Goal: Task Accomplishment & Management: Use online tool/utility

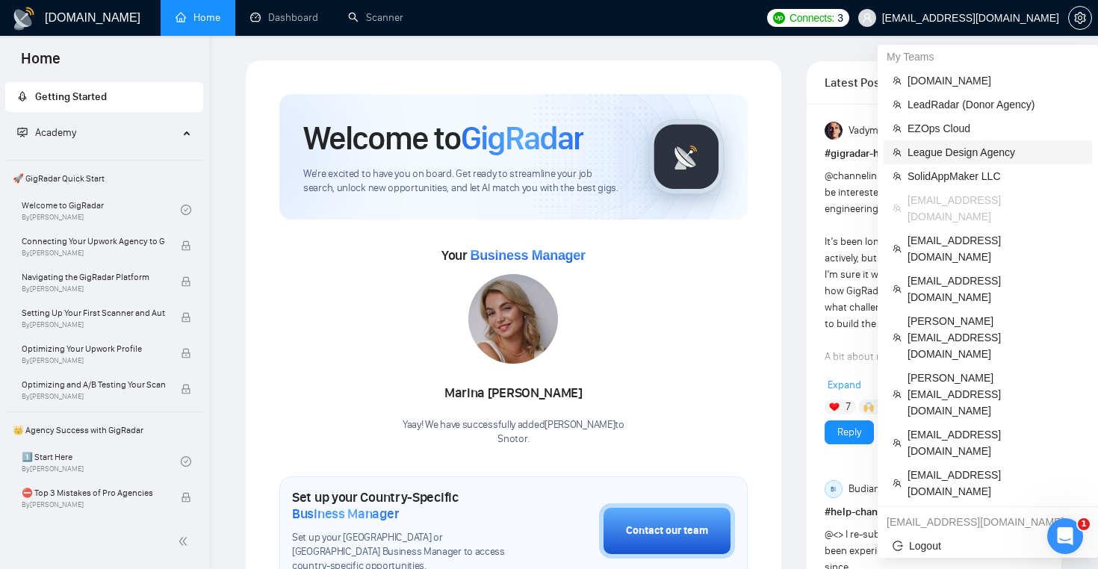
click at [964, 150] on span "League Design Agency" at bounding box center [996, 152] width 176 height 16
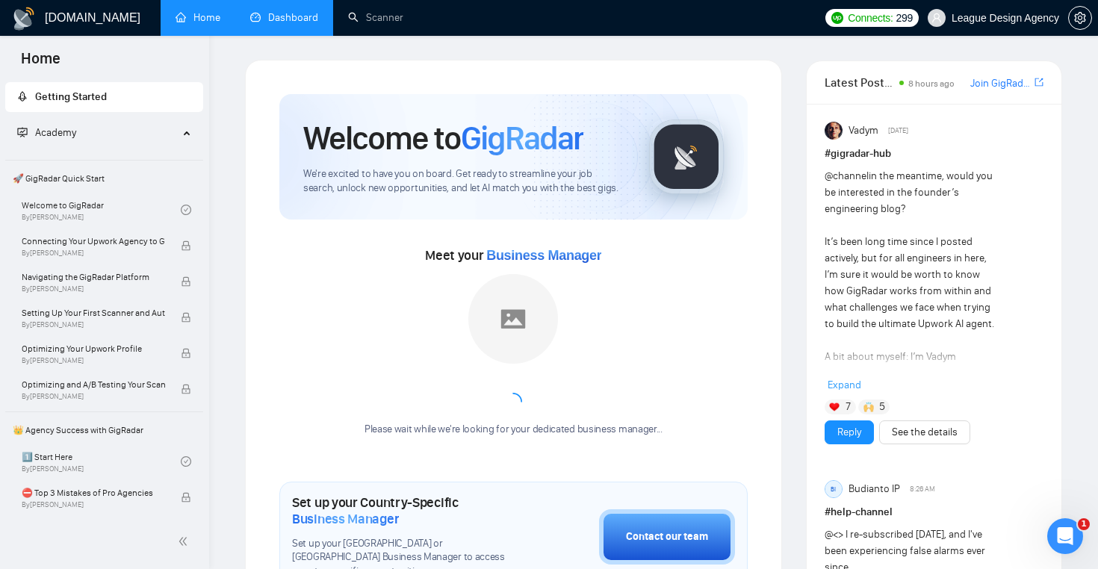
click at [282, 11] on link "Dashboard" at bounding box center [284, 17] width 68 height 13
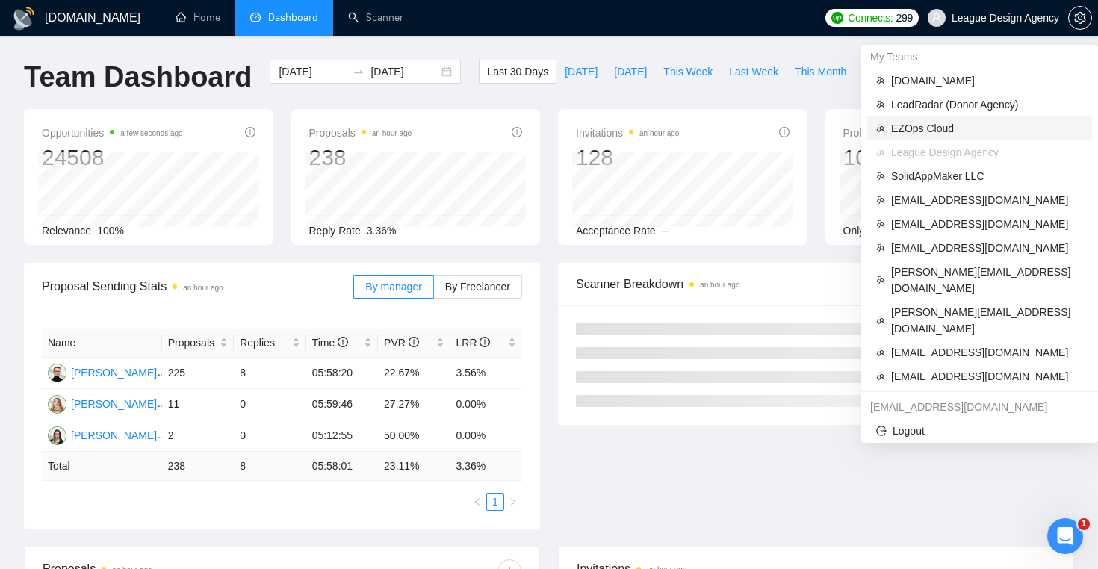
click at [936, 133] on span "EZOps Cloud" at bounding box center [988, 128] width 192 height 16
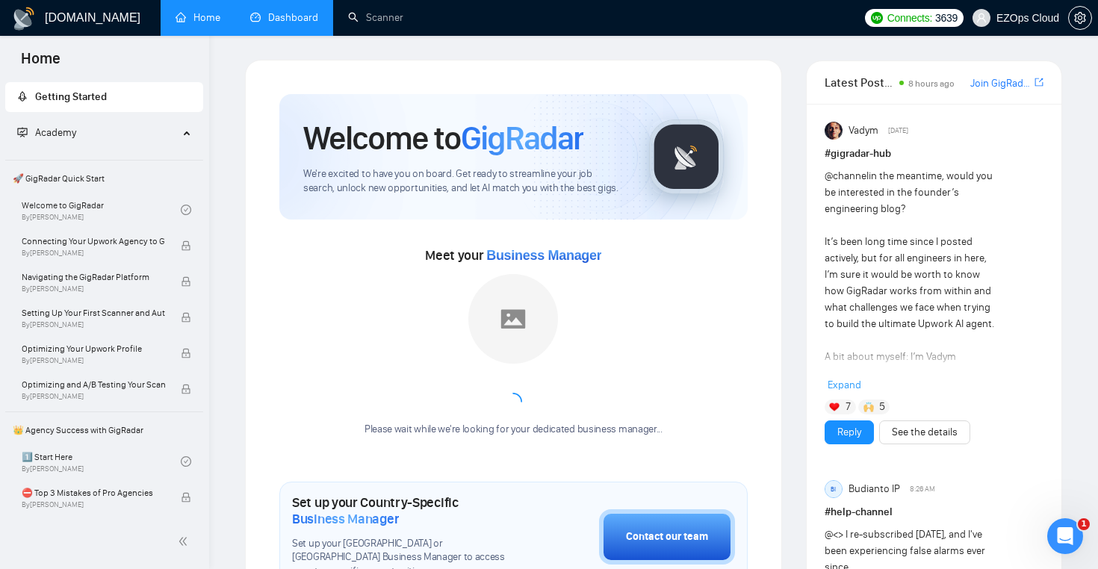
click at [259, 12] on link "Dashboard" at bounding box center [284, 17] width 68 height 13
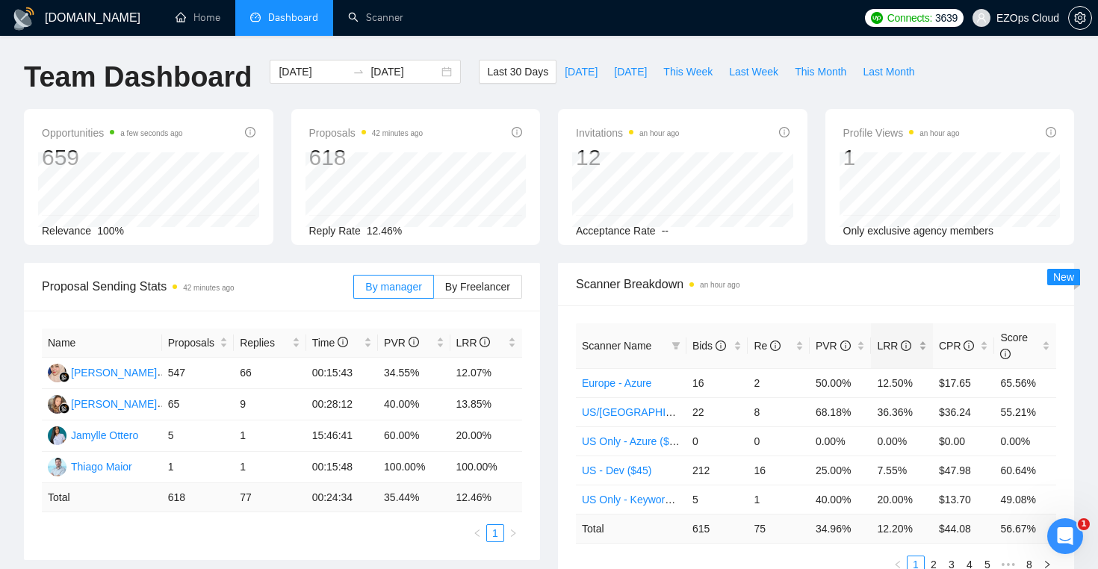
click at [927, 342] on div "LRR" at bounding box center [902, 346] width 50 height 16
click at [823, 265] on div "Scanner Breakdown an hour ago" at bounding box center [816, 284] width 480 height 43
click at [376, 22] on link "Scanner" at bounding box center [375, 17] width 55 height 13
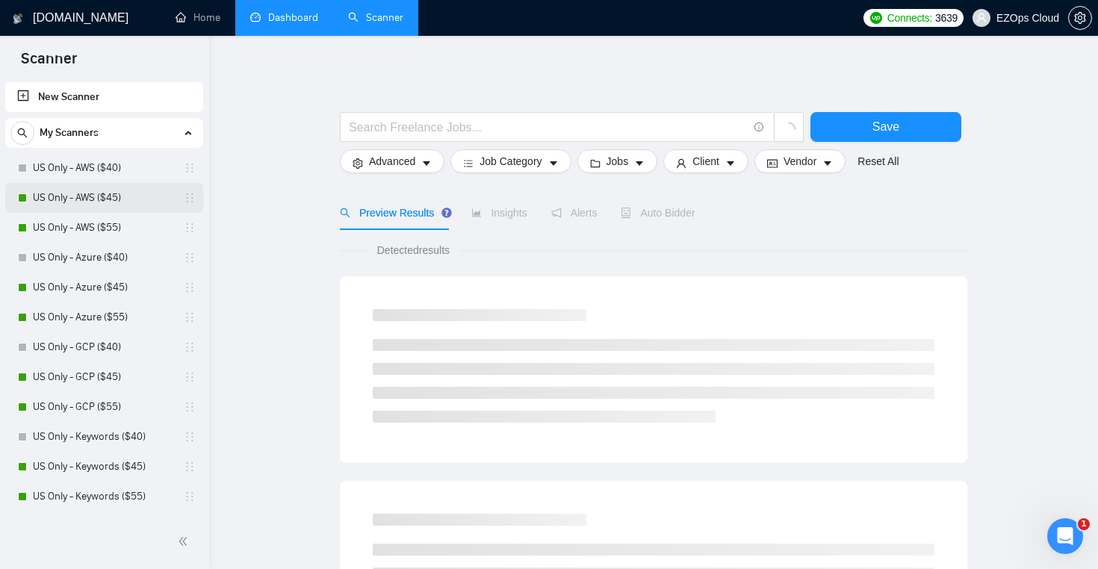
click at [129, 195] on link "US Only - AWS ($45)" at bounding box center [104, 198] width 142 height 30
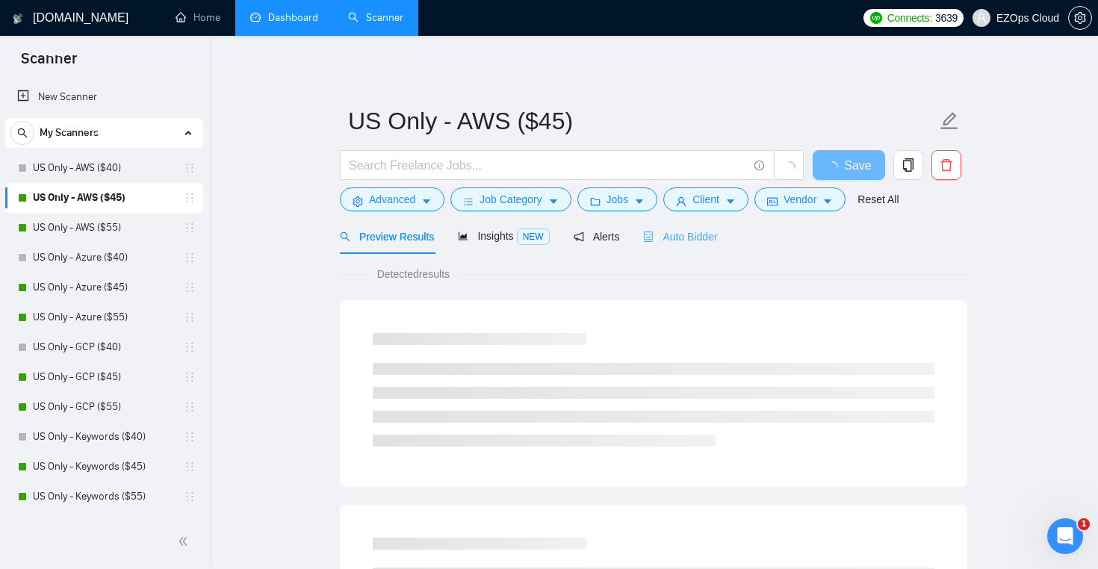
click at [687, 222] on div "Auto Bidder" at bounding box center [680, 236] width 74 height 35
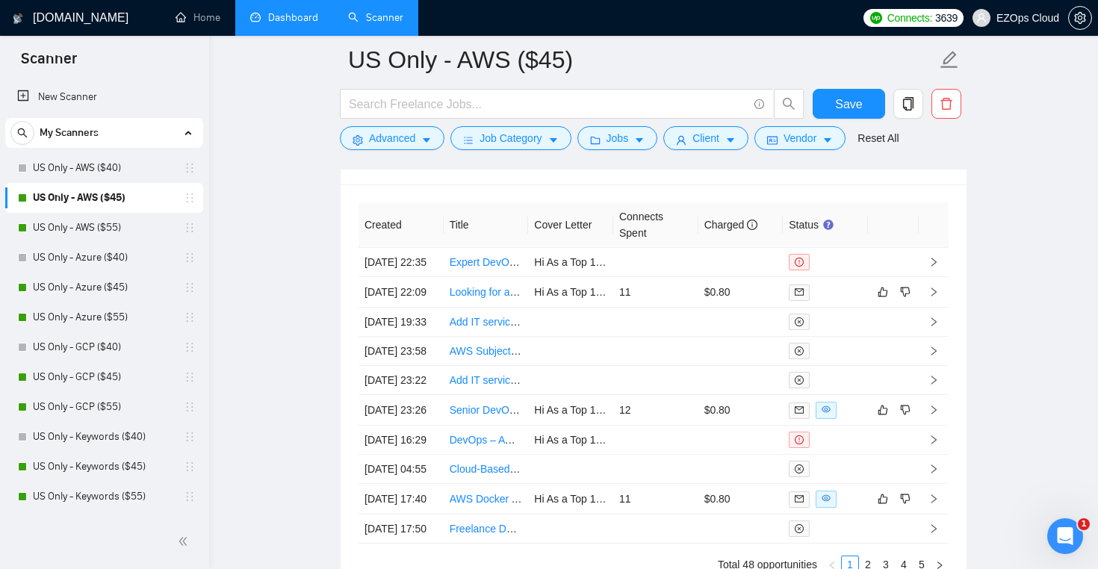
scroll to position [4052, 0]
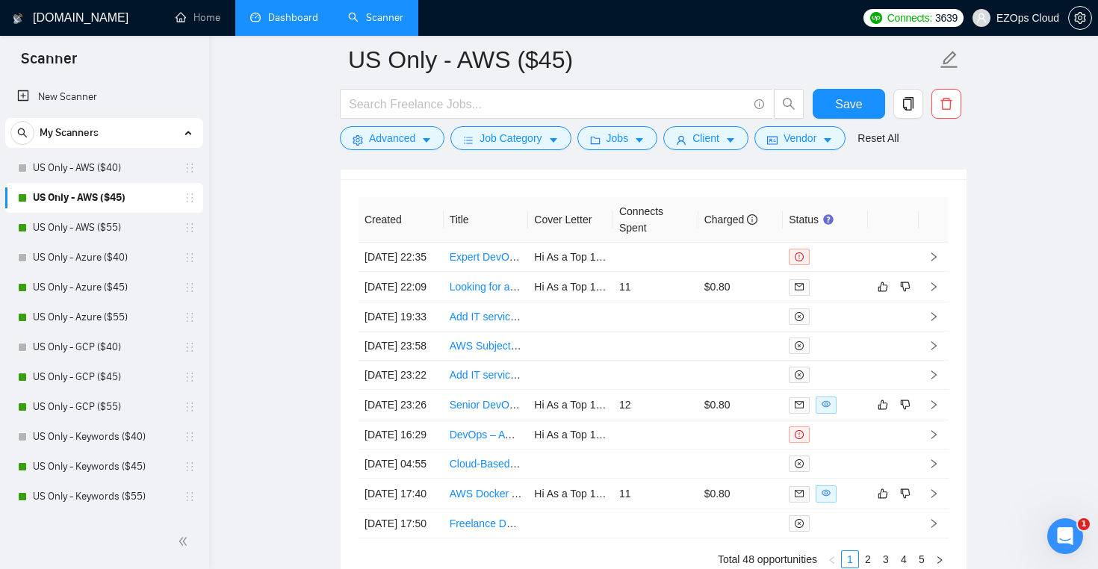
click at [282, 24] on link "Dashboard" at bounding box center [284, 17] width 68 height 13
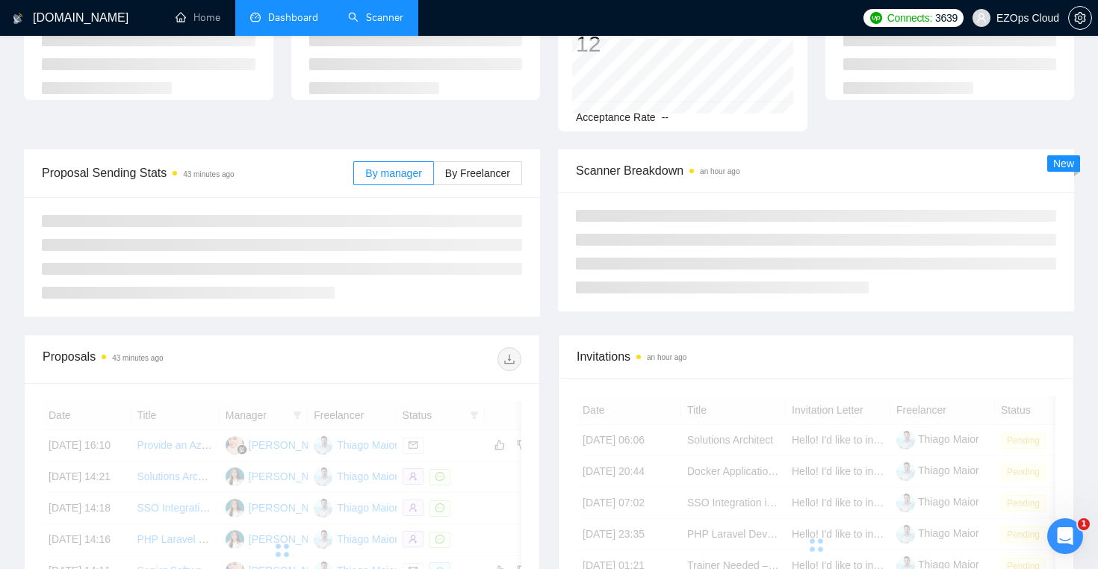
scroll to position [50, 0]
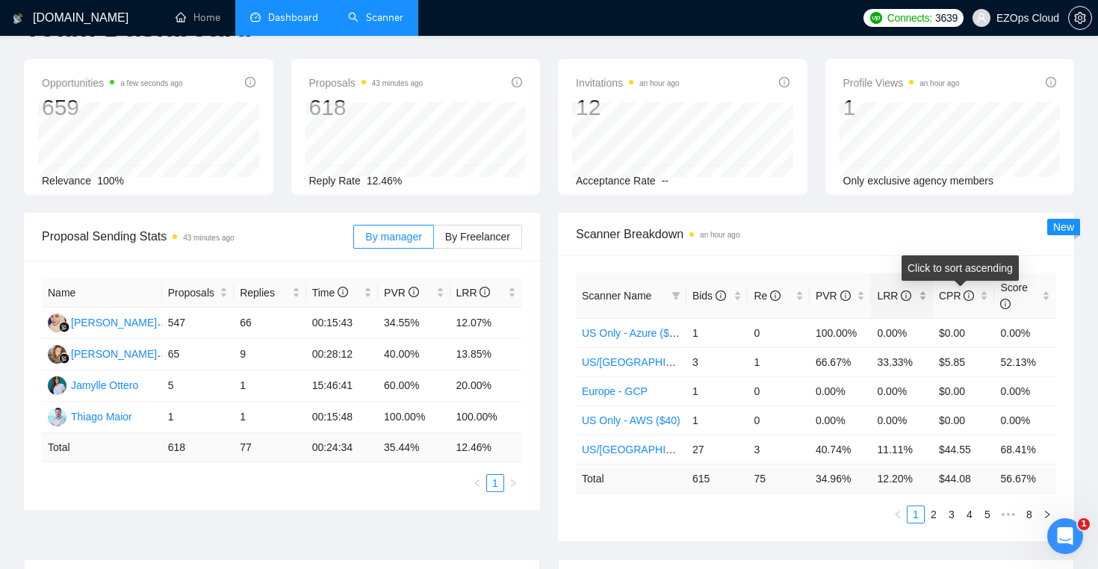
click at [926, 290] on div "LRR" at bounding box center [902, 296] width 50 height 16
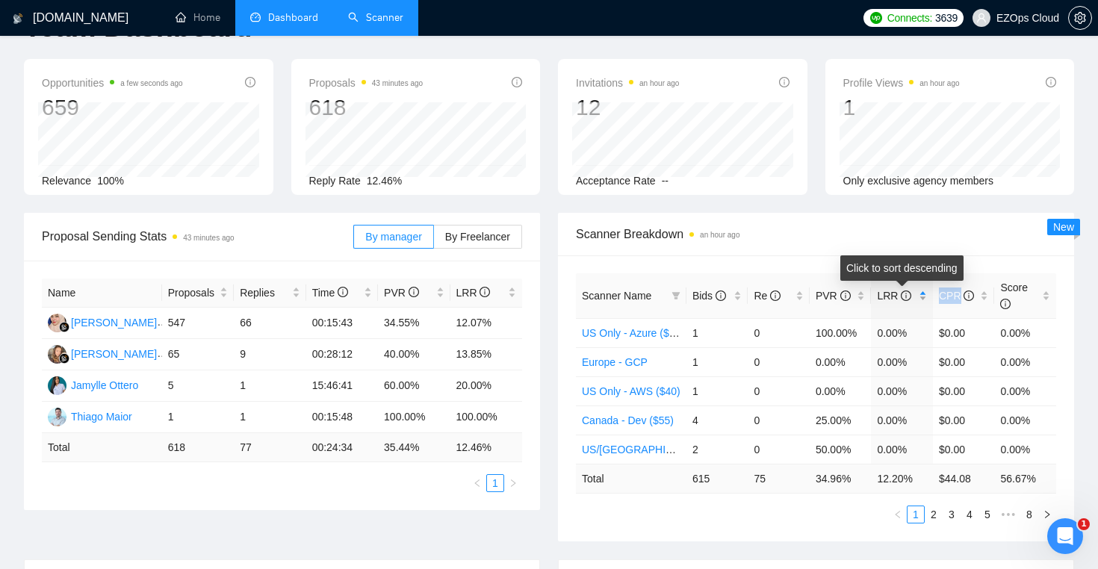
click at [926, 290] on div "LRR" at bounding box center [902, 296] width 50 height 16
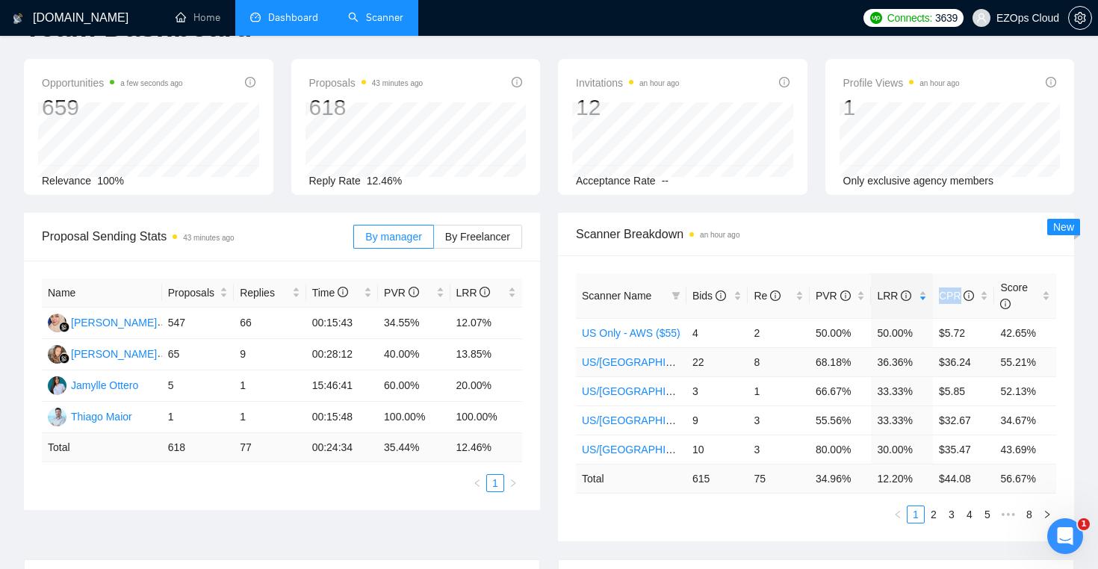
click at [628, 364] on link "US/[GEOGRAPHIC_DATA] - AWS ($55)" at bounding box center [675, 362] width 186 height 12
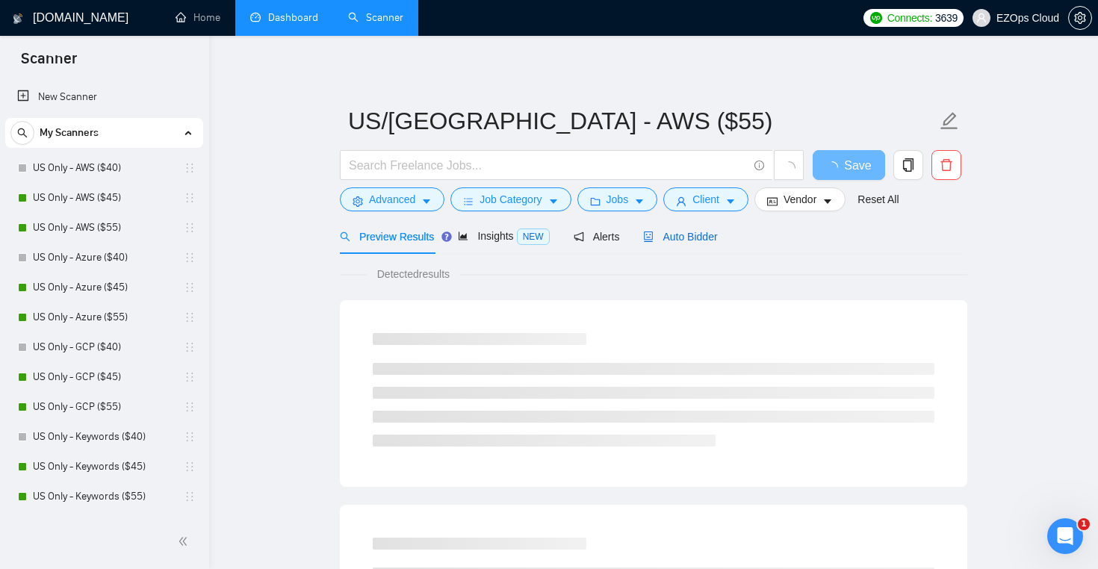
click at [682, 236] on span "Auto Bidder" at bounding box center [680, 237] width 74 height 12
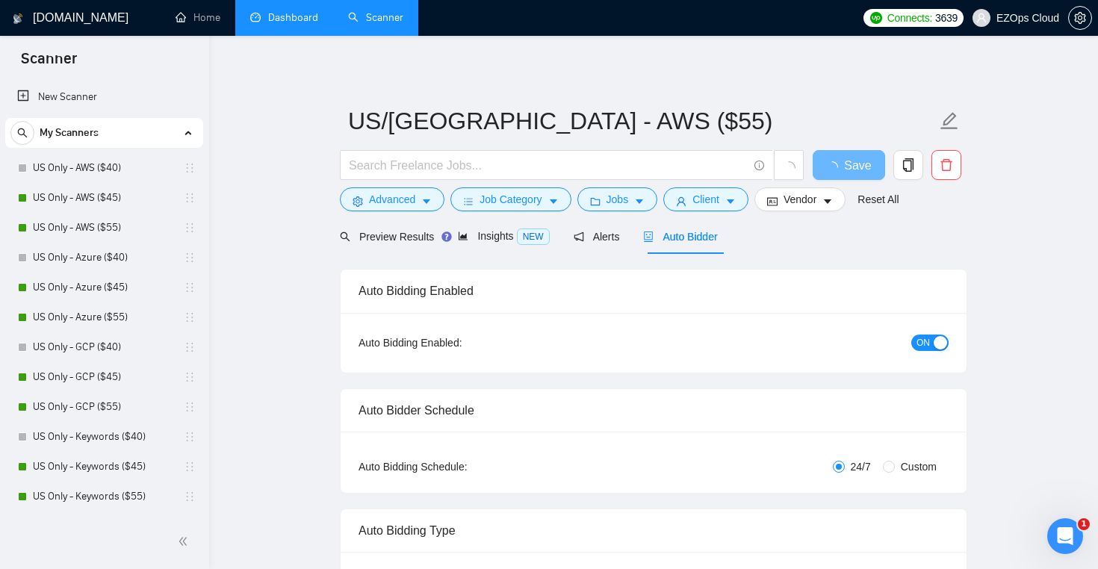
checkbox input "true"
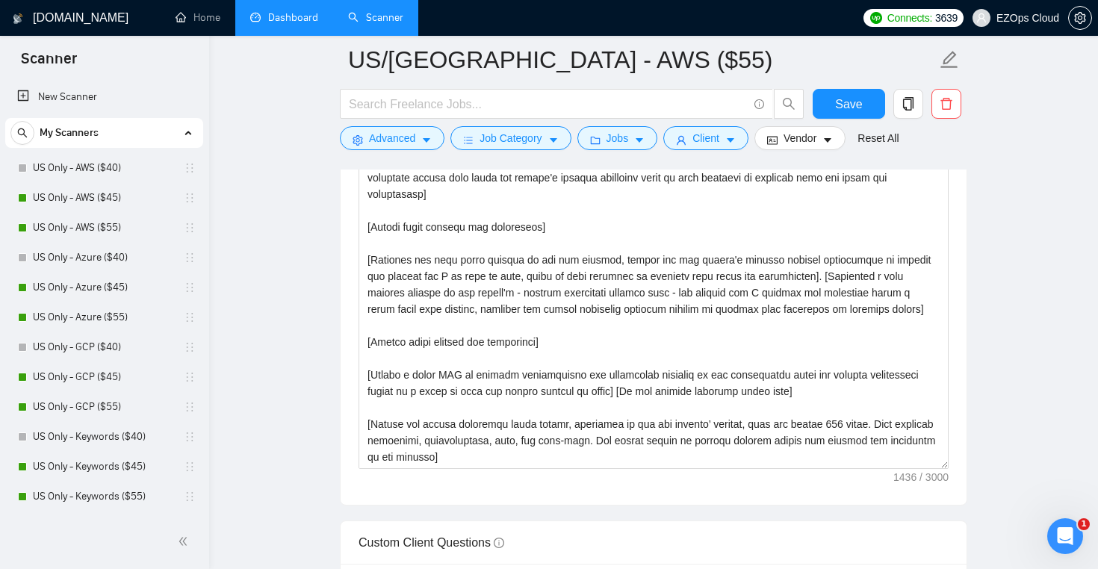
scroll to position [1491, 0]
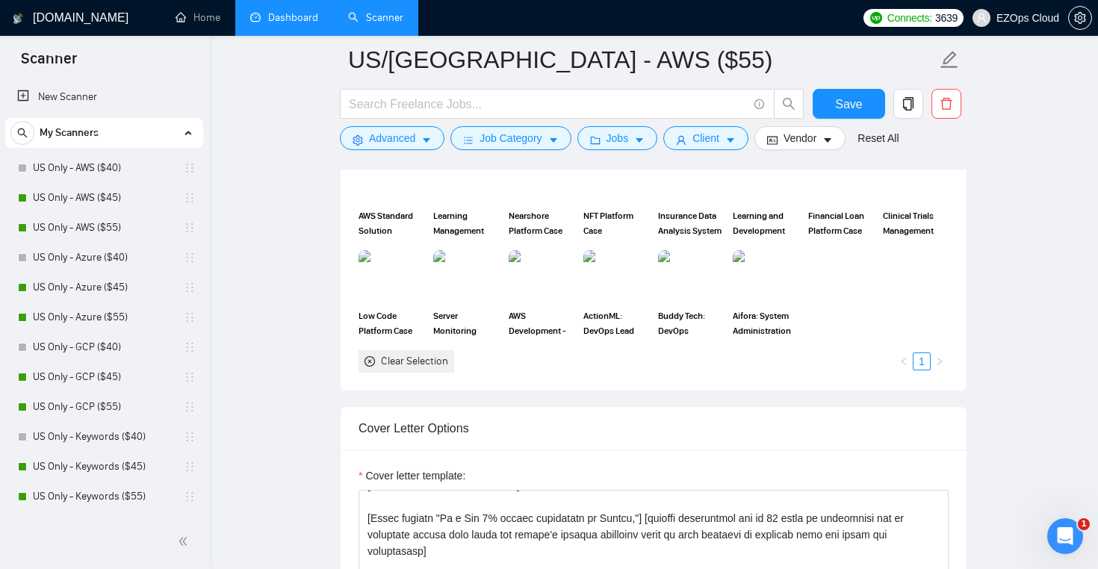
click at [278, 24] on link "Dashboard" at bounding box center [284, 17] width 68 height 13
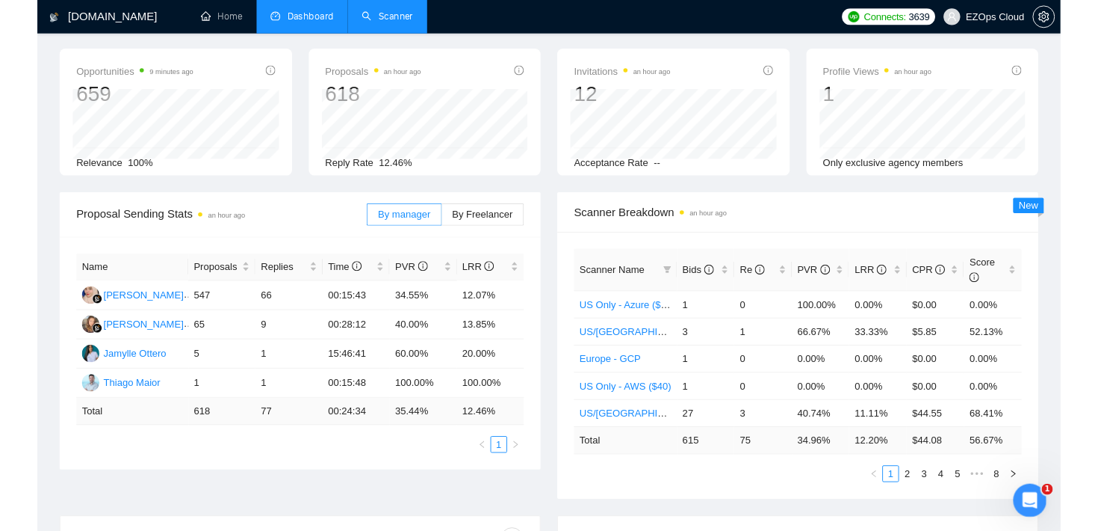
scroll to position [58, 0]
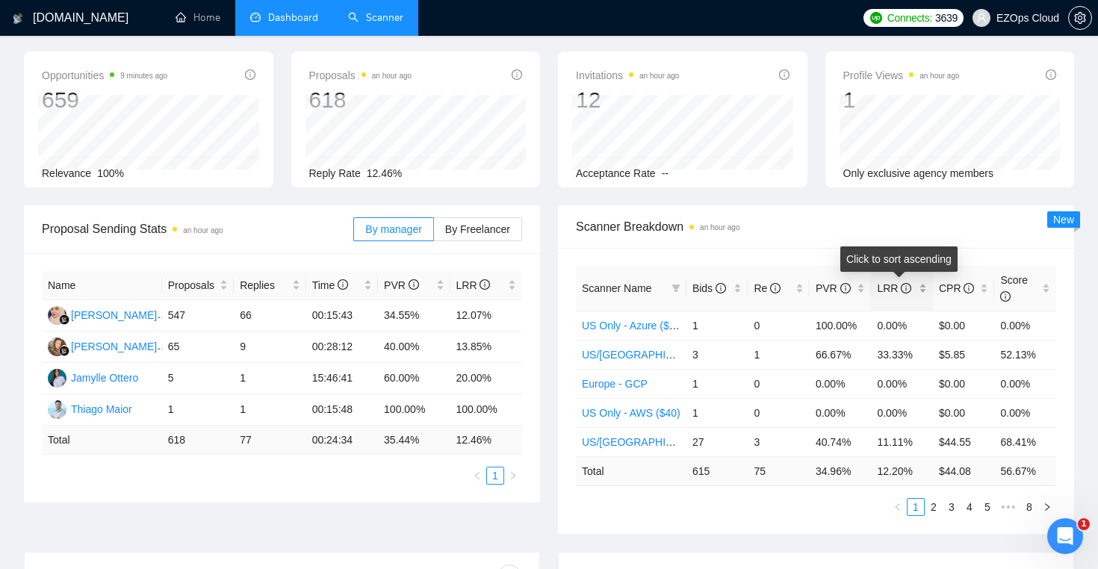
click at [924, 283] on div "LRR" at bounding box center [902, 288] width 50 height 16
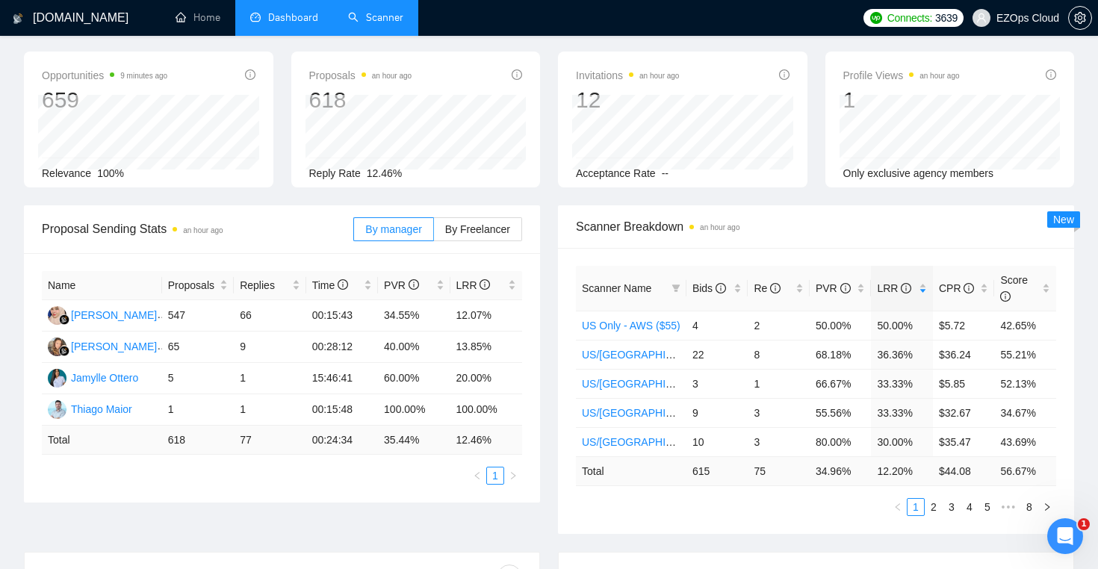
click at [821, 181] on div "Profile Views an hour ago 1 Only exclusive agency members" at bounding box center [951, 120] width 268 height 136
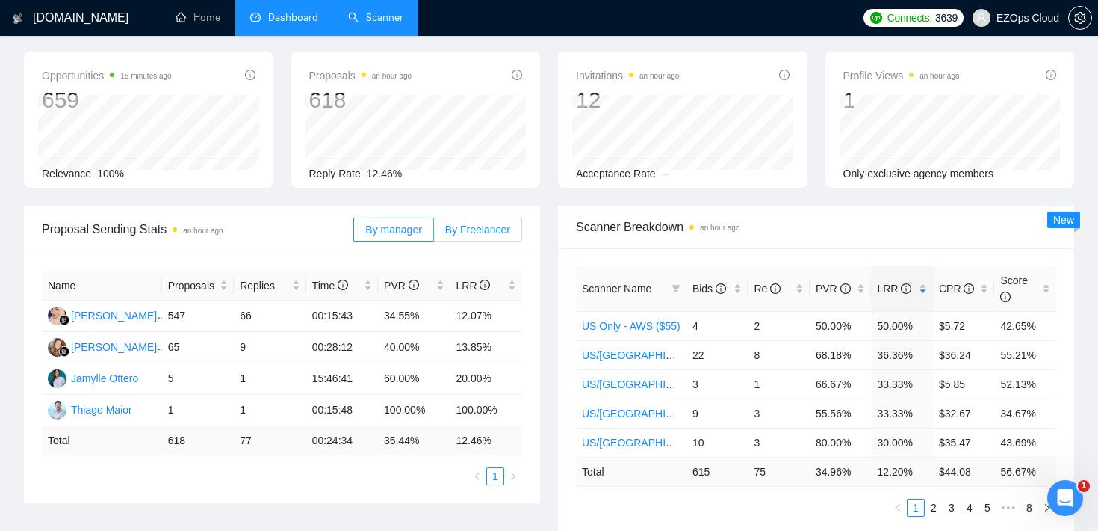
click at [466, 237] on label "By Freelancer" at bounding box center [478, 229] width 88 height 24
click at [434, 233] on input "By Freelancer" at bounding box center [434, 233] width 0 height 0
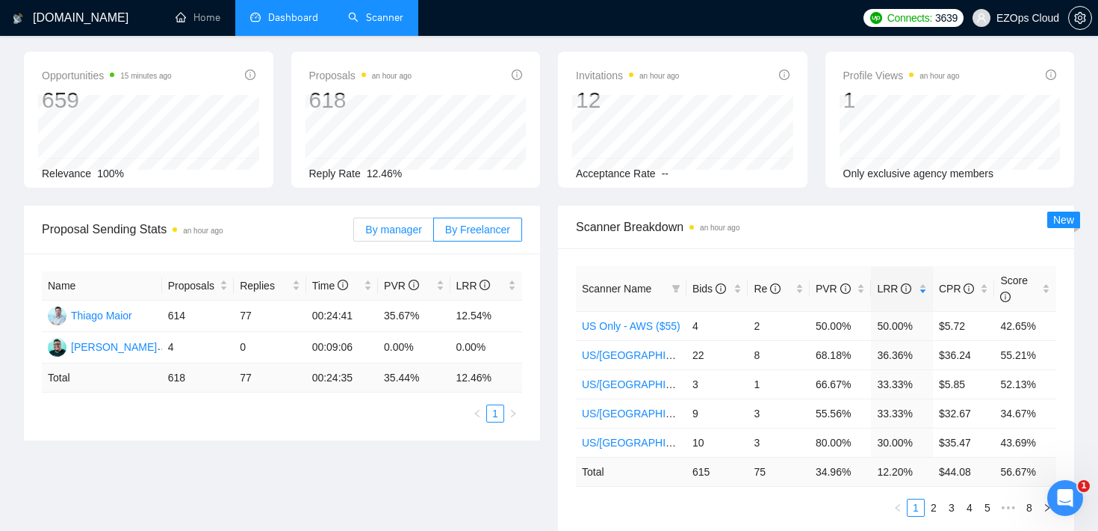
click at [393, 225] on span "By manager" at bounding box center [393, 229] width 56 height 12
click at [354, 233] on input "By manager" at bounding box center [354, 233] width 0 height 0
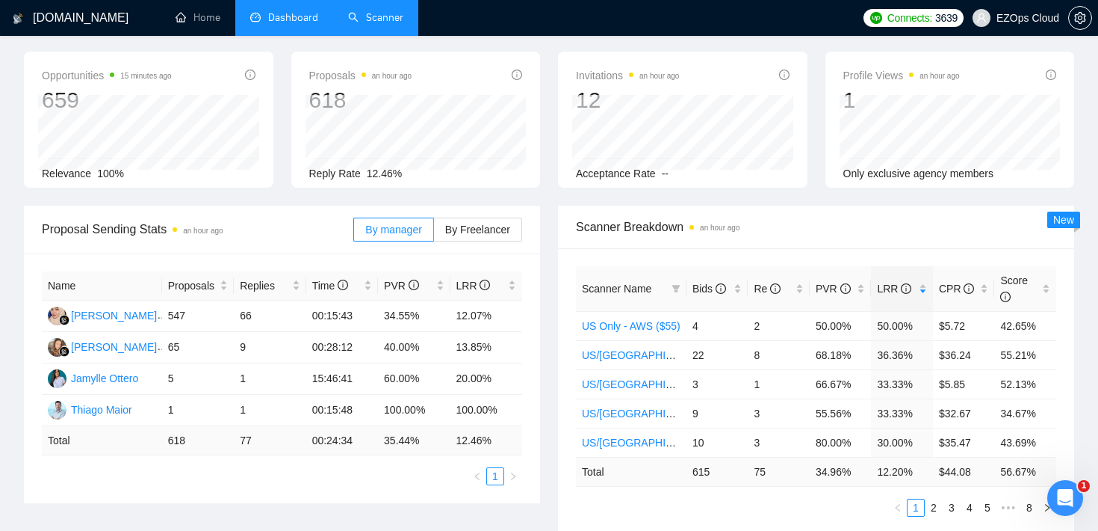
click at [281, 193] on div "Opportunities 15 minutes ago 659 [DATE] Relevant 27 Relevance 100% Proposals an…" at bounding box center [549, 129] width 1069 height 154
click at [141, 197] on div "Opportunities 15 minutes ago 659 [DATE] Relevant 27 Relevance 100% Proposals an…" at bounding box center [549, 129] width 1069 height 154
click at [826, 187] on div "Profile Views an hour ago 1 [DATE] [DATE] 0 Only exclusive agency members" at bounding box center [951, 120] width 250 height 136
click at [850, 214] on div "Scanner Breakdown an hour ago" at bounding box center [816, 227] width 480 height 43
click at [812, 194] on div "Opportunities 17 minutes ago 659 [DATE] Relevant 21 Relevance 100% Proposals an…" at bounding box center [549, 129] width 1069 height 154
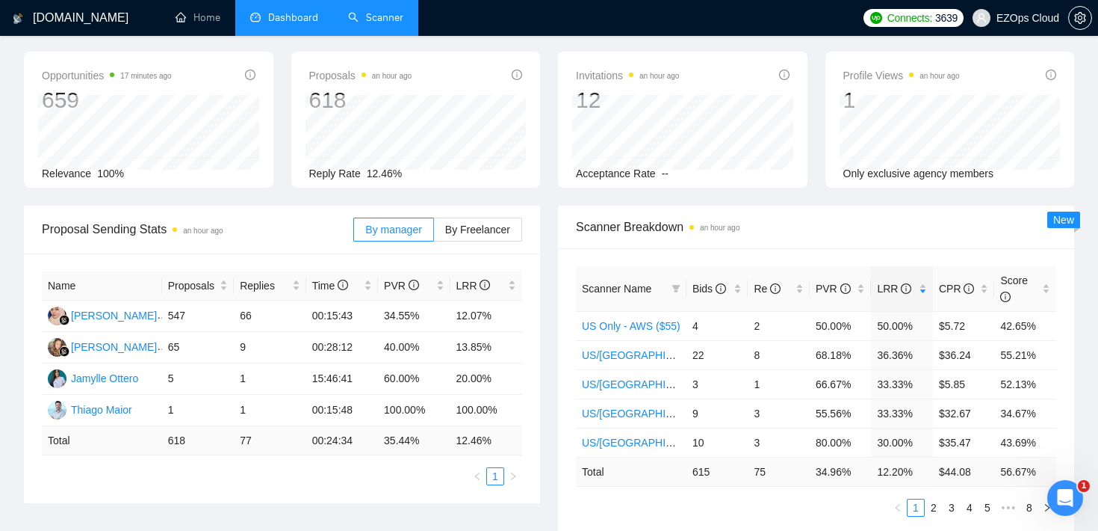
click at [550, 194] on div "Opportunities 17 minutes ago 659 [DATE] Relevant 21 Relevance 100% Proposals an…" at bounding box center [549, 129] width 1069 height 154
click at [549, 191] on div "Opportunities 17 minutes ago 659 [DATE] Relevant 21 Relevance 100% Proposals an…" at bounding box center [549, 129] width 1069 height 154
click at [545, 191] on div "Opportunities 17 minutes ago 659 [DATE] Relevant 21 Relevance 100% Proposals an…" at bounding box center [549, 129] width 1069 height 154
click at [546, 188] on div "Opportunities 17 minutes ago 659 [DATE] Relevant 21 Relevance 100% Proposals an…" at bounding box center [549, 129] width 1069 height 154
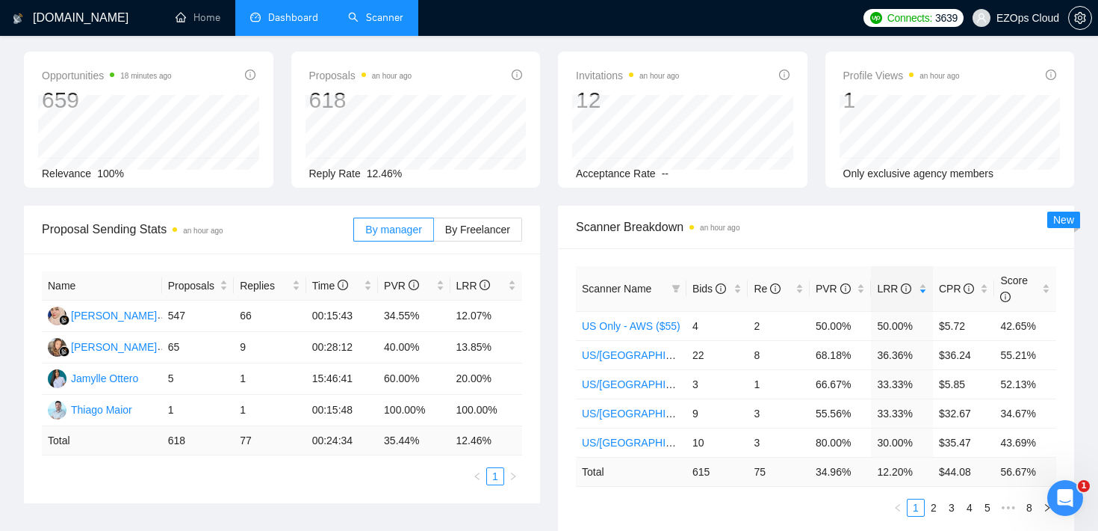
click at [548, 190] on div "Opportunities 18 minutes ago 659 [DATE] Relevant 21 Relevance 100% Proposals an…" at bounding box center [549, 129] width 1069 height 154
click at [376, 24] on link "Scanner" at bounding box center [375, 17] width 55 height 13
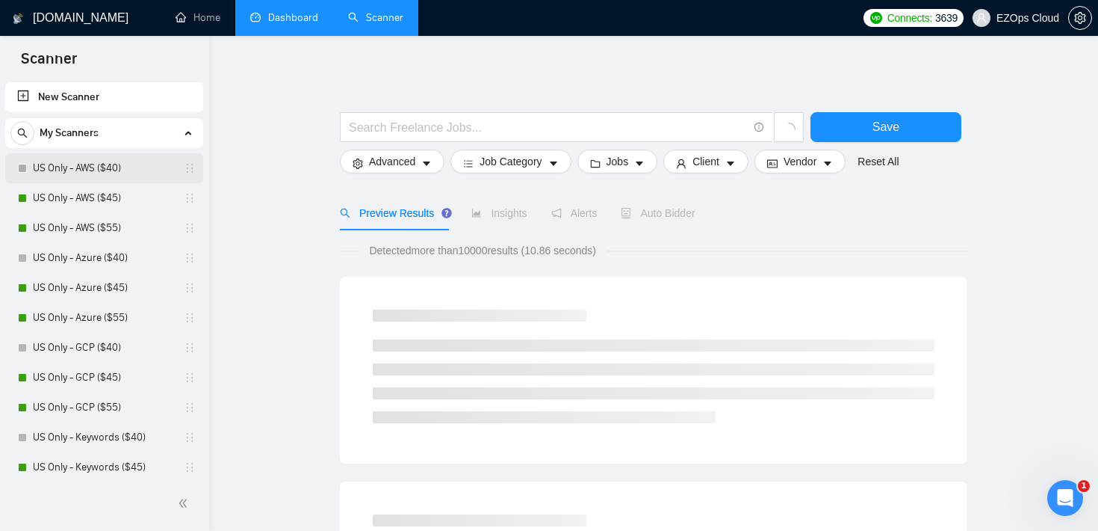
click at [74, 182] on link "US Only - AWS ($40)" at bounding box center [104, 168] width 142 height 30
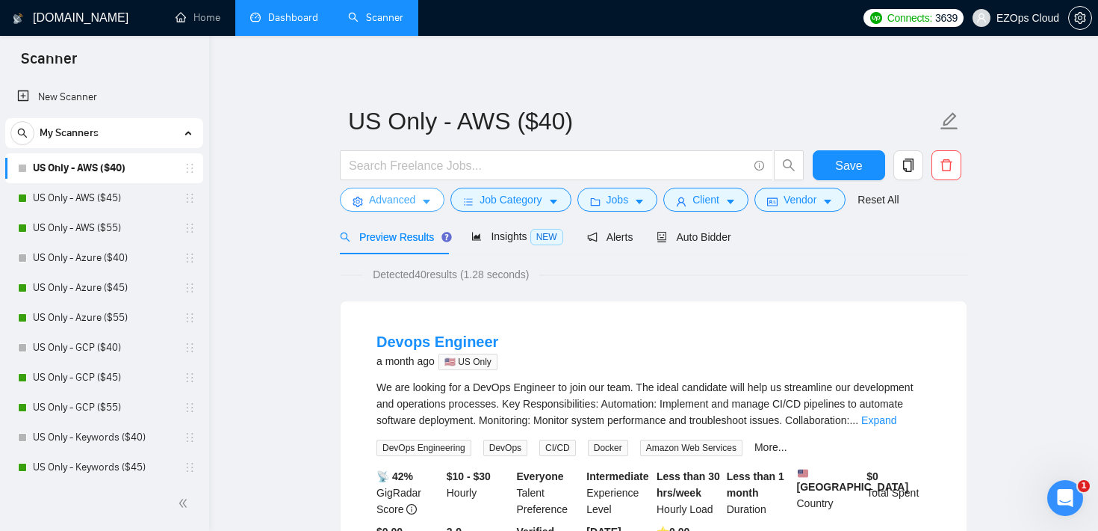
click at [424, 206] on icon "caret-down" at bounding box center [426, 202] width 10 height 10
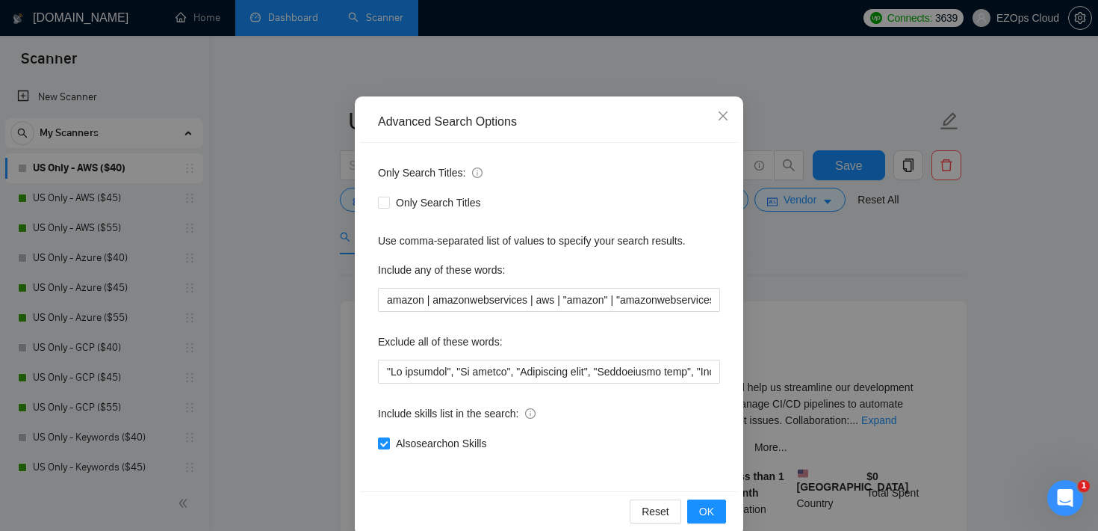
scroll to position [91, 0]
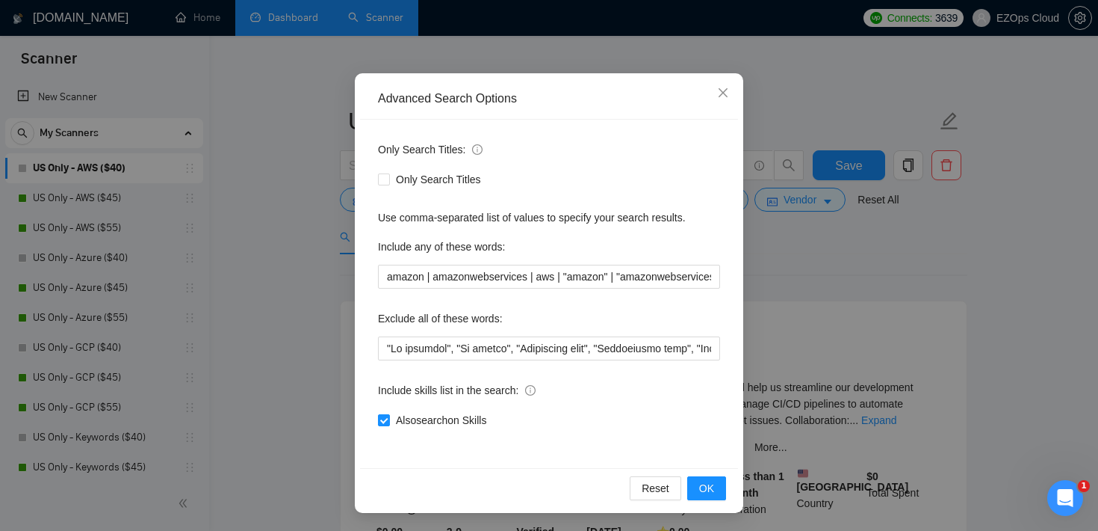
click at [822, 244] on div "Advanced Search Options Only Search Titles: Only Search Titles Use comma-separa…" at bounding box center [549, 265] width 1098 height 531
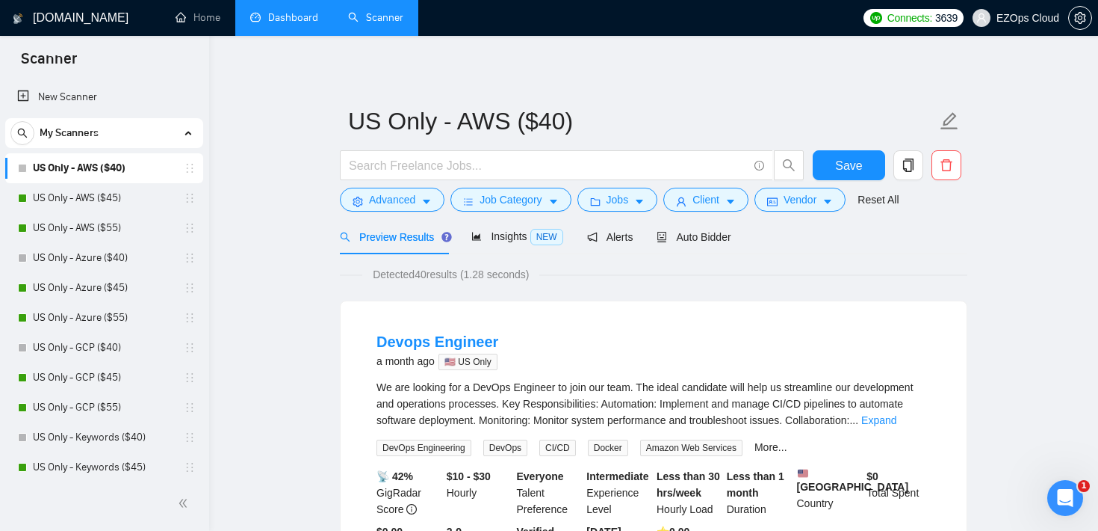
scroll to position [16, 0]
click at [614, 198] on span "Jobs" at bounding box center [618, 199] width 22 height 16
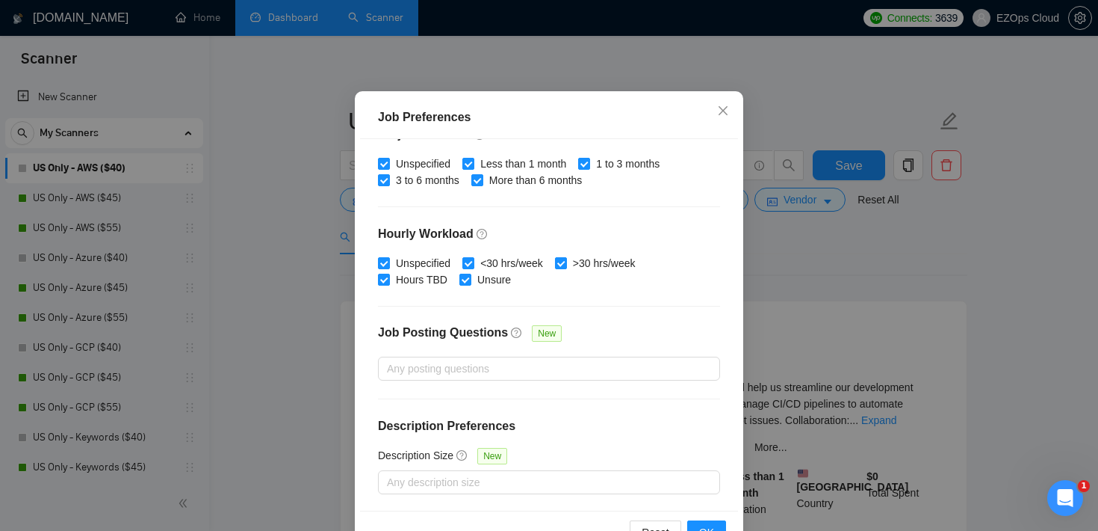
scroll to position [105, 0]
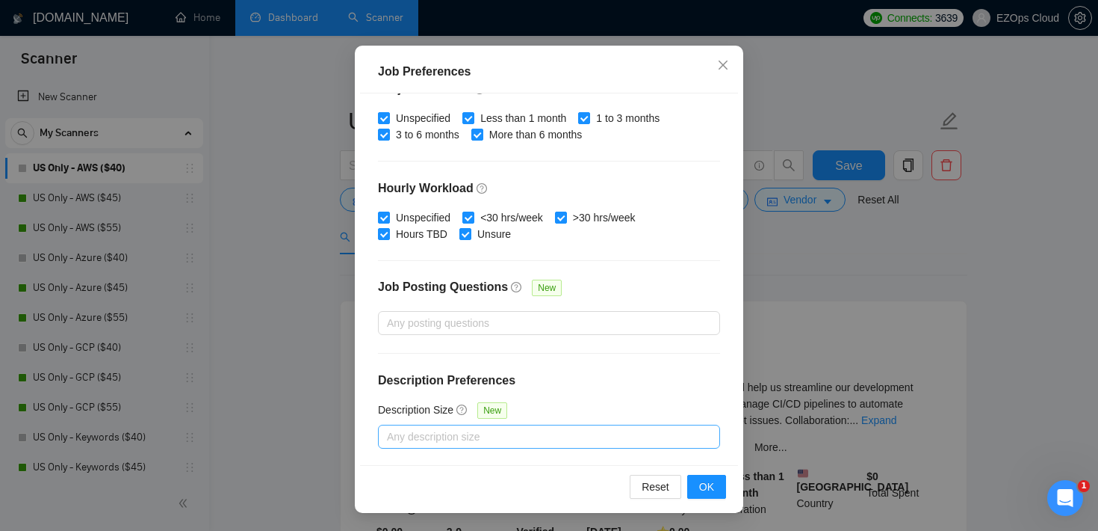
click at [507, 438] on div at bounding box center [542, 436] width 320 height 18
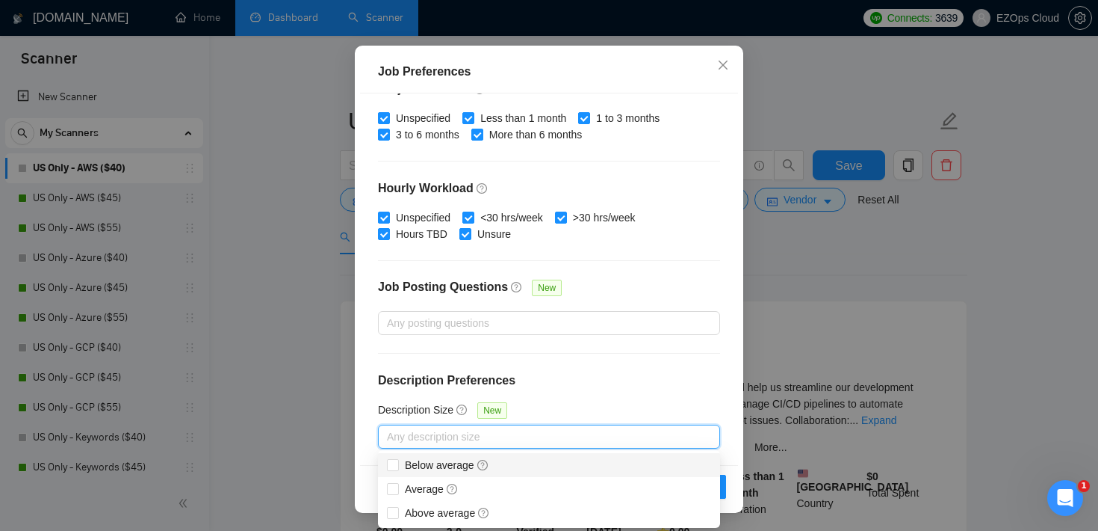
click at [802, 193] on div "Job Preferences Budget Project Type All Fixed Price Hourly Rate Fixed Price Bud…" at bounding box center [549, 265] width 1098 height 531
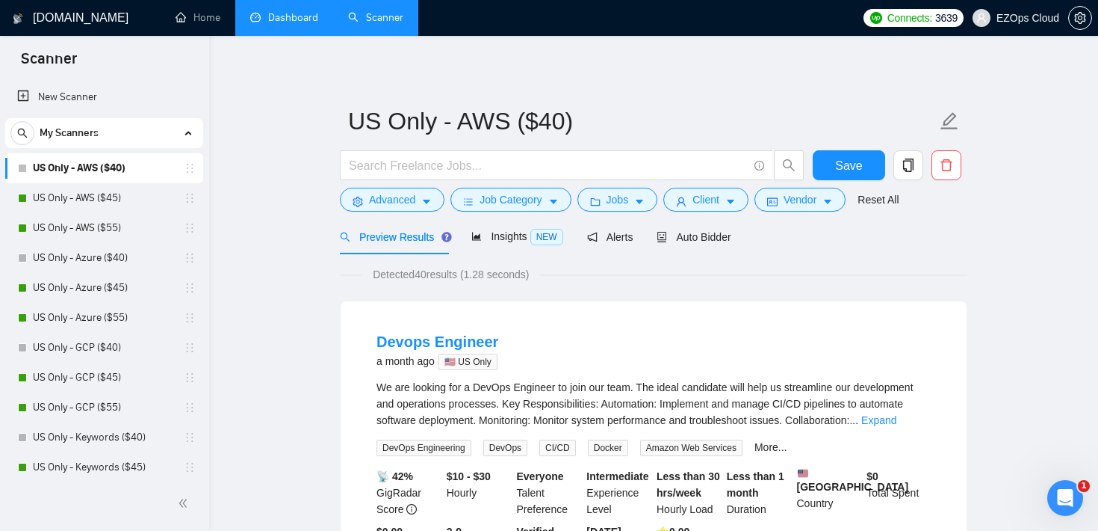
scroll to position [44, 0]
click at [634, 197] on button "Jobs" at bounding box center [618, 200] width 81 height 24
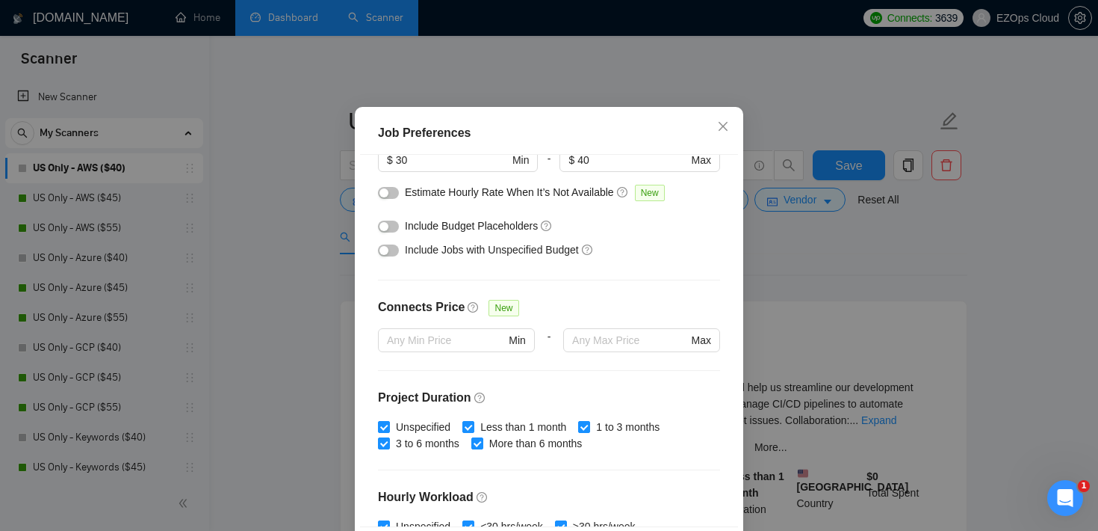
scroll to position [0, 0]
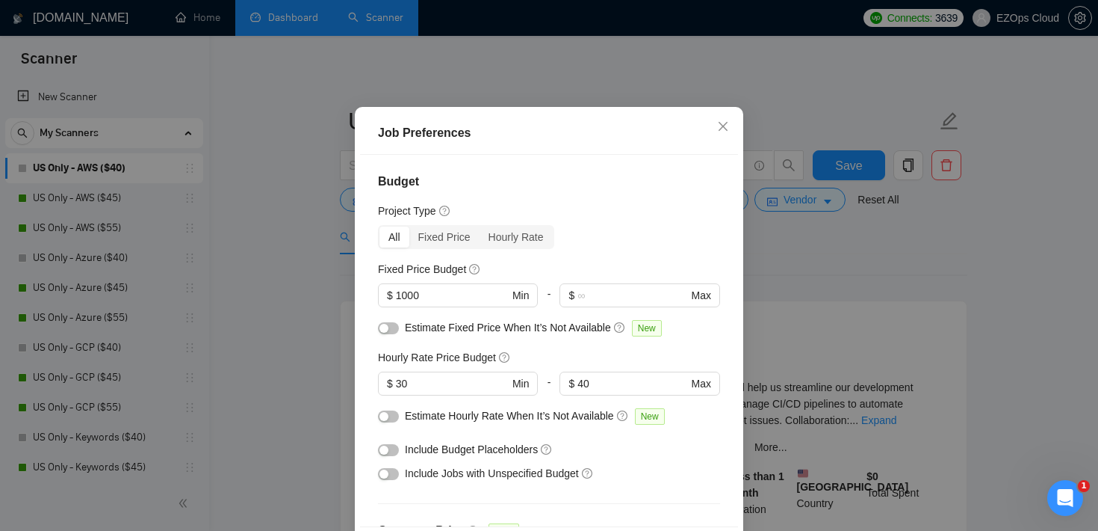
click at [832, 260] on div "Job Preferences Budget Project Type All Fixed Price Hourly Rate Fixed Price Bud…" at bounding box center [549, 265] width 1098 height 531
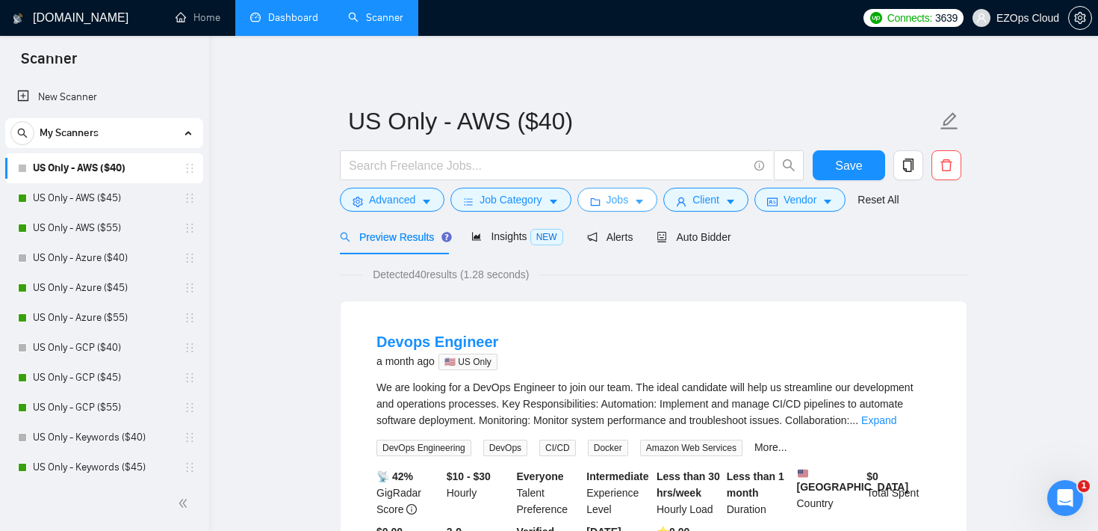
click at [617, 202] on span "Jobs" at bounding box center [618, 199] width 22 height 16
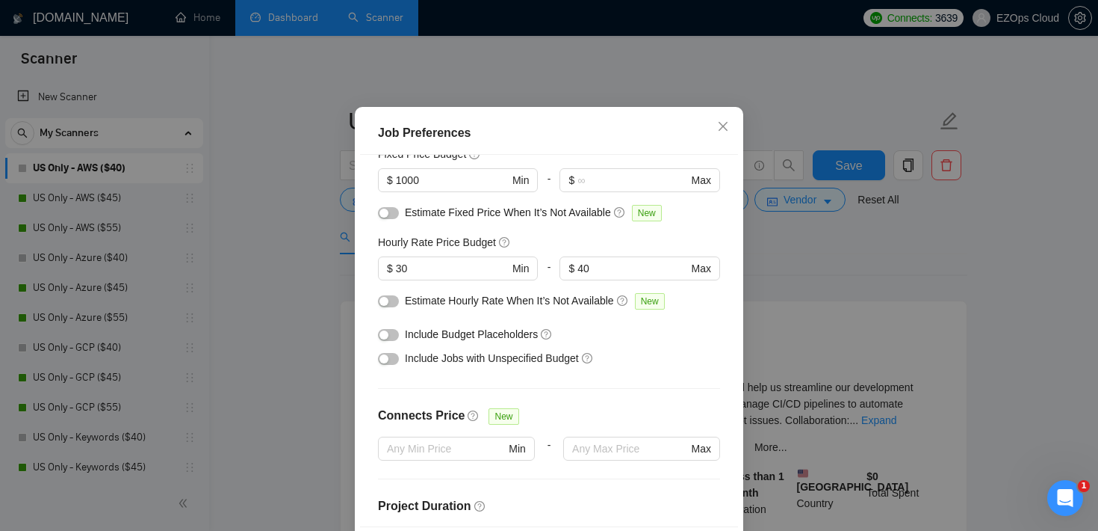
scroll to position [137, 0]
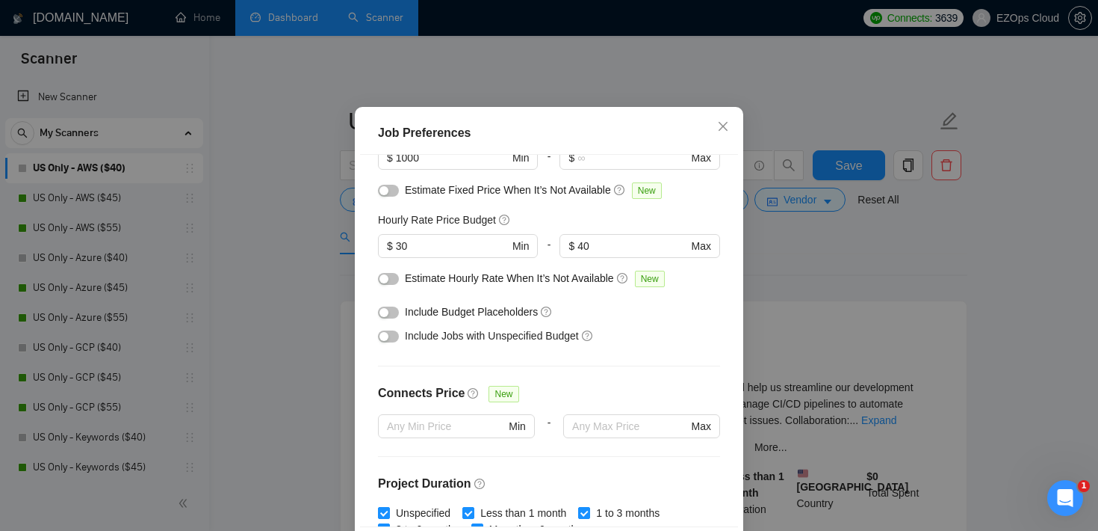
click at [838, 229] on div "Job Preferences Budget Project Type All Fixed Price Hourly Rate Fixed Price Bud…" at bounding box center [549, 265] width 1098 height 531
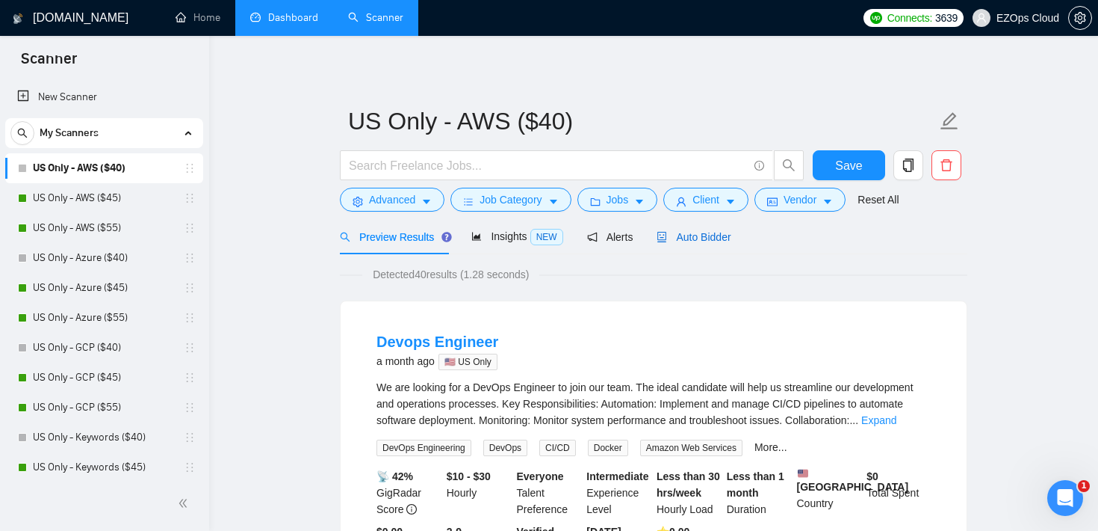
click at [695, 241] on span "Auto Bidder" at bounding box center [694, 237] width 74 height 12
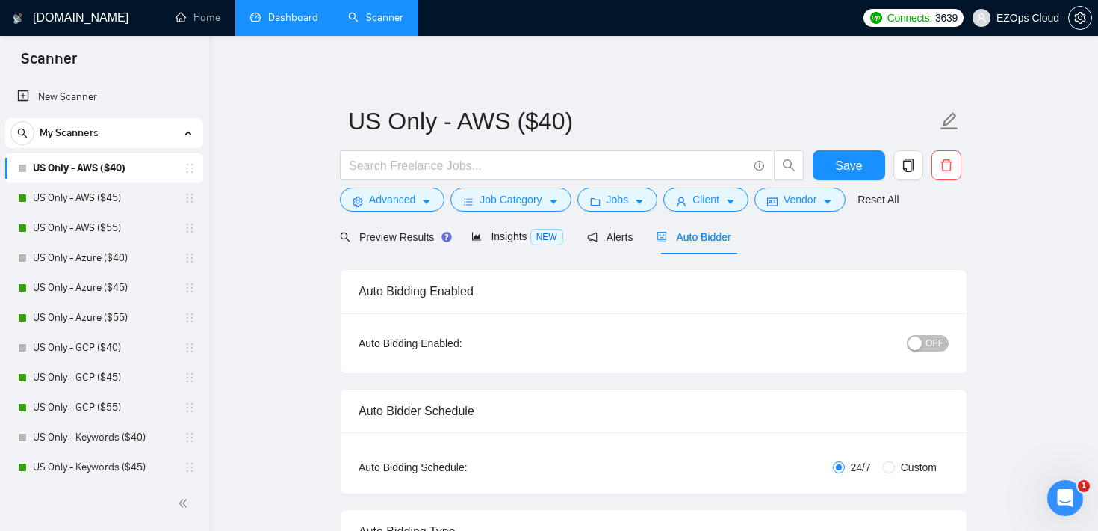
checkbox input "true"
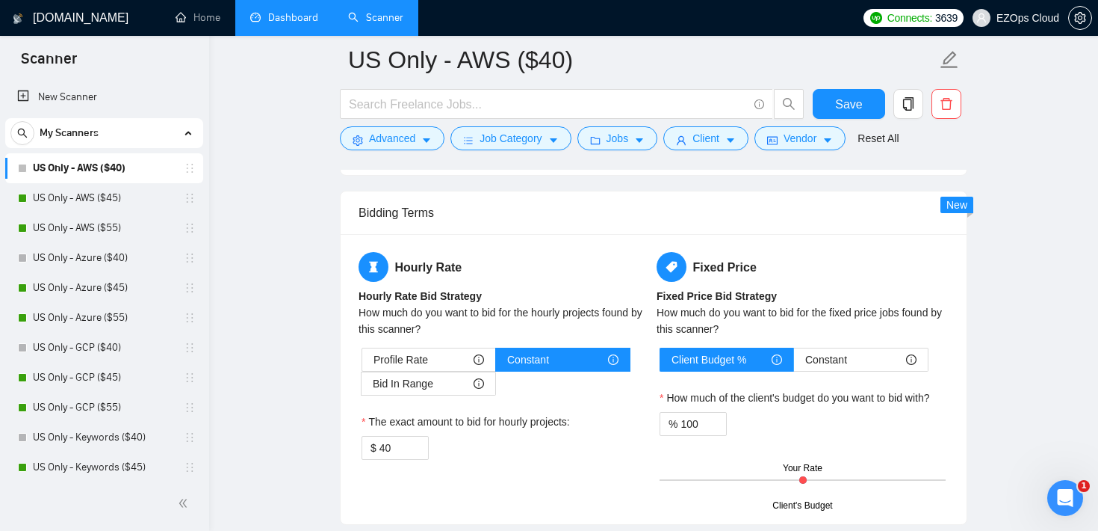
scroll to position [2385, 0]
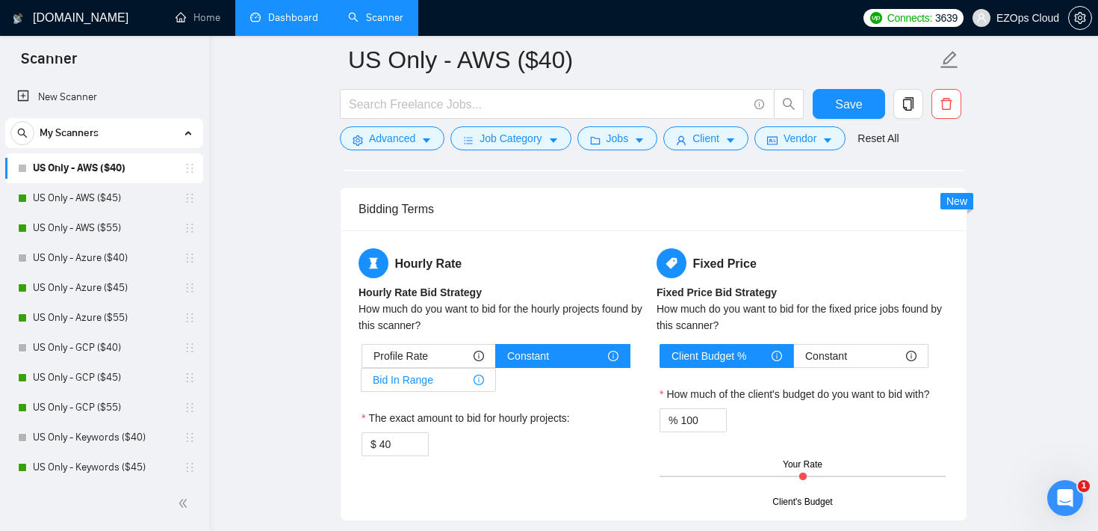
click at [431, 377] on span "Bid In Range" at bounding box center [403, 379] width 61 height 22
click at [362, 383] on input "Bid In Range" at bounding box center [362, 383] width 0 height 0
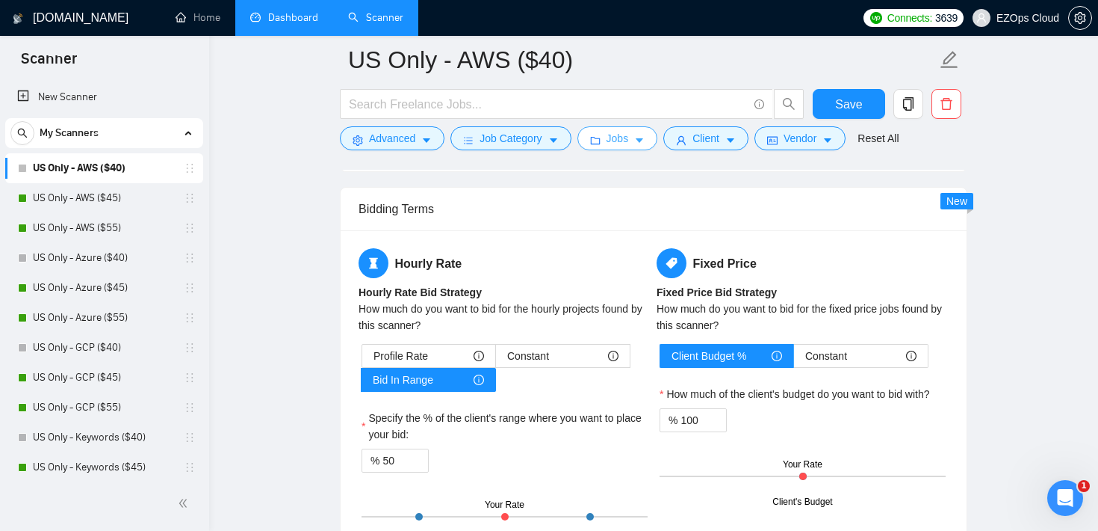
click at [625, 136] on span "Jobs" at bounding box center [618, 138] width 22 height 16
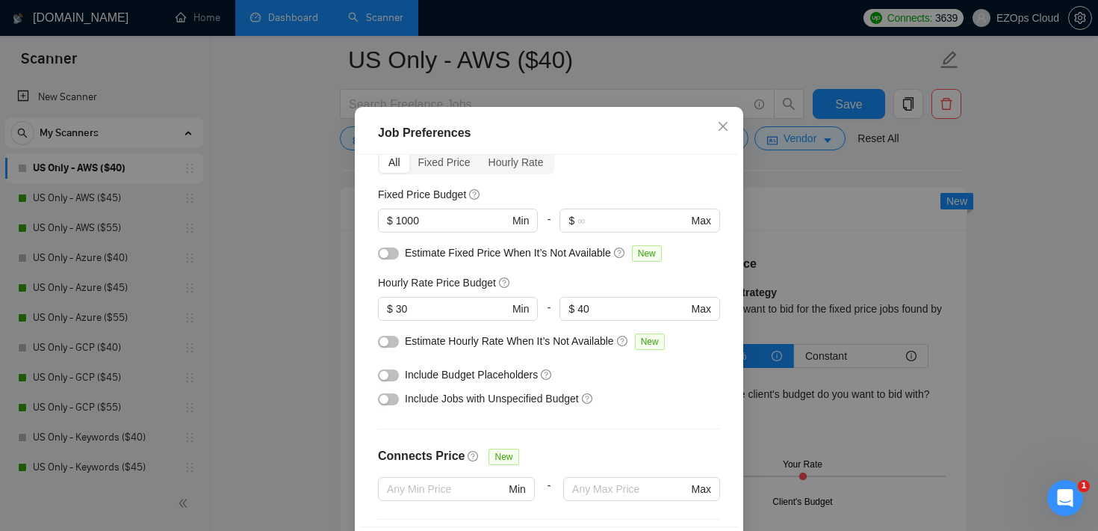
scroll to position [61, 0]
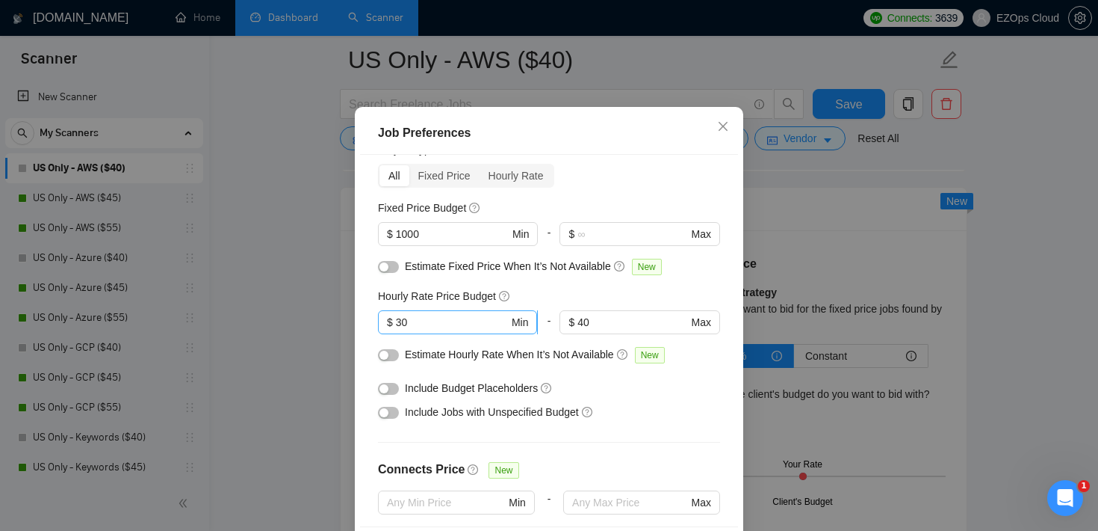
click at [416, 330] on input "30" at bounding box center [452, 322] width 113 height 16
click at [730, 147] on span "Close" at bounding box center [723, 127] width 40 height 40
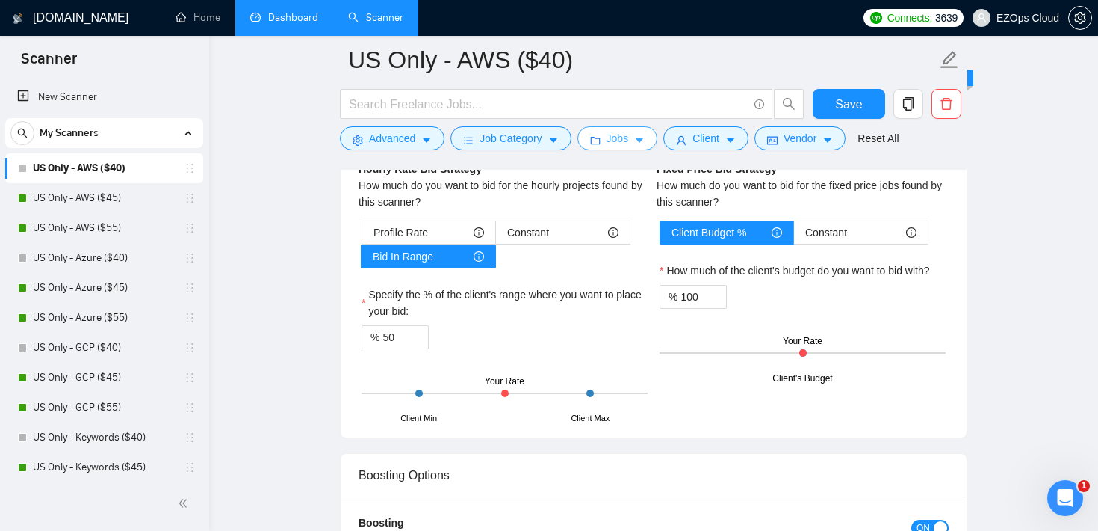
scroll to position [2514, 0]
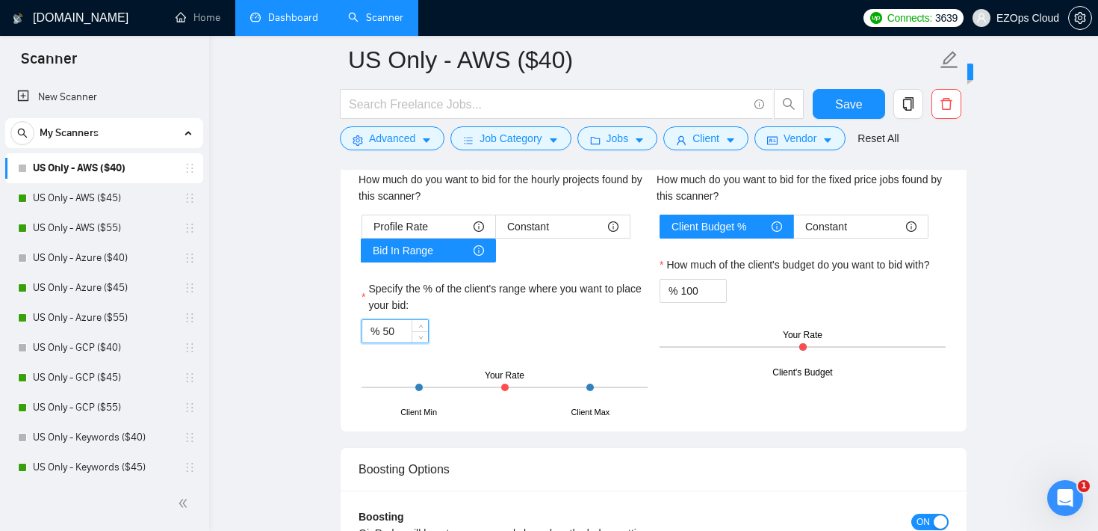
click at [394, 331] on input "50" at bounding box center [406, 331] width 46 height 22
type input "5"
type input "60"
type input "50"
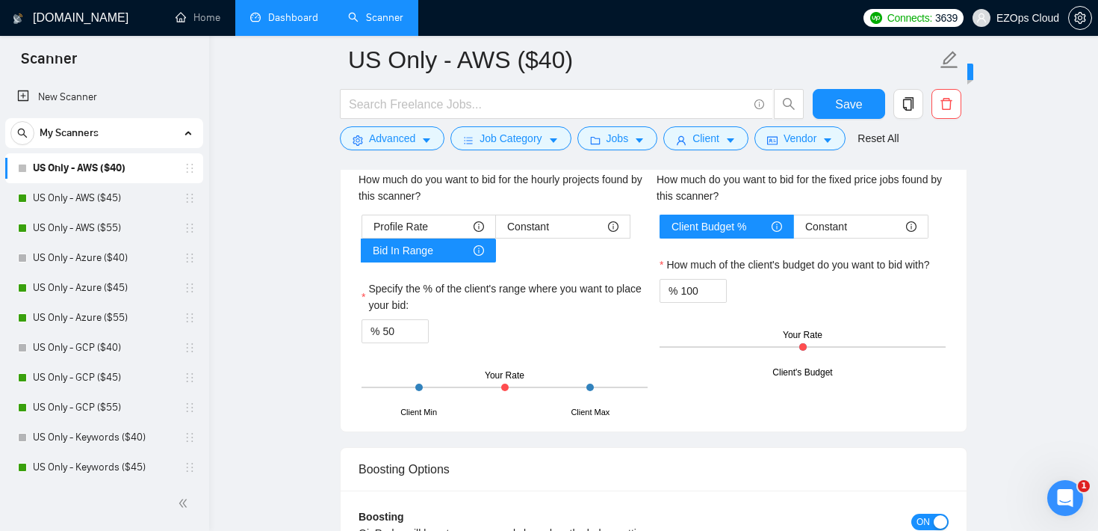
click at [525, 321] on div "% 50" at bounding box center [505, 331] width 286 height 24
click at [540, 224] on span "Constant" at bounding box center [528, 226] width 42 height 22
click at [496, 230] on input "Constant" at bounding box center [496, 230] width 0 height 0
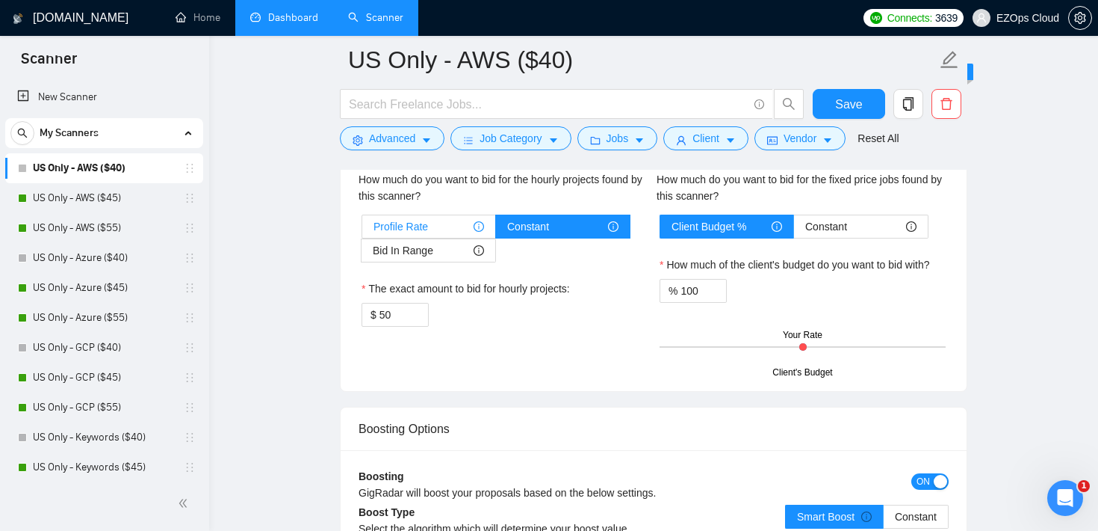
click at [437, 226] on div "Profile Rate" at bounding box center [429, 226] width 111 height 22
click at [362, 230] on input "Profile Rate" at bounding box center [362, 230] width 0 height 0
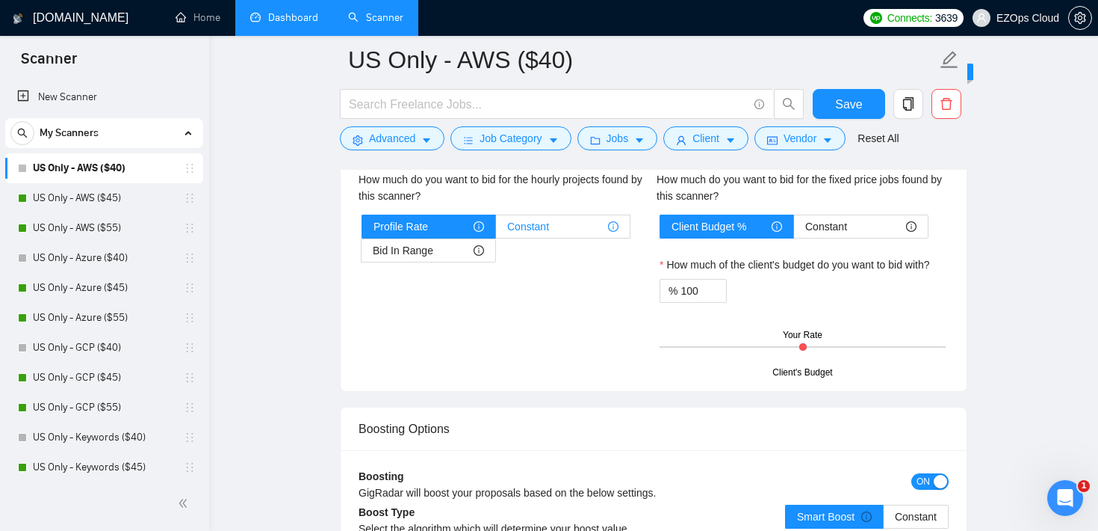
click at [540, 223] on span "Constant" at bounding box center [528, 226] width 42 height 22
click at [496, 230] on input "Constant" at bounding box center [496, 230] width 0 height 0
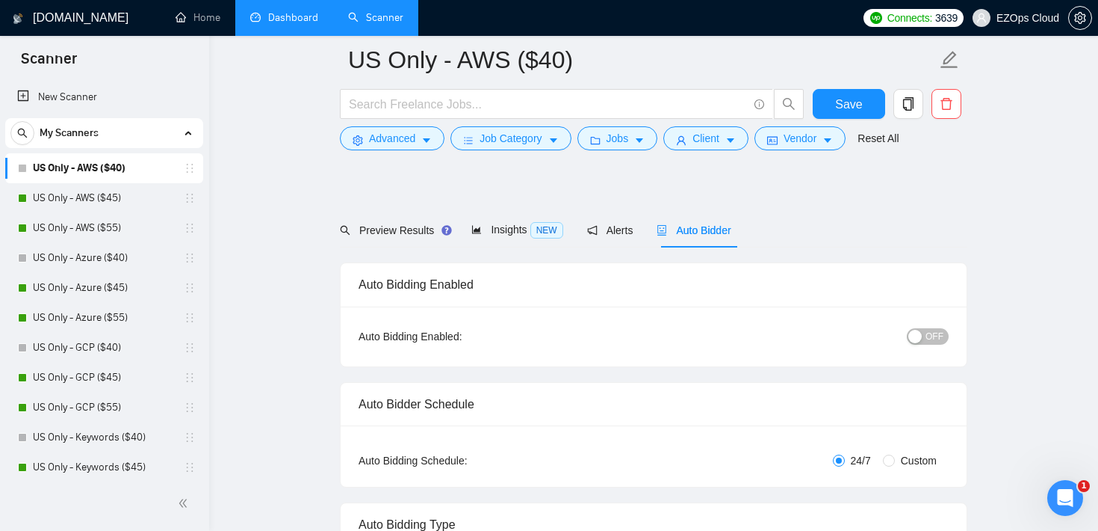
scroll to position [0, 0]
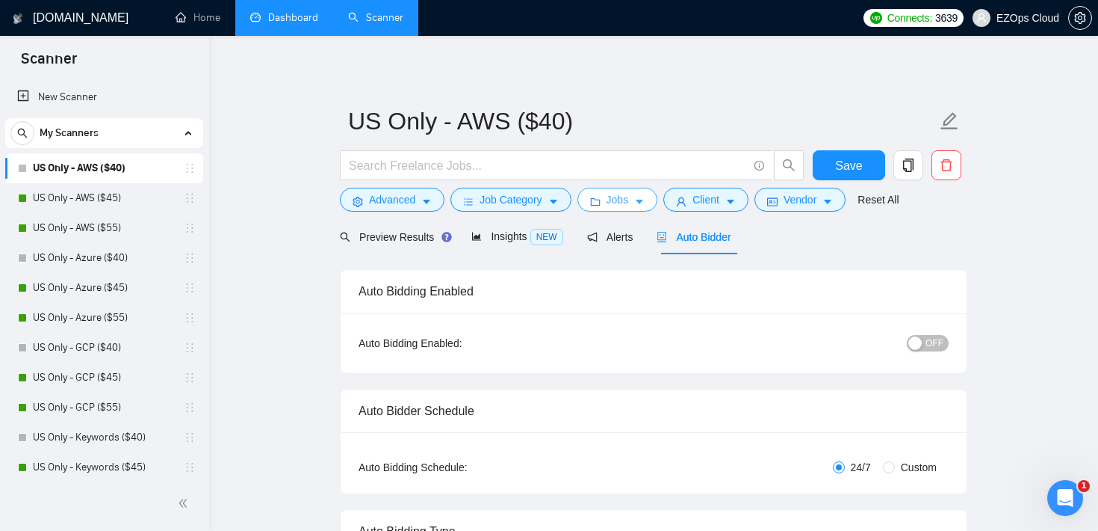
click at [645, 198] on icon "caret-down" at bounding box center [639, 202] width 10 height 10
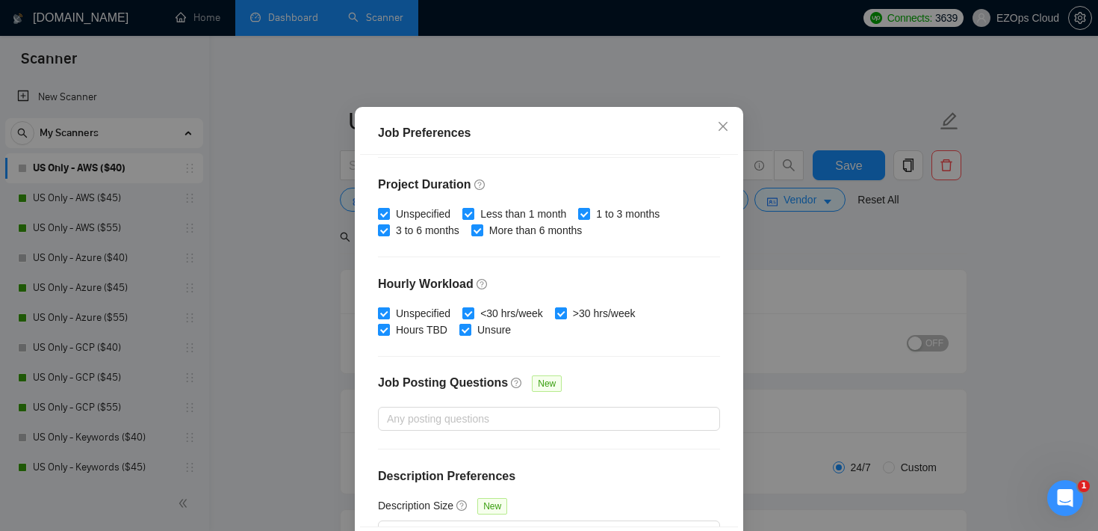
scroll to position [471, 0]
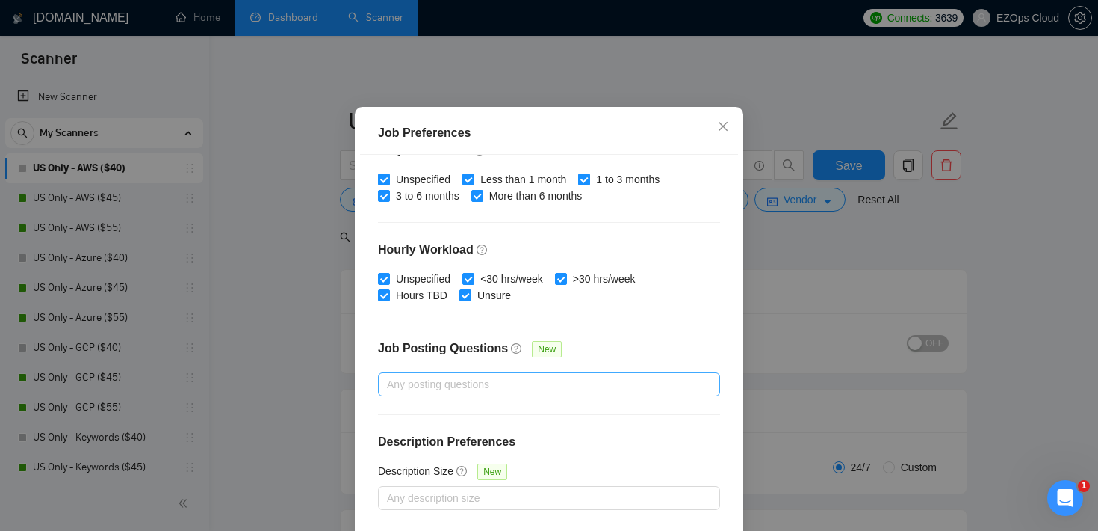
click at [444, 393] on div at bounding box center [542, 384] width 320 height 18
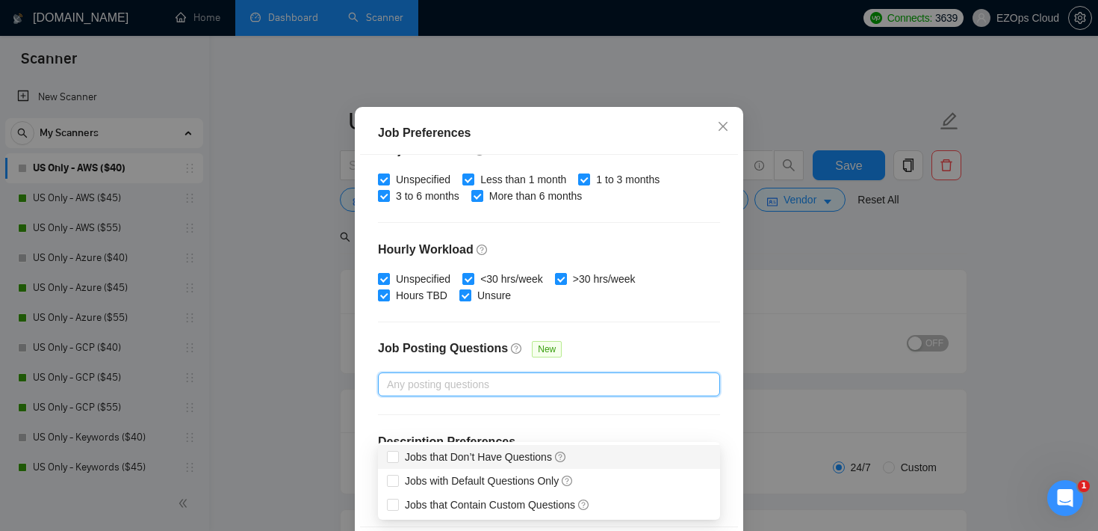
click at [894, 244] on div "Job Preferences Budget Project Type All Fixed Price Hourly Rate Fixed Price Bud…" at bounding box center [549, 265] width 1098 height 531
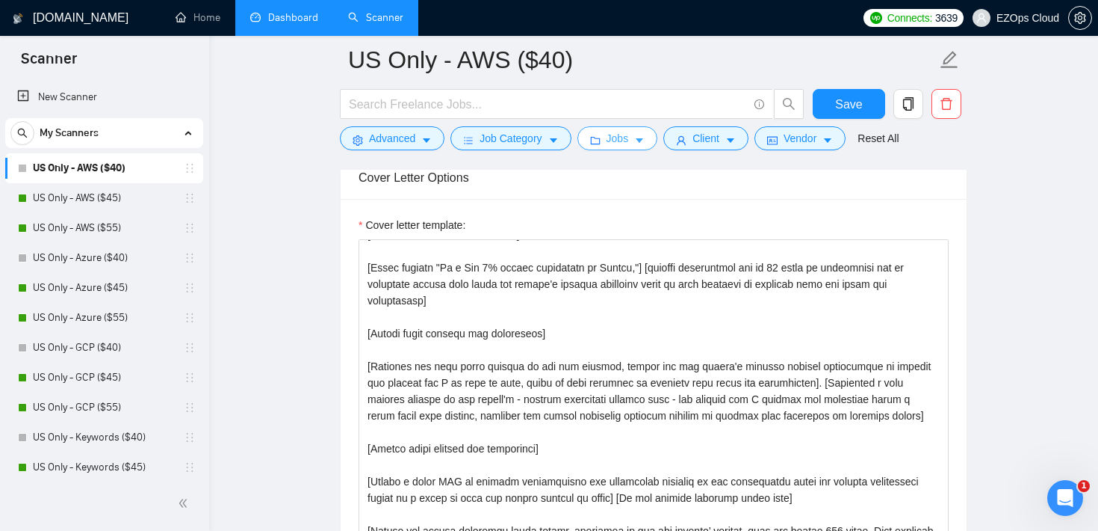
scroll to position [1736, 0]
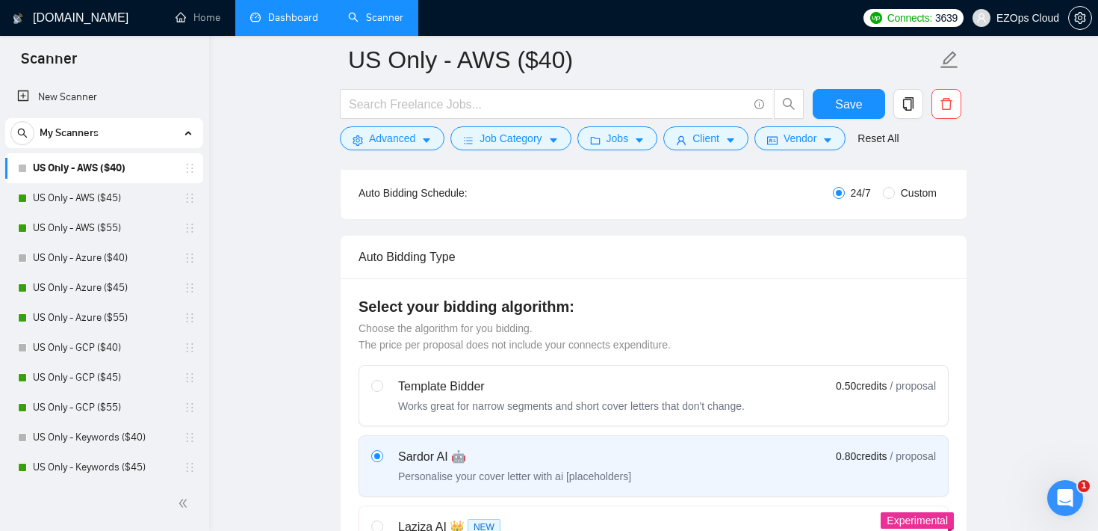
scroll to position [0, 0]
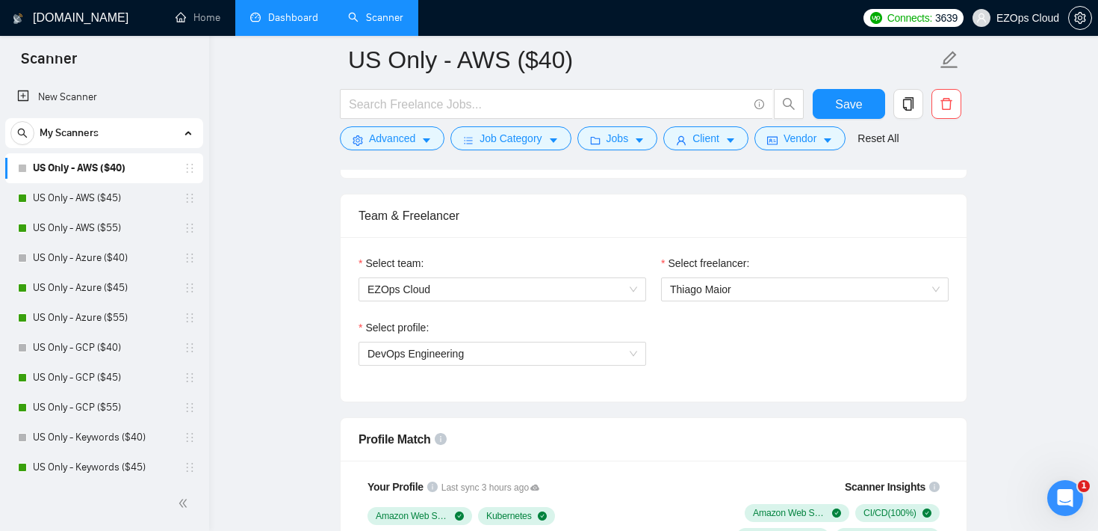
scroll to position [760, 0]
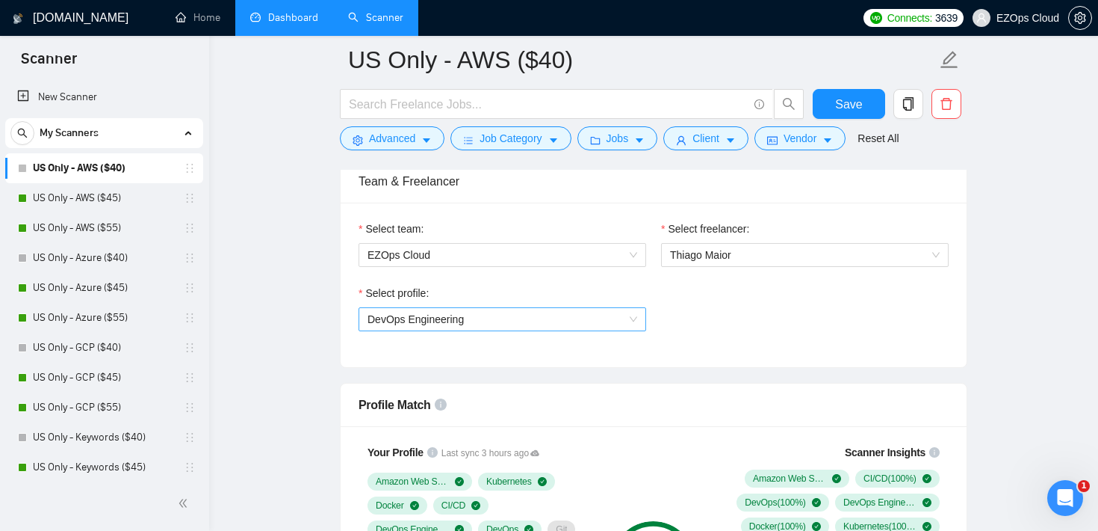
click at [571, 326] on span "DevOps Engineering" at bounding box center [503, 319] width 270 height 22
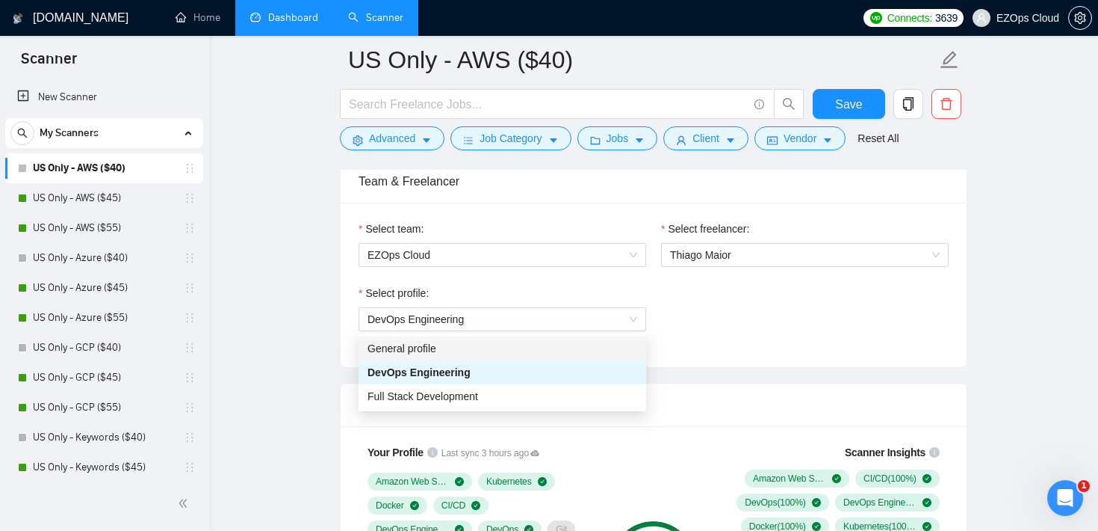
click at [676, 281] on div "Select freelancer: Thiago Maior" at bounding box center [805, 252] width 303 height 64
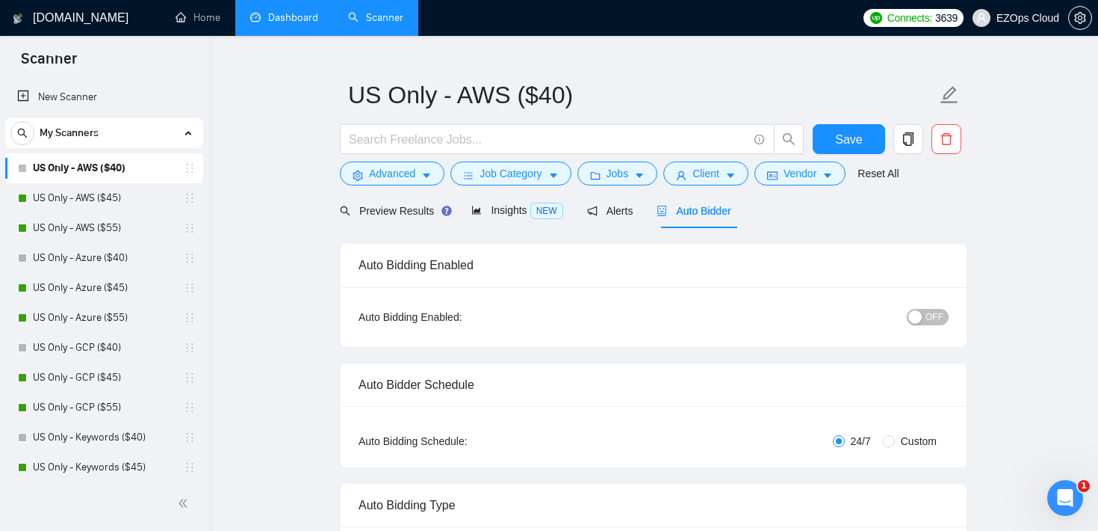
scroll to position [0, 0]
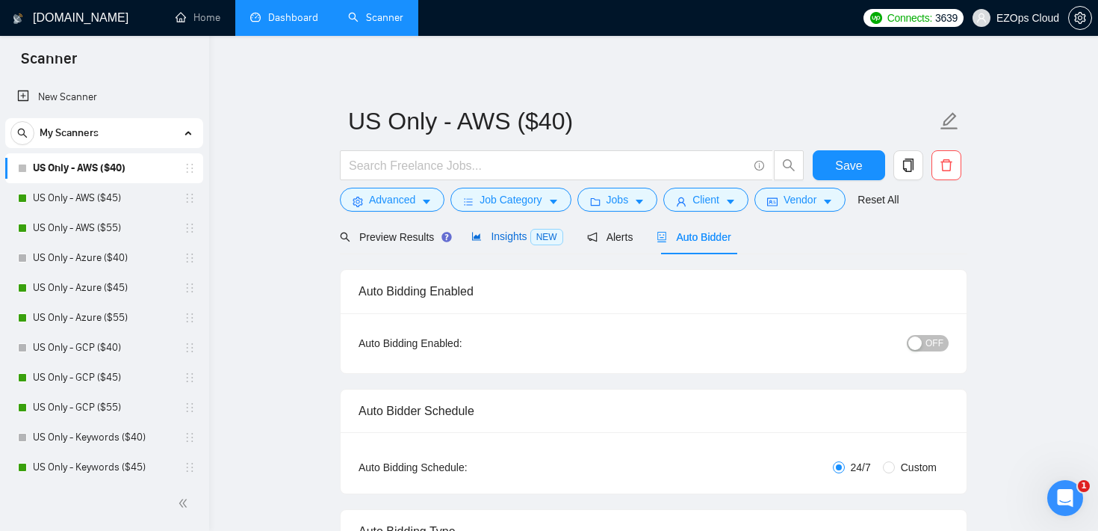
click at [510, 232] on span "Insights NEW" at bounding box center [517, 236] width 91 height 12
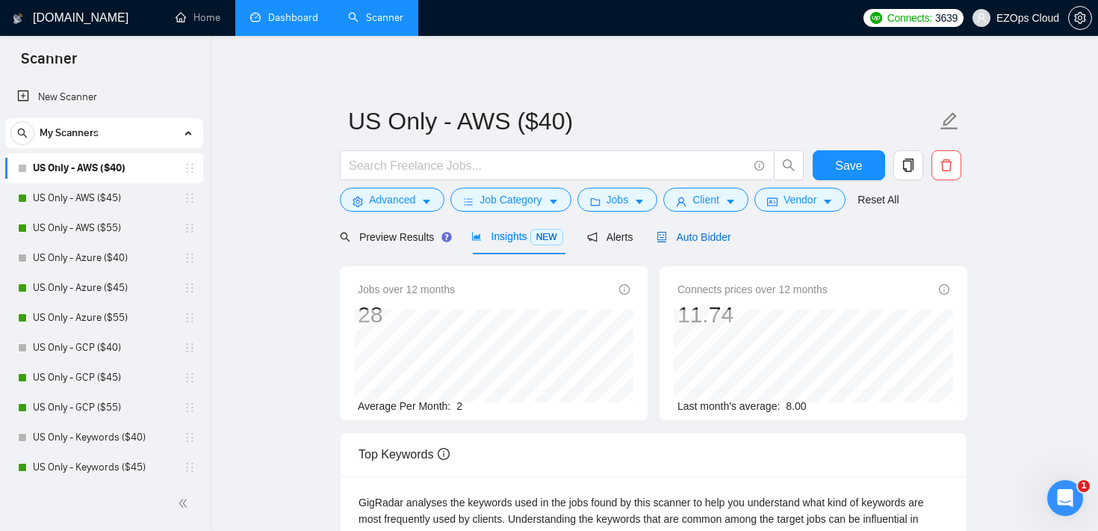
click at [717, 235] on span "Auto Bidder" at bounding box center [694, 237] width 74 height 12
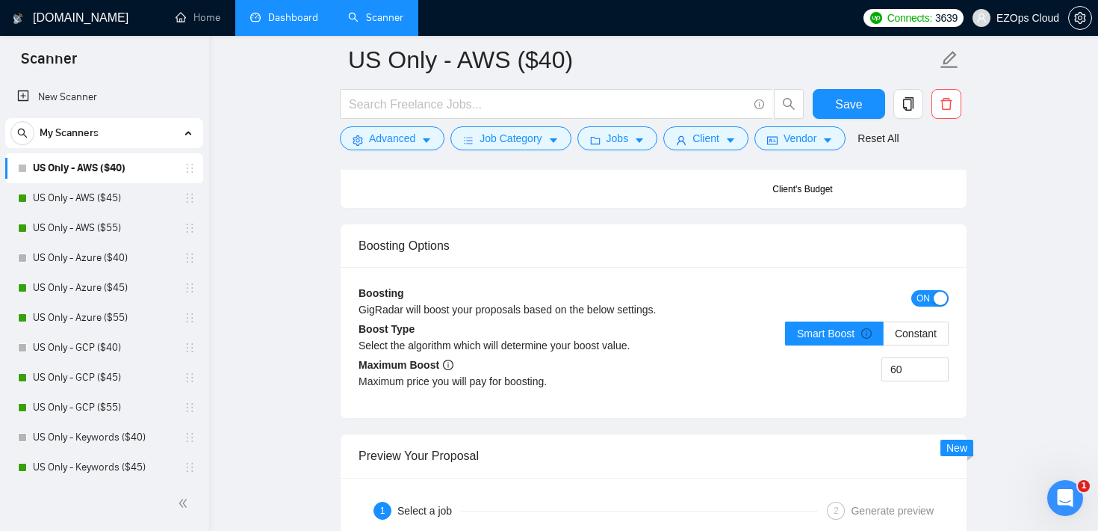
scroll to position [2686, 0]
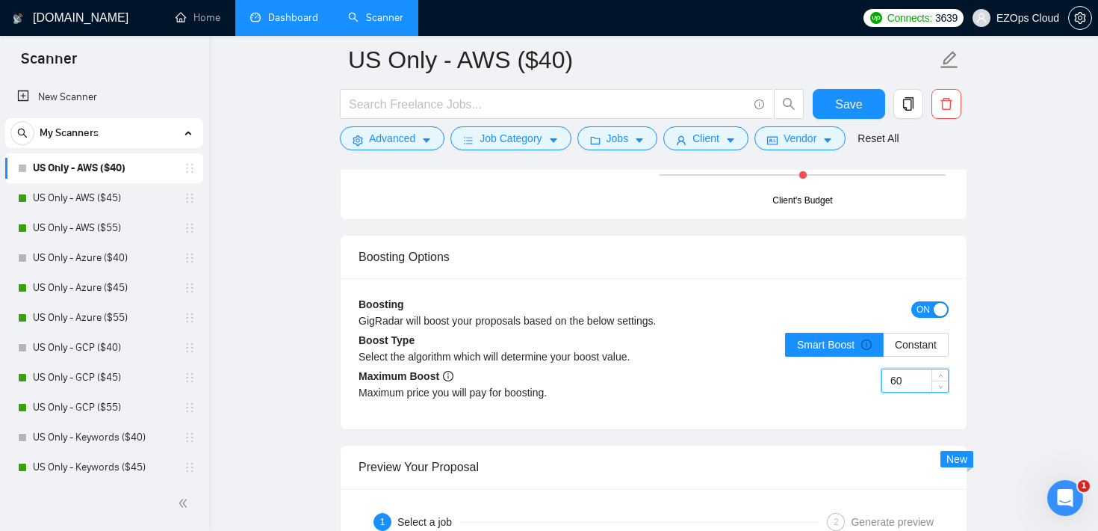
drag, startPoint x: 911, startPoint y: 382, endPoint x: 879, endPoint y: 380, distance: 32.2
click at [879, 380] on div "60" at bounding box center [801, 389] width 295 height 42
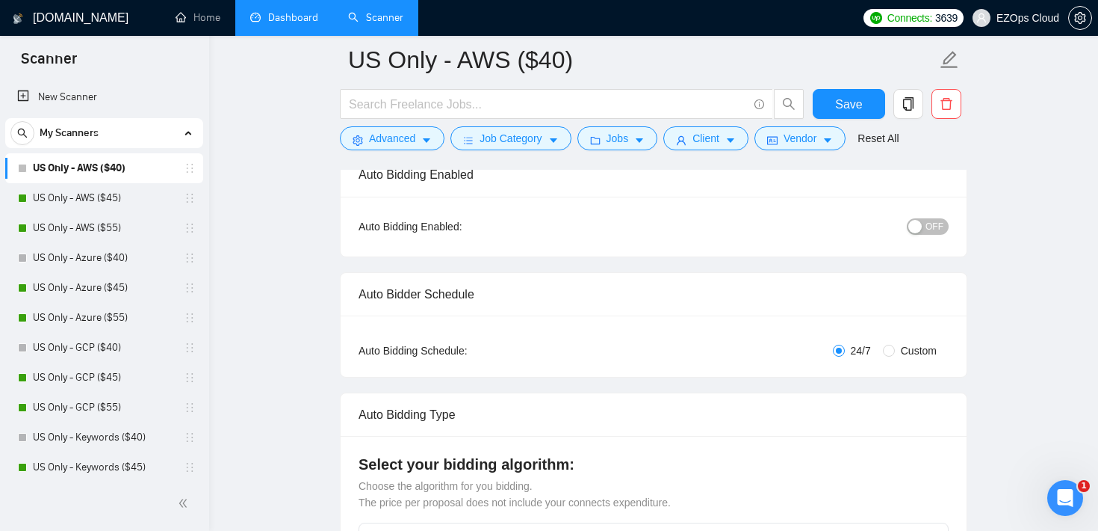
scroll to position [0, 0]
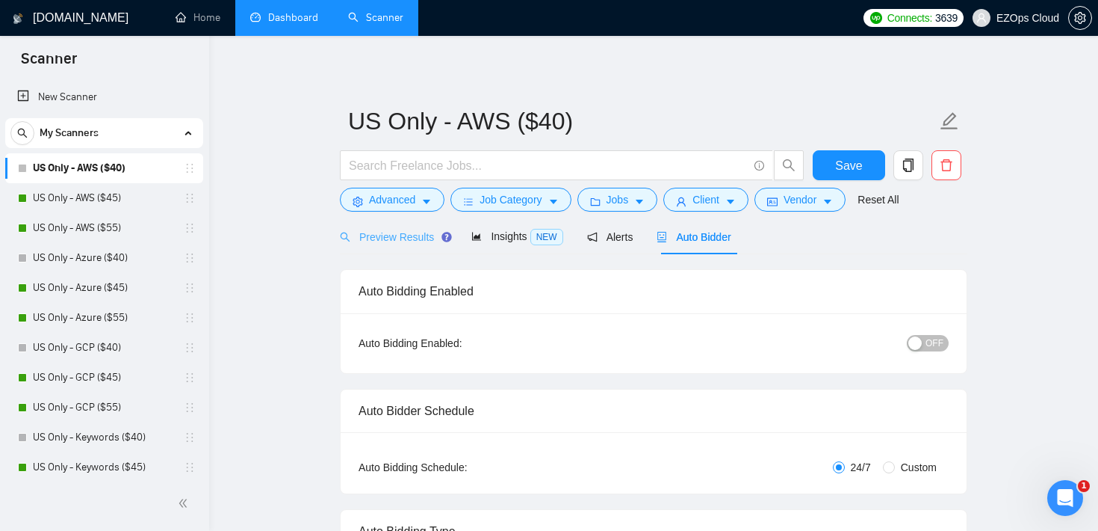
click at [390, 228] on div "Preview Results" at bounding box center [394, 236] width 108 height 35
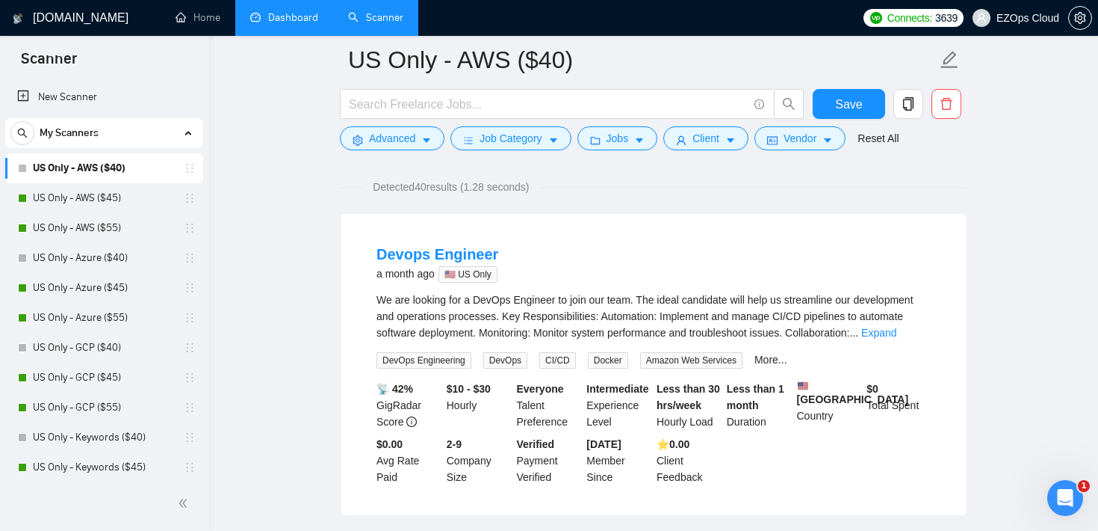
scroll to position [100, 0]
drag, startPoint x: 417, startPoint y: 385, endPoint x: 390, endPoint y: 386, distance: 26.9
click at [390, 386] on div "📡 42% GigRadar Score" at bounding box center [409, 404] width 70 height 49
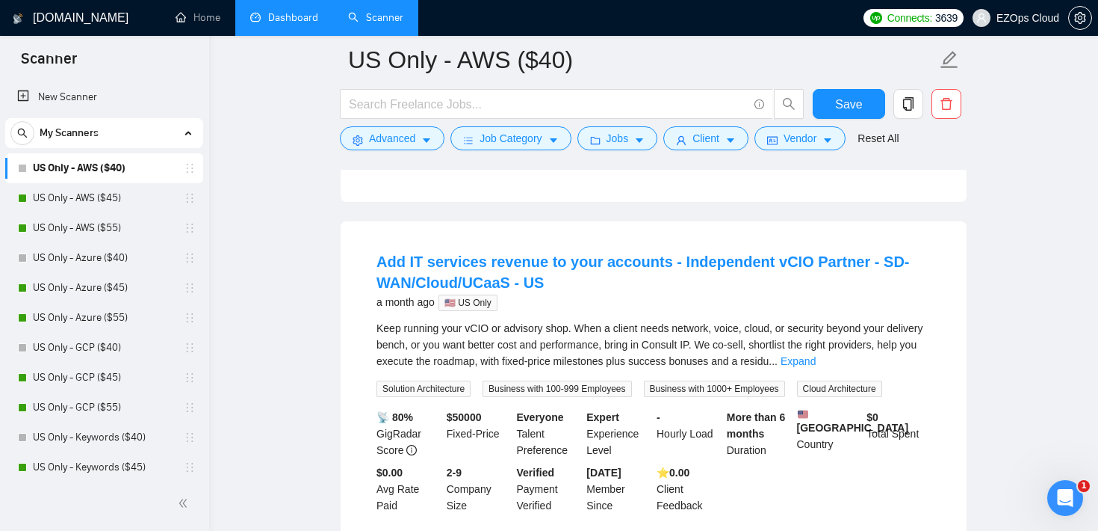
scroll to position [412, 0]
drag, startPoint x: 410, startPoint y: 425, endPoint x: 381, endPoint y: 425, distance: 29.1
click at [381, 424] on b "📡 80%" at bounding box center [395, 418] width 37 height 12
click at [340, 393] on div "Add IT services revenue to your accounts - Independent vCIO Partner - SD-WAN/Cl…" at bounding box center [654, 383] width 628 height 324
drag, startPoint x: 498, startPoint y: 431, endPoint x: 450, endPoint y: 430, distance: 47.8
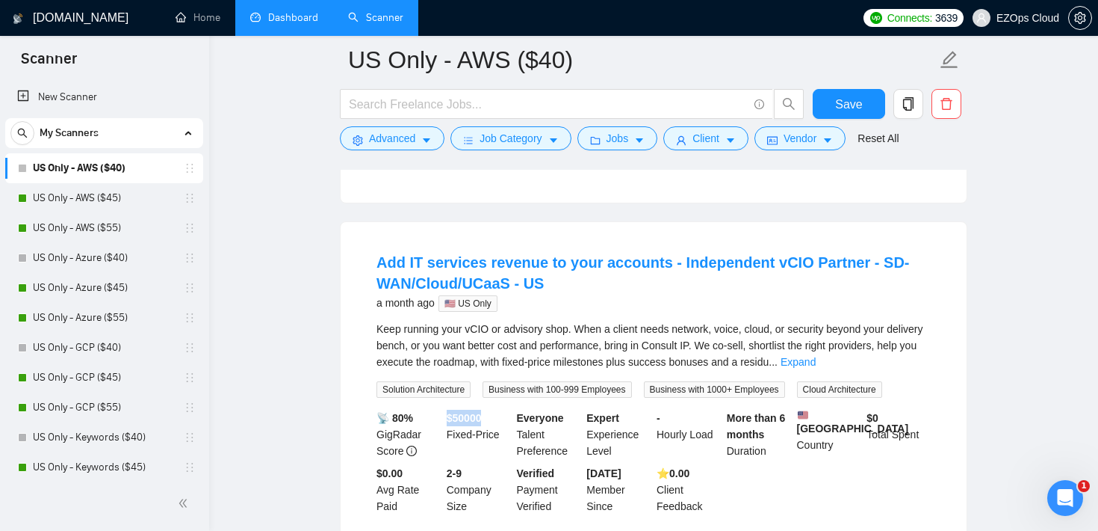
click at [450, 430] on div "$ 50000 Fixed-Price" at bounding box center [479, 434] width 70 height 49
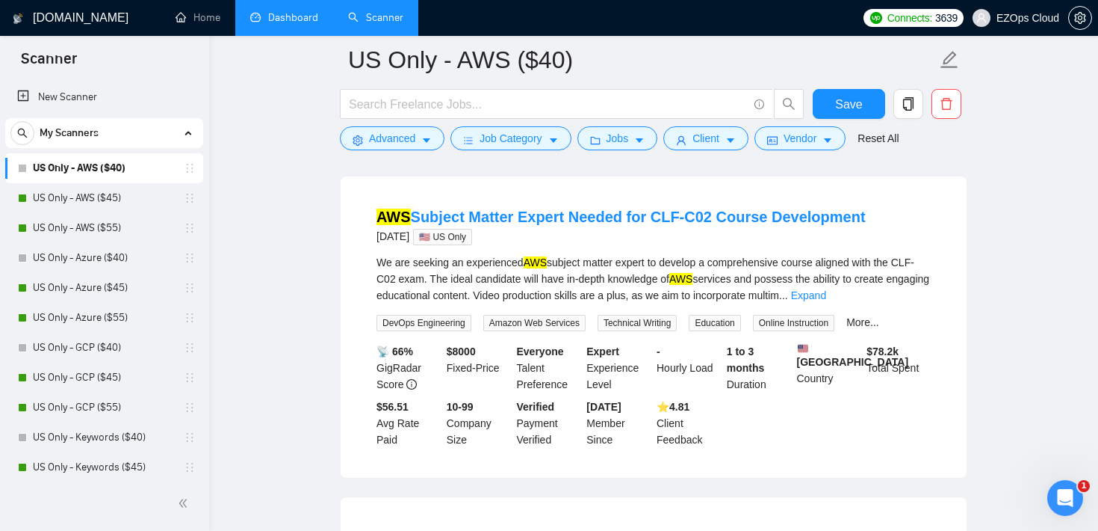
scroll to position [809, 0]
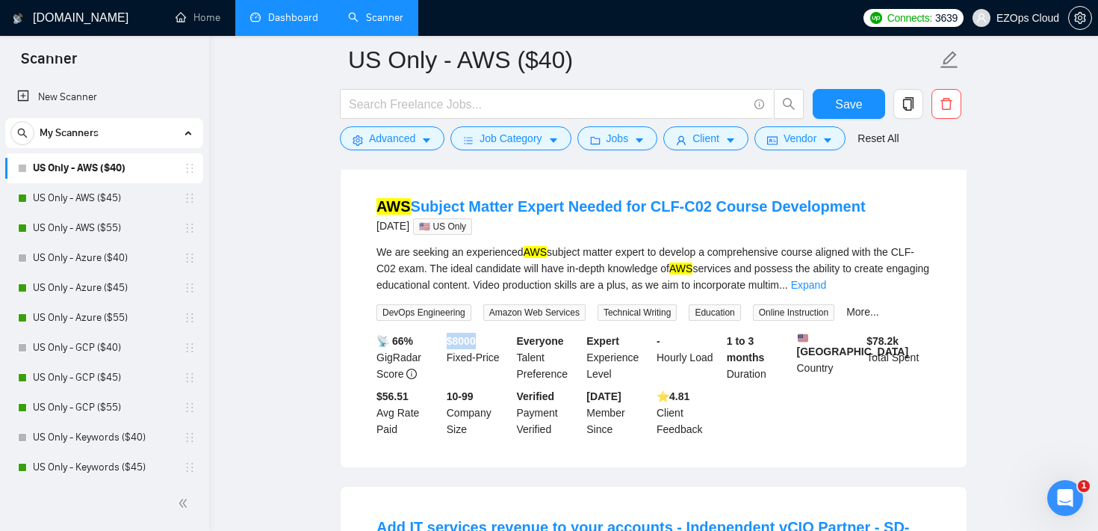
drag, startPoint x: 486, startPoint y: 359, endPoint x: 446, endPoint y: 359, distance: 39.6
click at [446, 359] on div "$ 8000 Fixed-Price" at bounding box center [479, 357] width 70 height 49
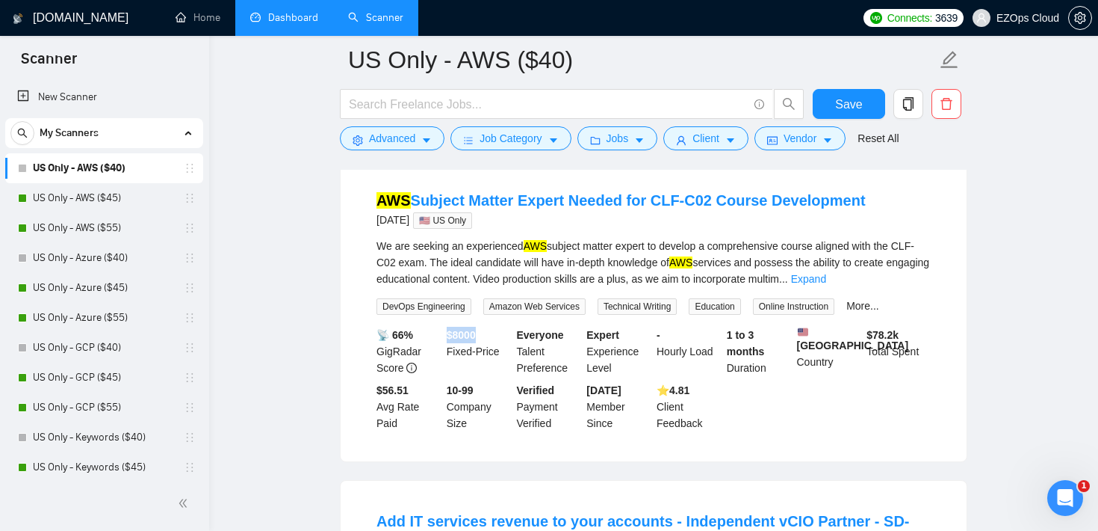
scroll to position [819, 0]
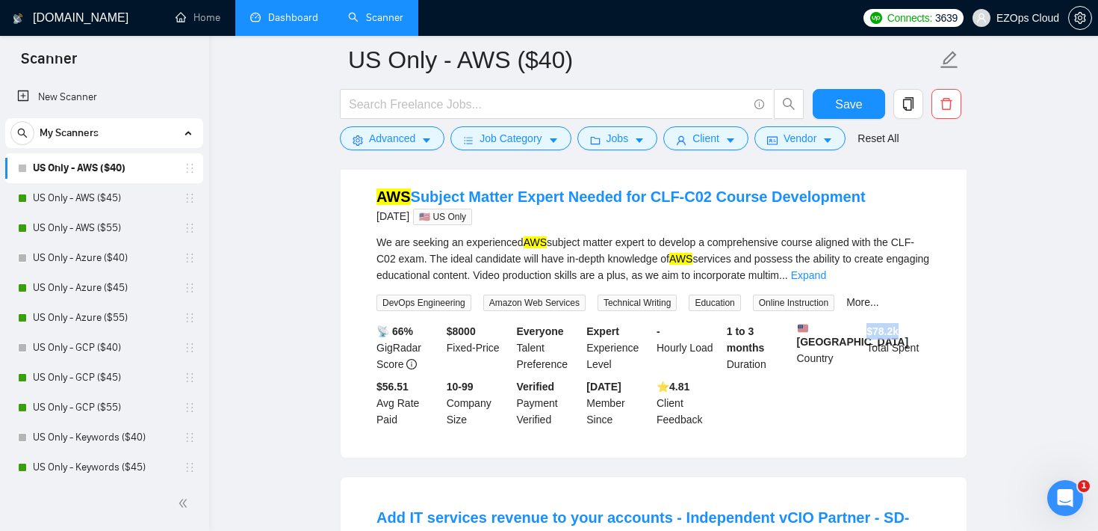
drag, startPoint x: 867, startPoint y: 352, endPoint x: 924, endPoint y: 350, distance: 57.6
click at [924, 350] on div "$ 78.2k Total Spent" at bounding box center [899, 347] width 70 height 49
drag, startPoint x: 377, startPoint y: 351, endPoint x: 415, endPoint y: 346, distance: 37.7
click at [415, 346] on div "📡 66% GigRadar Score" at bounding box center [409, 347] width 70 height 49
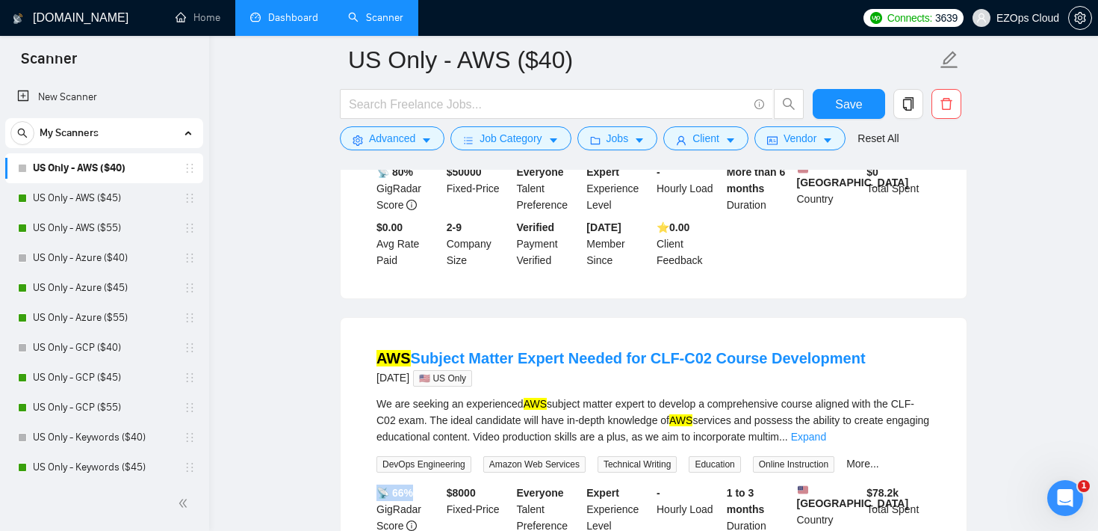
scroll to position [0, 0]
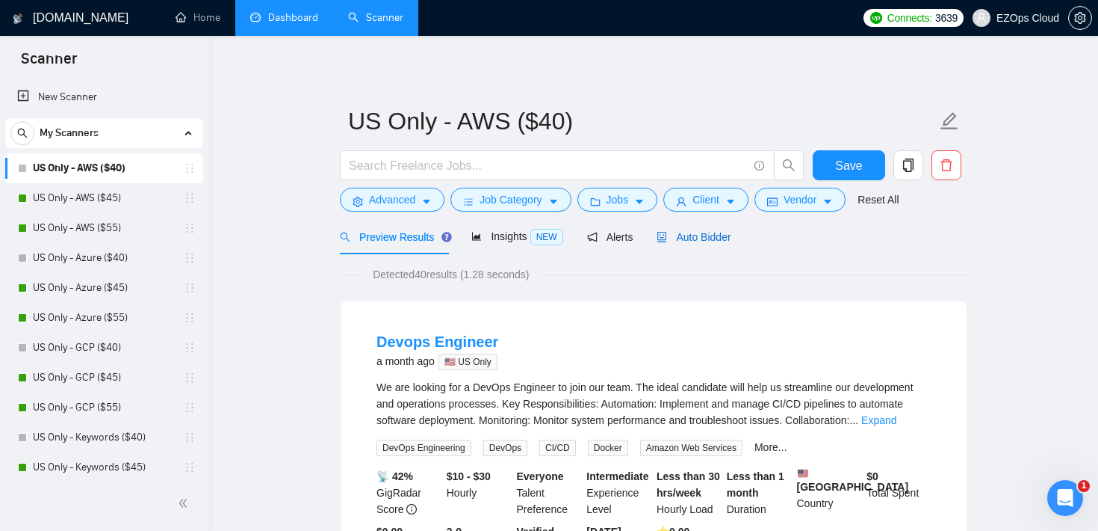
click at [710, 231] on span "Auto Bidder" at bounding box center [694, 237] width 74 height 12
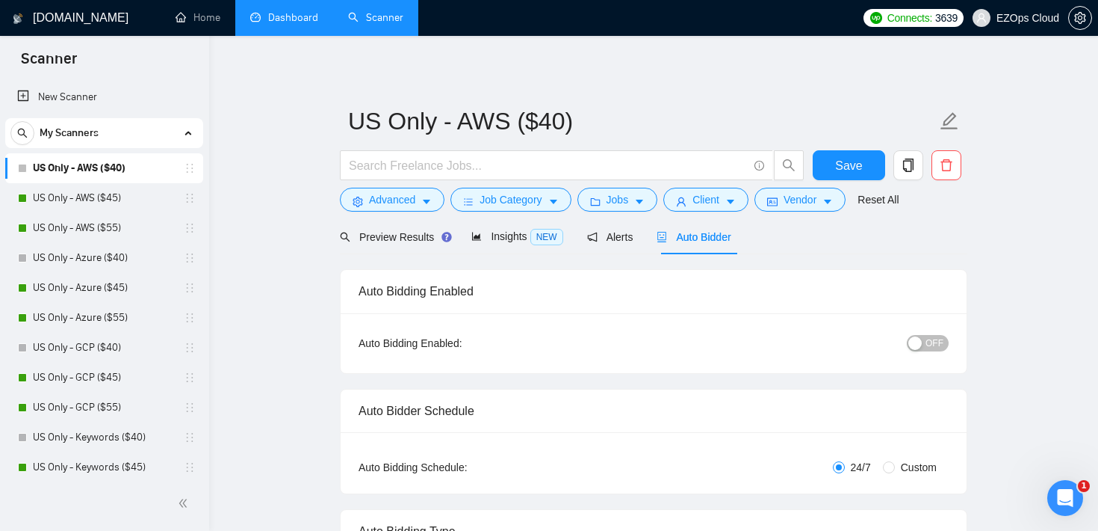
checkbox input "true"
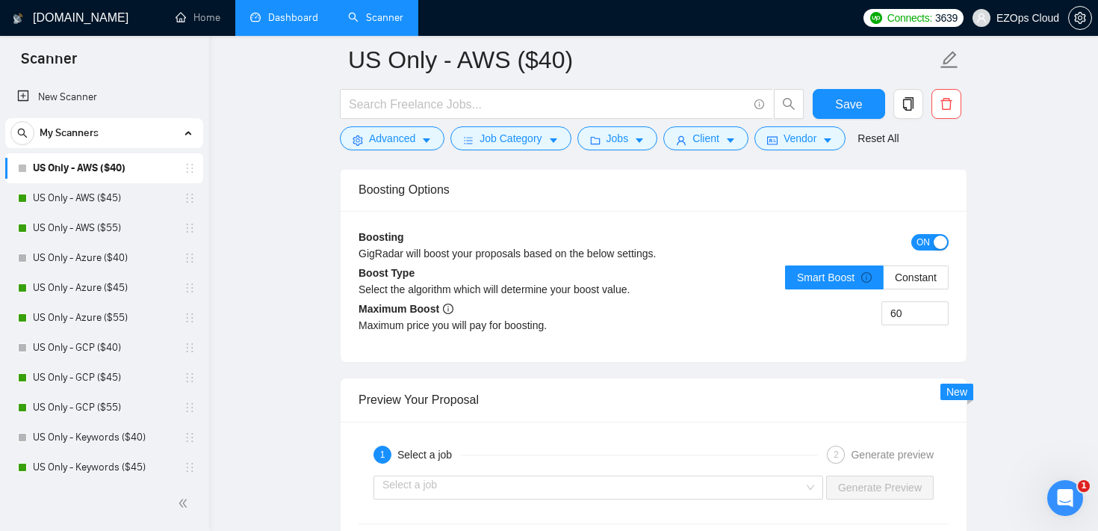
scroll to position [2750, 0]
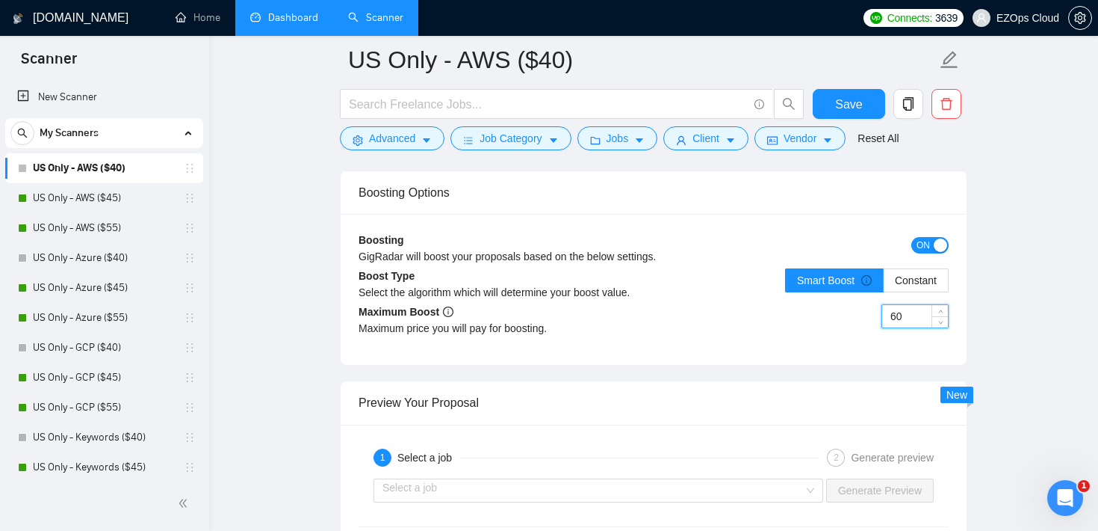
drag, startPoint x: 909, startPoint y: 319, endPoint x: 877, endPoint y: 318, distance: 32.9
click at [877, 318] on div "60" at bounding box center [801, 325] width 295 height 42
click at [911, 316] on input "60" at bounding box center [916, 316] width 66 height 22
drag, startPoint x: 911, startPoint y: 316, endPoint x: 877, endPoint y: 314, distance: 34.4
click at [877, 314] on div "60" at bounding box center [801, 325] width 295 height 42
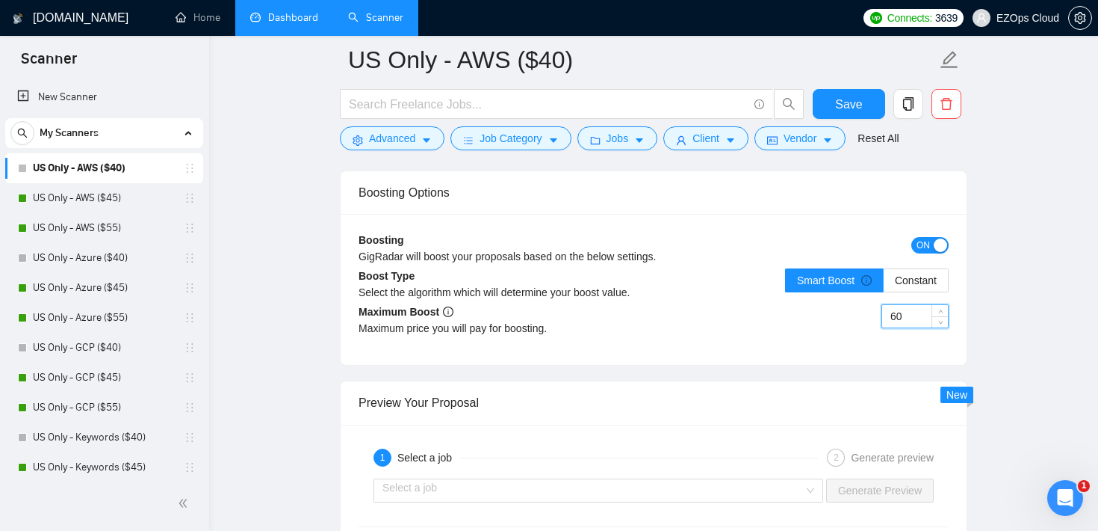
click at [750, 320] on div "60" at bounding box center [801, 325] width 295 height 42
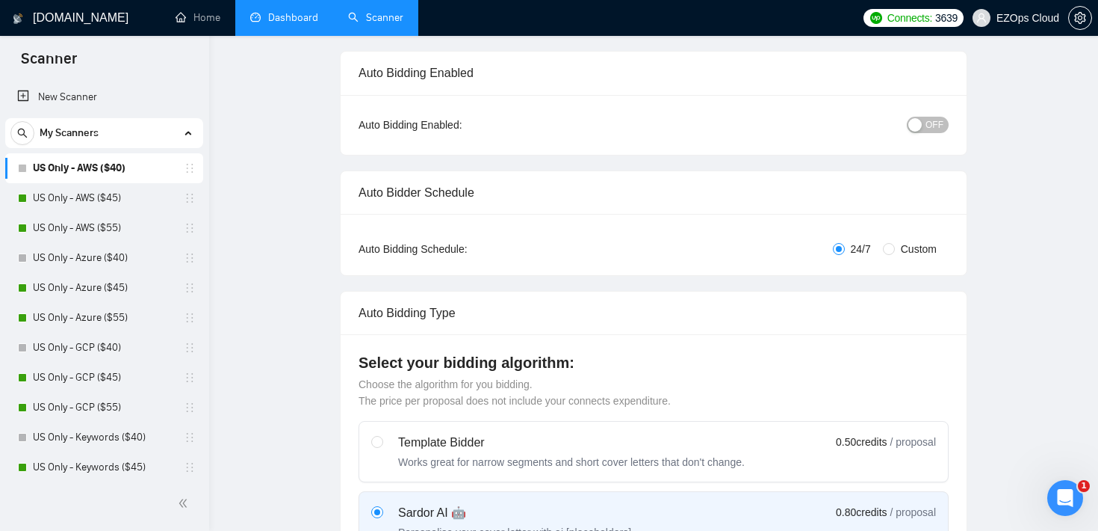
scroll to position [0, 0]
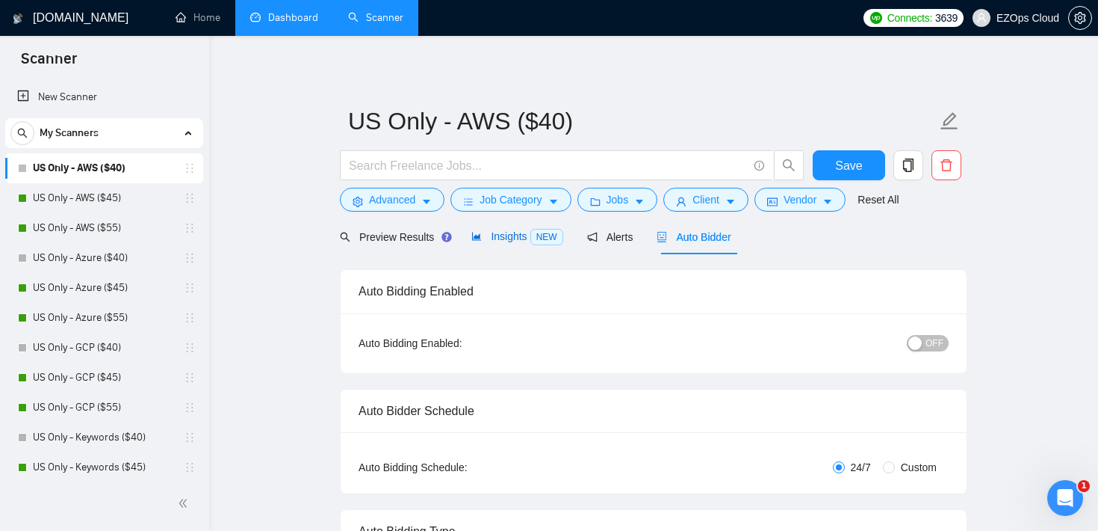
click at [521, 234] on span "Insights NEW" at bounding box center [517, 236] width 91 height 12
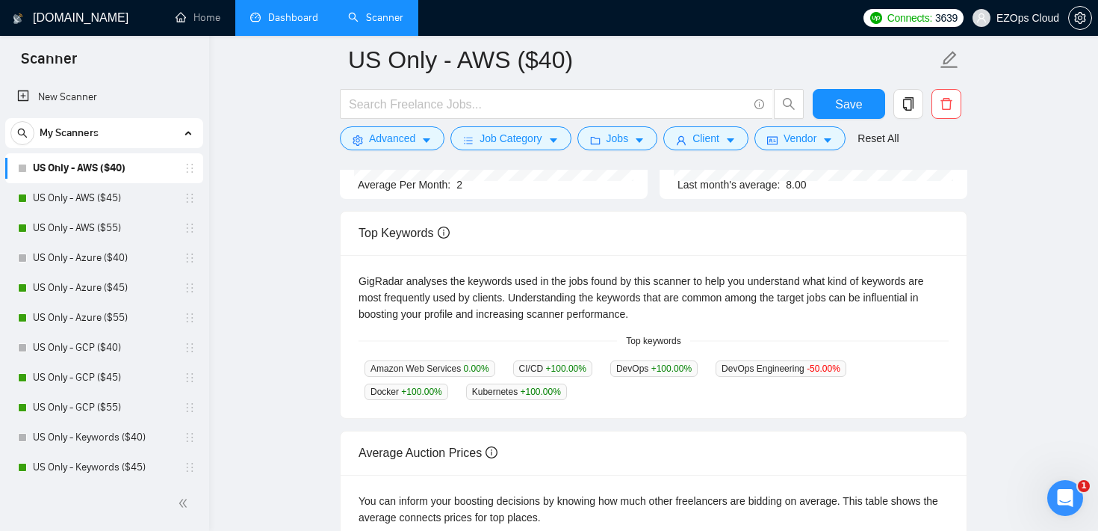
scroll to position [216, 0]
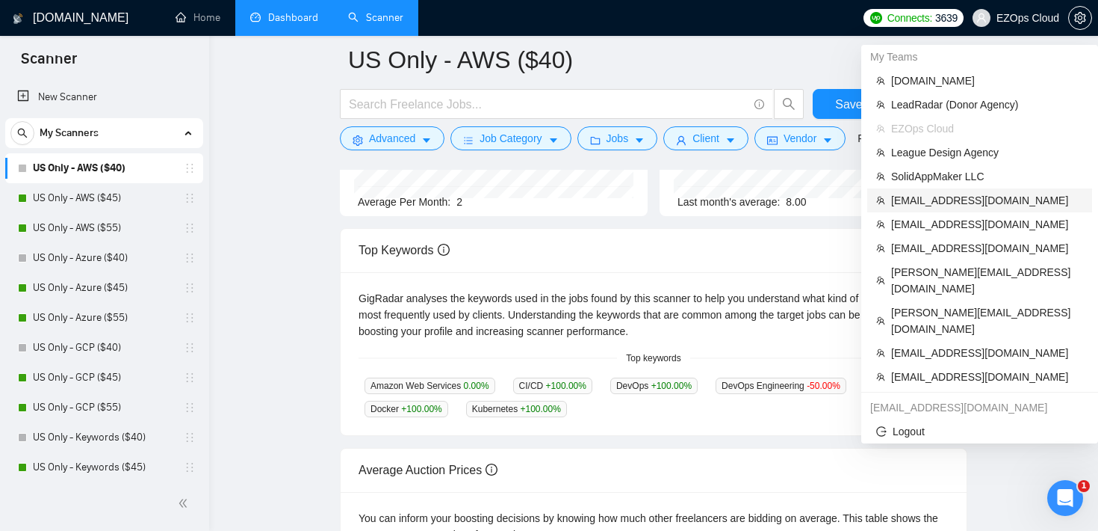
click at [968, 205] on span "[EMAIL_ADDRESS][DOMAIN_NAME]" at bounding box center [988, 200] width 192 height 16
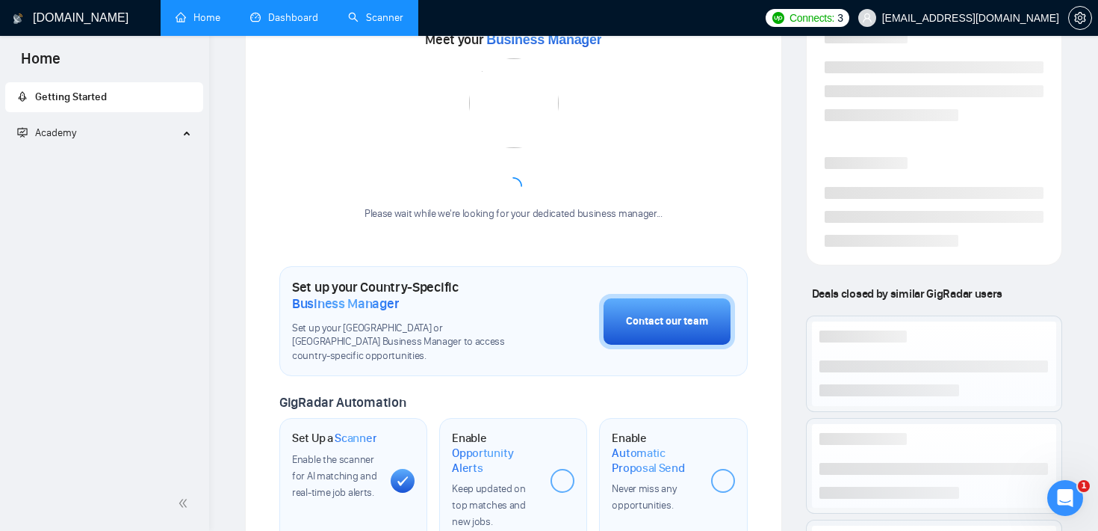
scroll to position [99, 0]
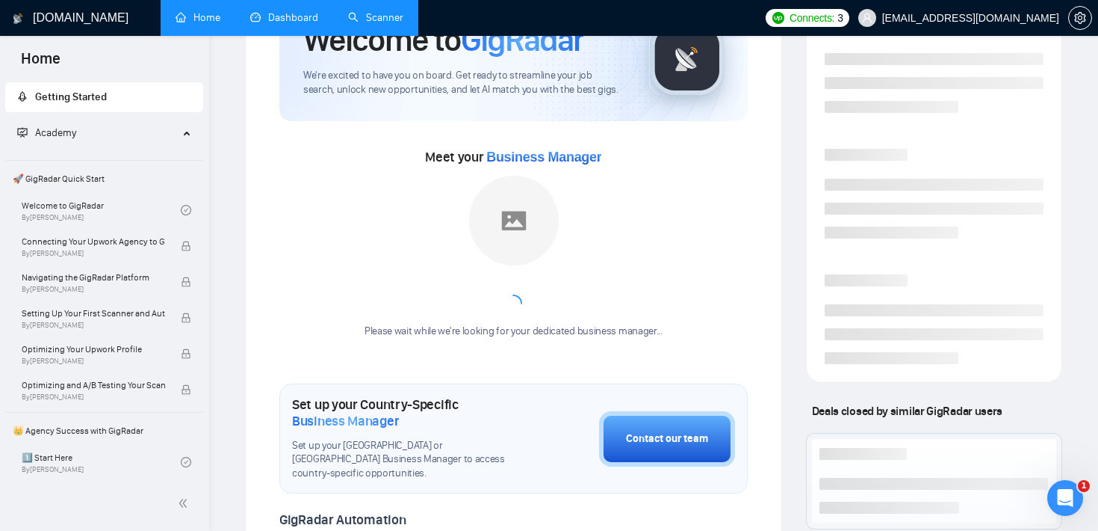
click at [380, 19] on link "Scanner" at bounding box center [375, 17] width 55 height 13
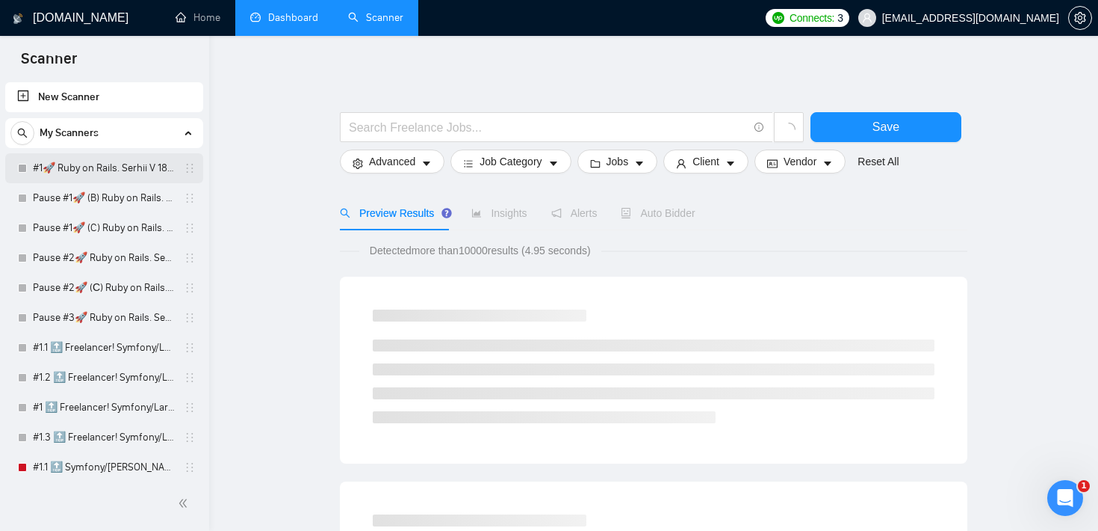
click at [117, 166] on link "#1🚀 Ruby on Rails. Serhii V 18/03" at bounding box center [104, 168] width 142 height 30
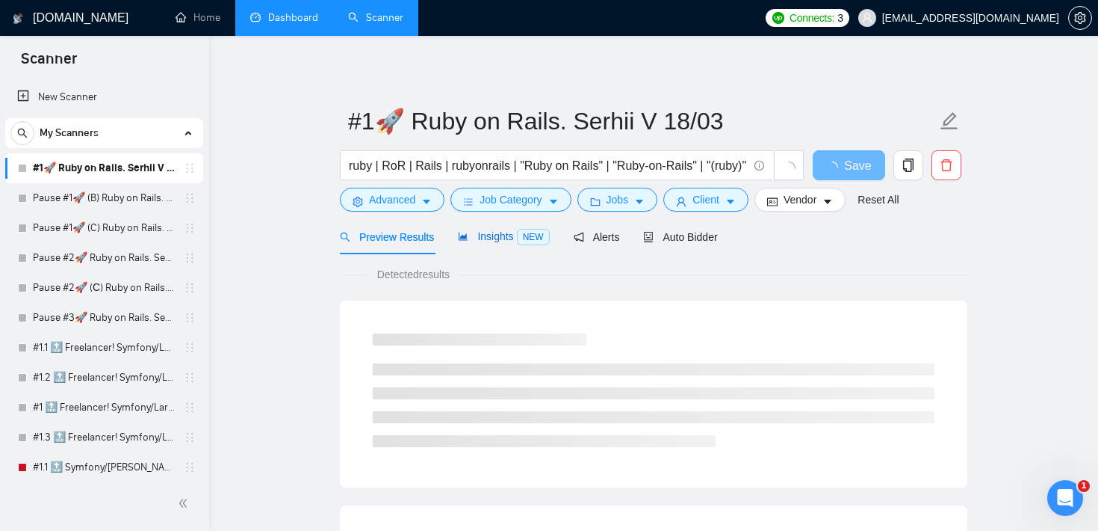
click at [495, 239] on span "Insights NEW" at bounding box center [503, 236] width 91 height 12
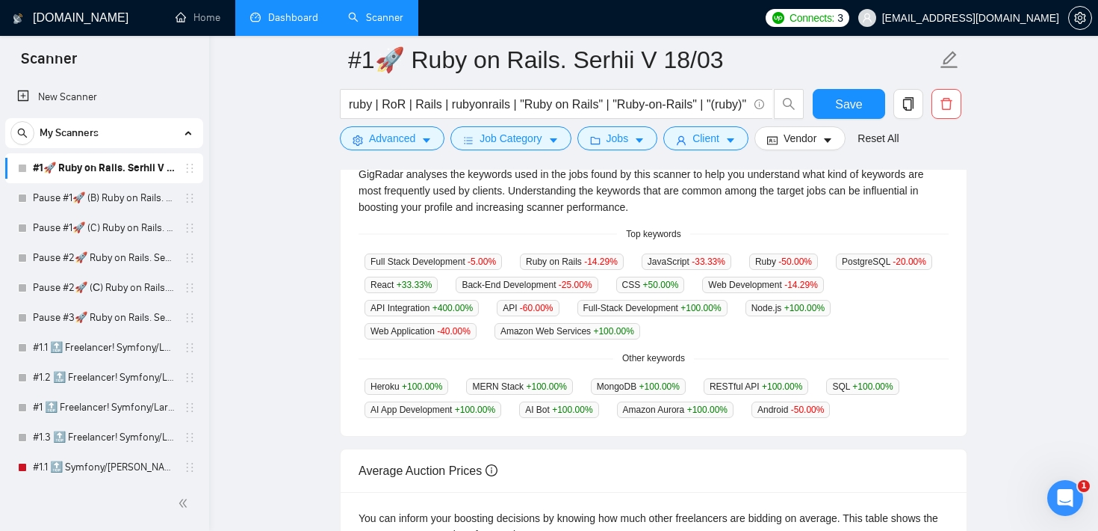
scroll to position [339, 0]
click at [394, 141] on span "Advanced" at bounding box center [392, 138] width 46 height 16
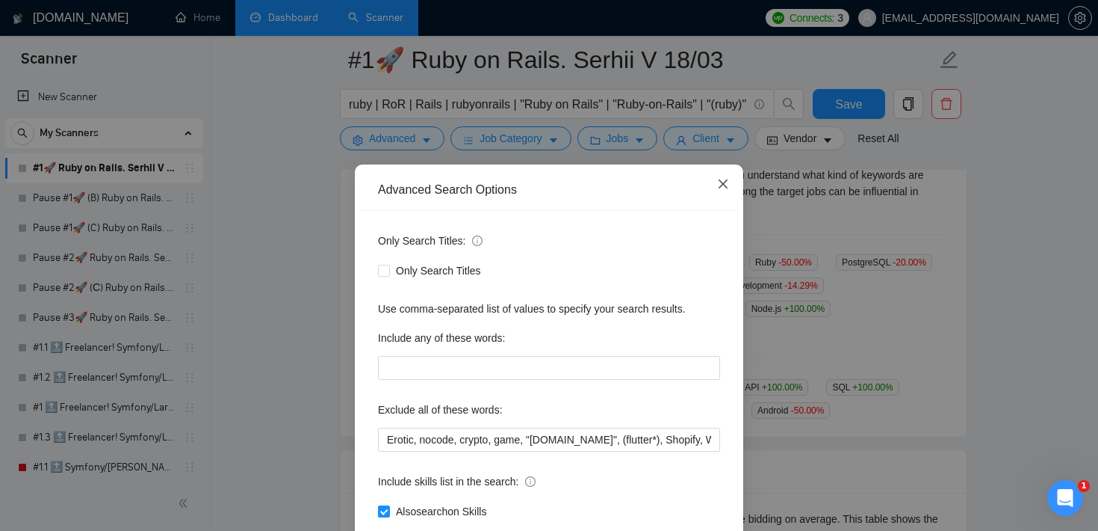
click at [719, 179] on icon "close" at bounding box center [723, 184] width 12 height 12
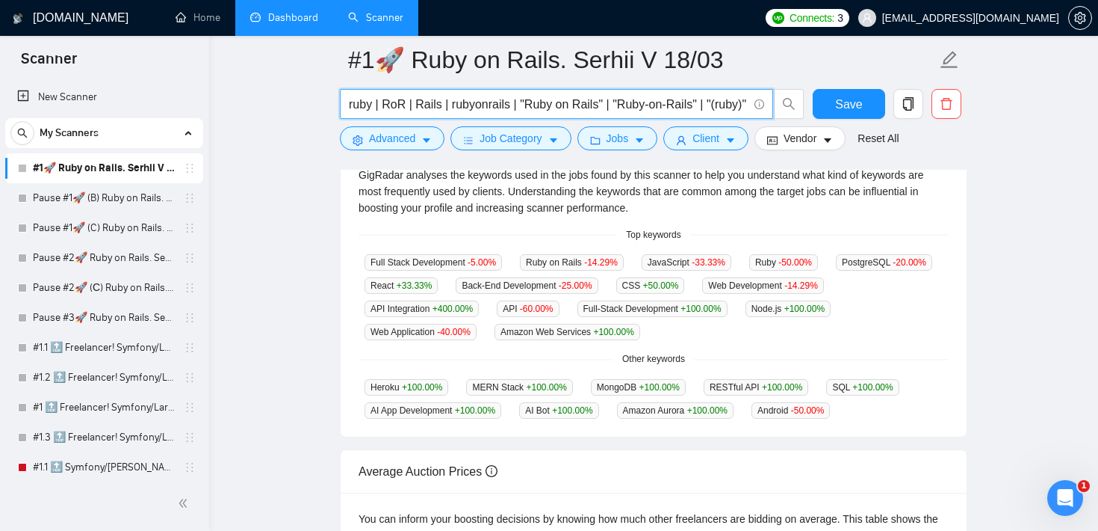
click at [511, 107] on input "ruby | RoR | Rails | rubyonrails | "Ruby on Rails" | "Ruby-on-Rails" | "(ruby)"…" at bounding box center [548, 104] width 399 height 19
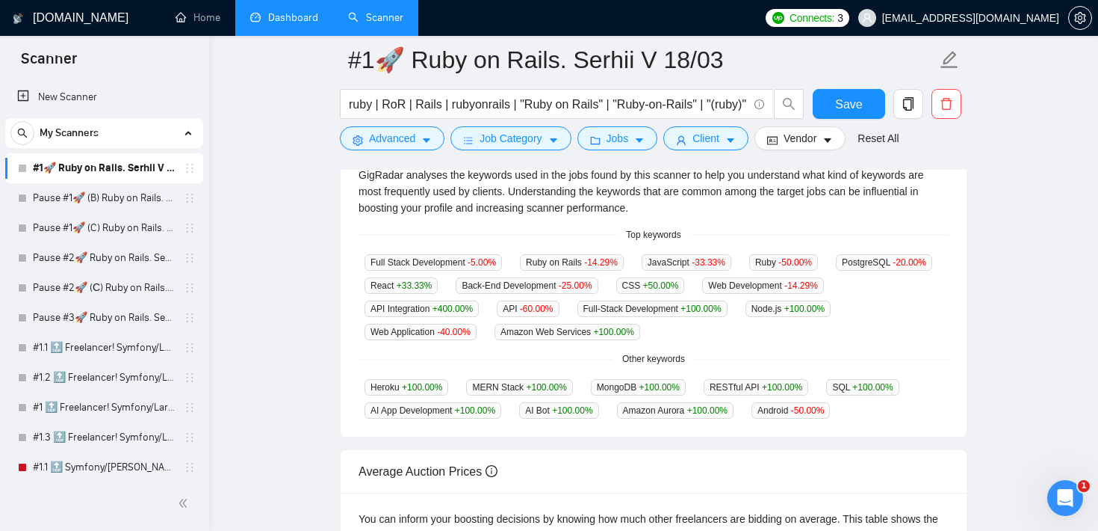
click at [322, 182] on main "#1🚀 Ruby on Rails. Serhii V 18/03 ruby | RoR | Rails | rubyonrails | "Ruby on R…" at bounding box center [653, 228] width 841 height 1014
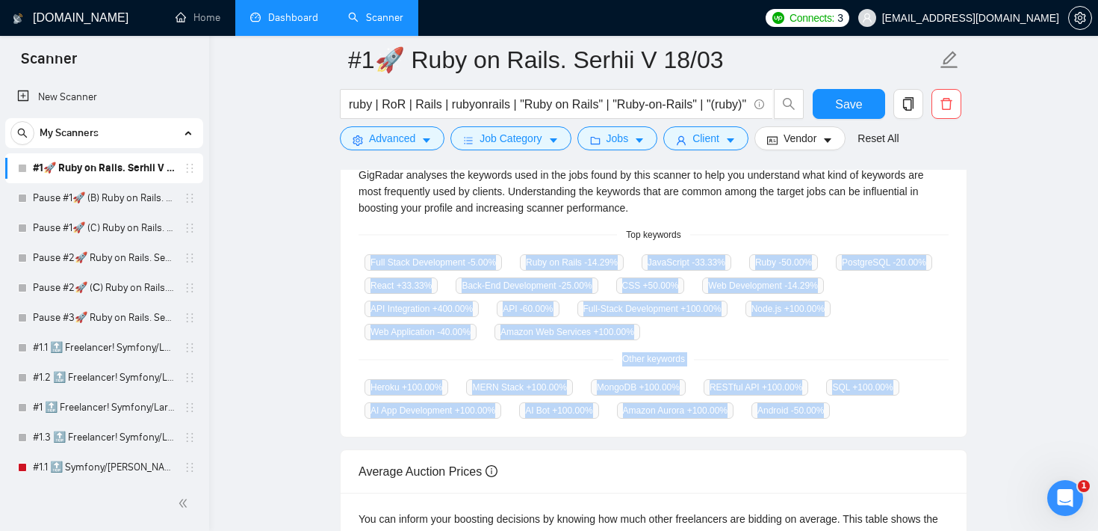
drag, startPoint x: 347, startPoint y: 253, endPoint x: 798, endPoint y: 435, distance: 486.5
click at [798, 435] on div "Jobs over 12 months 415 Average Per Month: 35 Connects prices over 12 months 18…" at bounding box center [654, 337] width 628 height 796
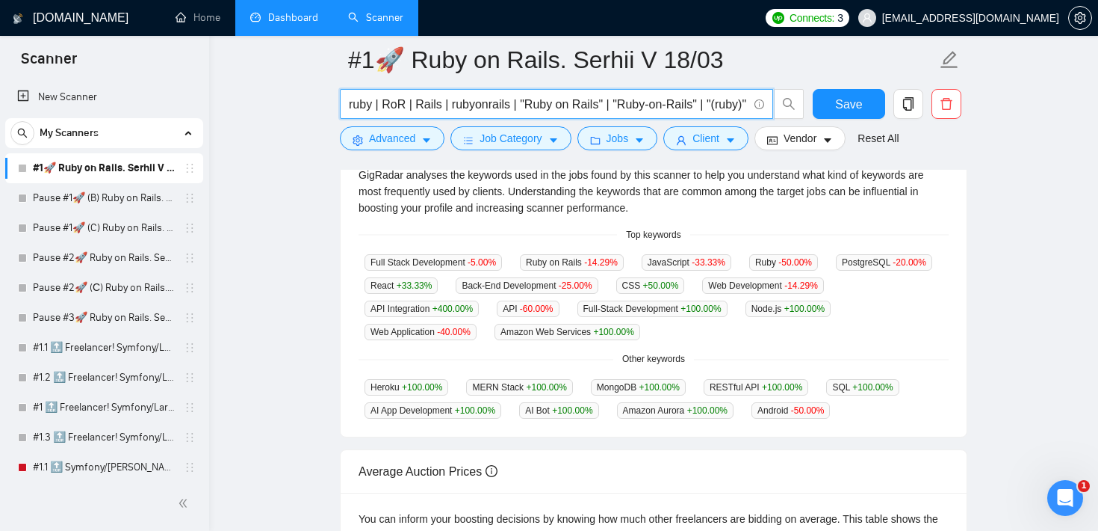
click at [603, 97] on input "ruby | RoR | Rails | rubyonrails | "Ruby on Rails" | "Ruby-on-Rails" | "(ruby)"…" at bounding box center [548, 104] width 399 height 19
click at [392, 136] on span "Advanced" at bounding box center [392, 138] width 46 height 16
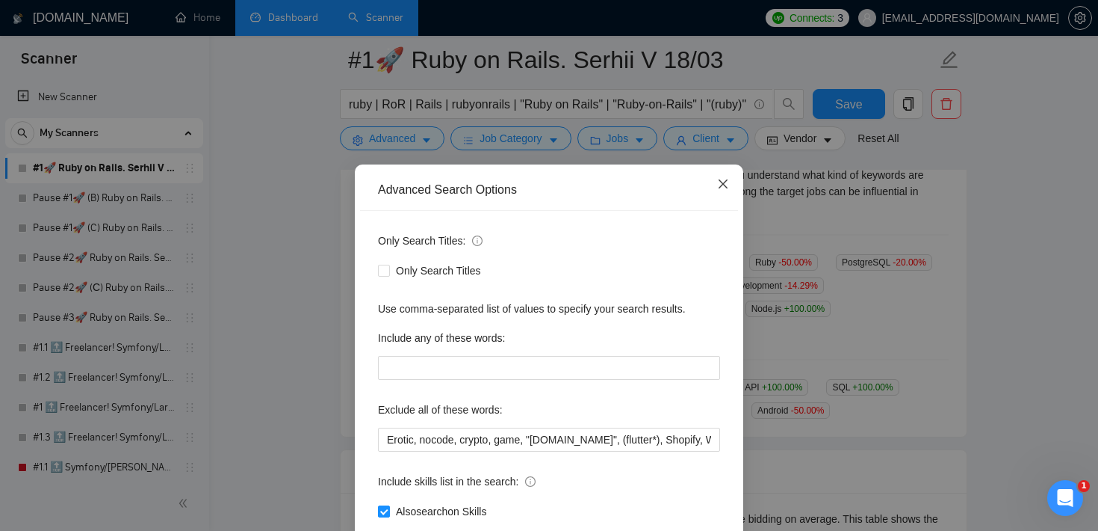
click at [729, 171] on span "Close" at bounding box center [723, 184] width 40 height 40
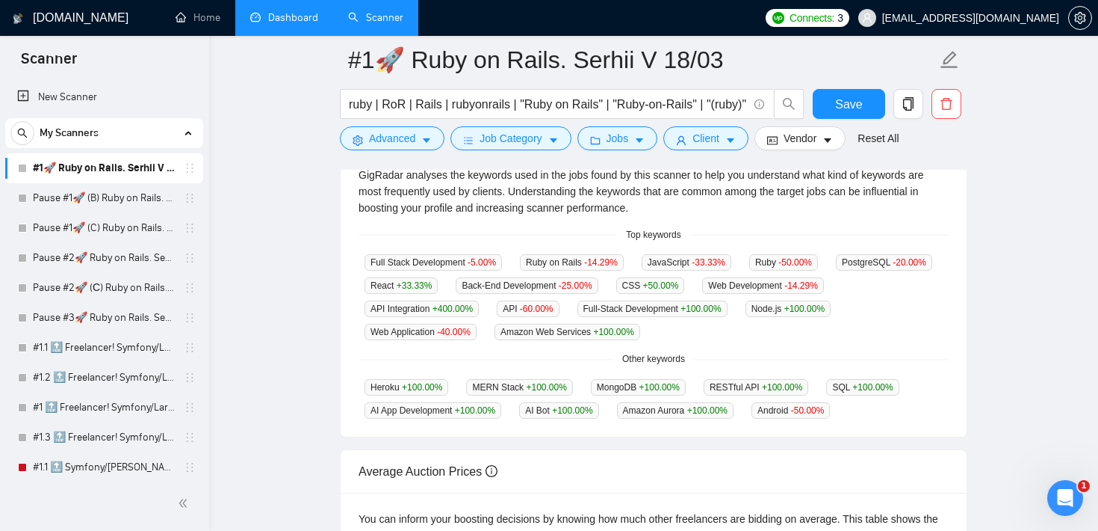
click at [696, 203] on div "GigRadar analyses the keywords used in the jobs found by this scanner to help y…" at bounding box center [654, 191] width 590 height 49
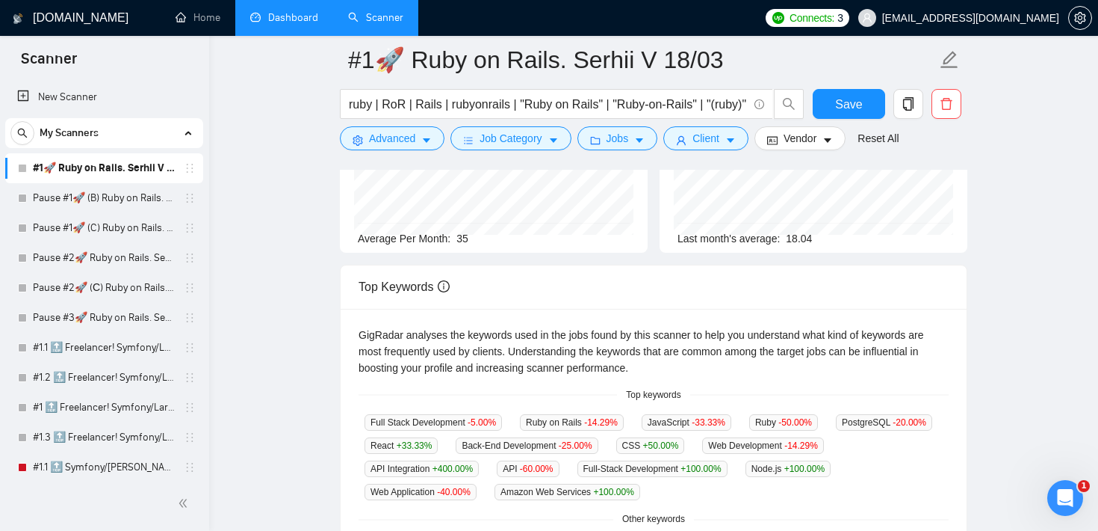
scroll to position [0, 0]
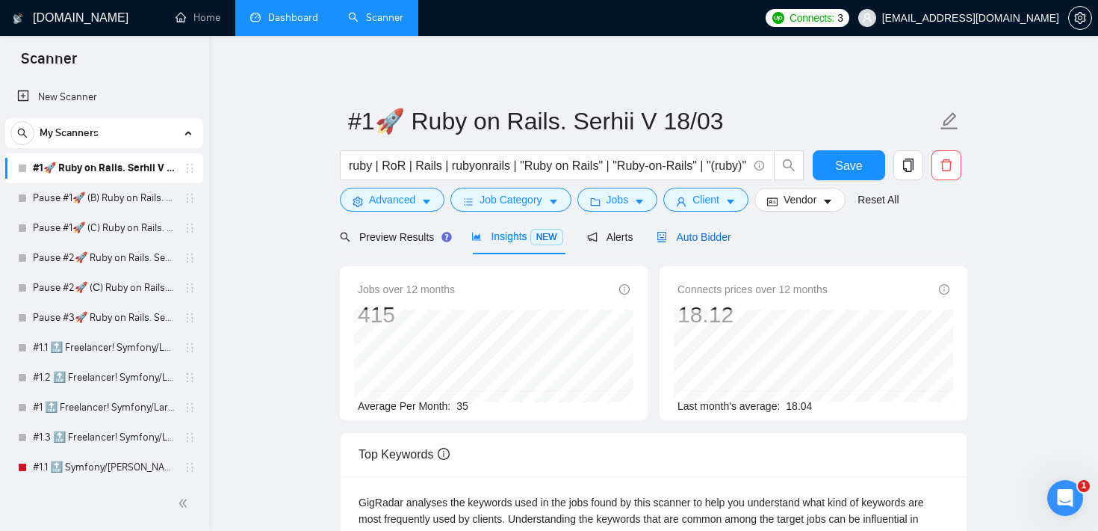
click at [730, 235] on span "Auto Bidder" at bounding box center [694, 237] width 74 height 12
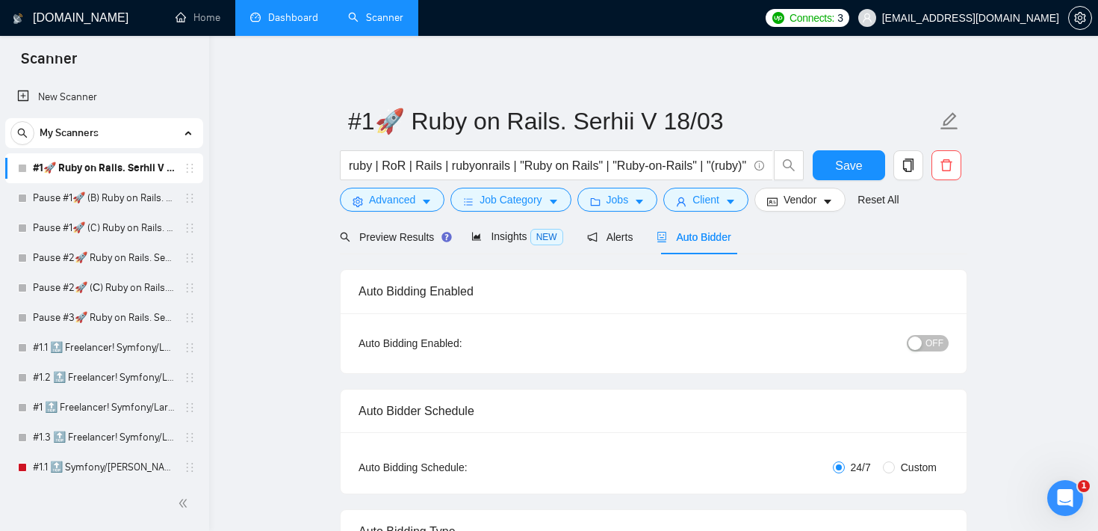
radio input "false"
radio input "true"
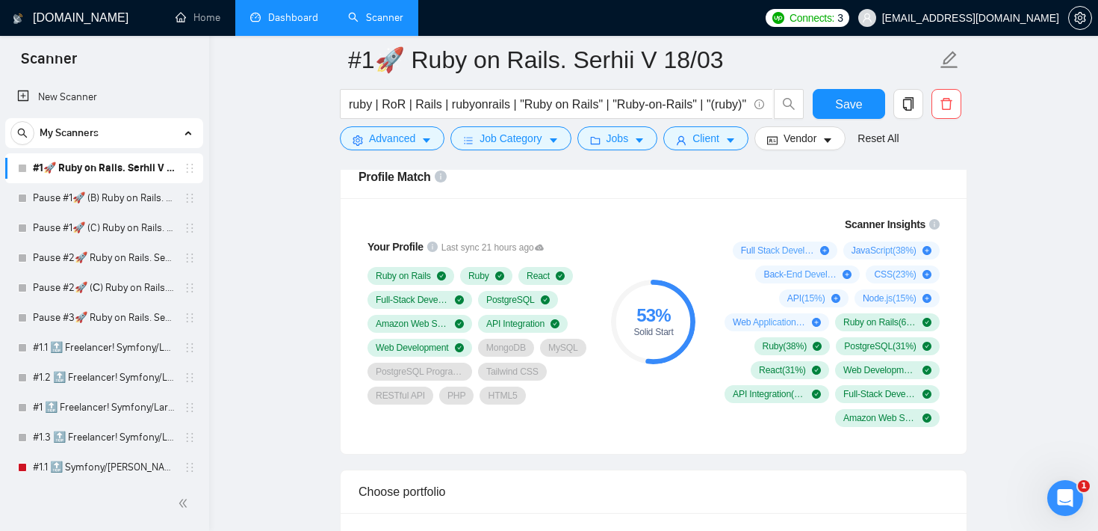
scroll to position [1176, 0]
click at [642, 387] on div "53 % Solid Start" at bounding box center [654, 322] width 100 height 229
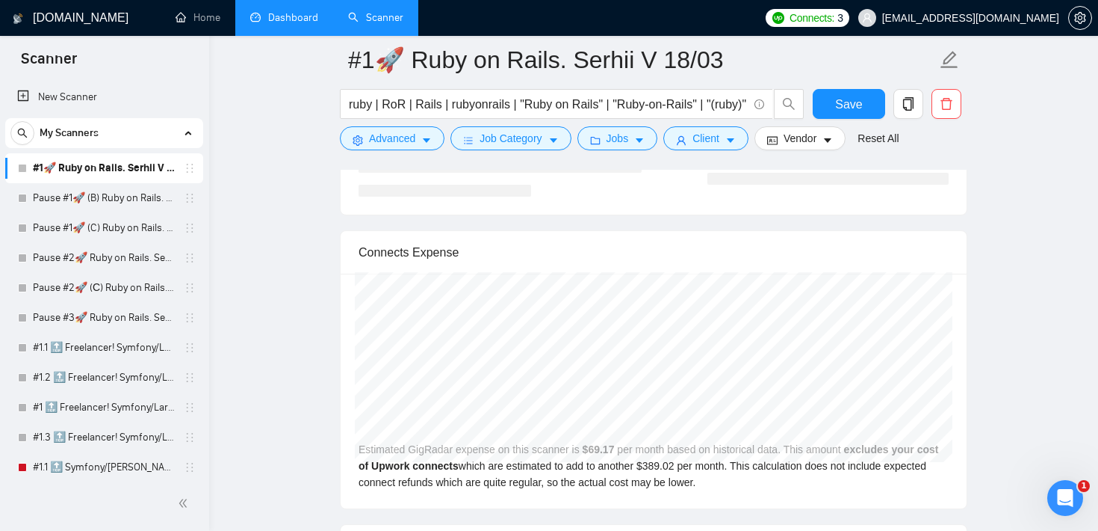
scroll to position [3328, 0]
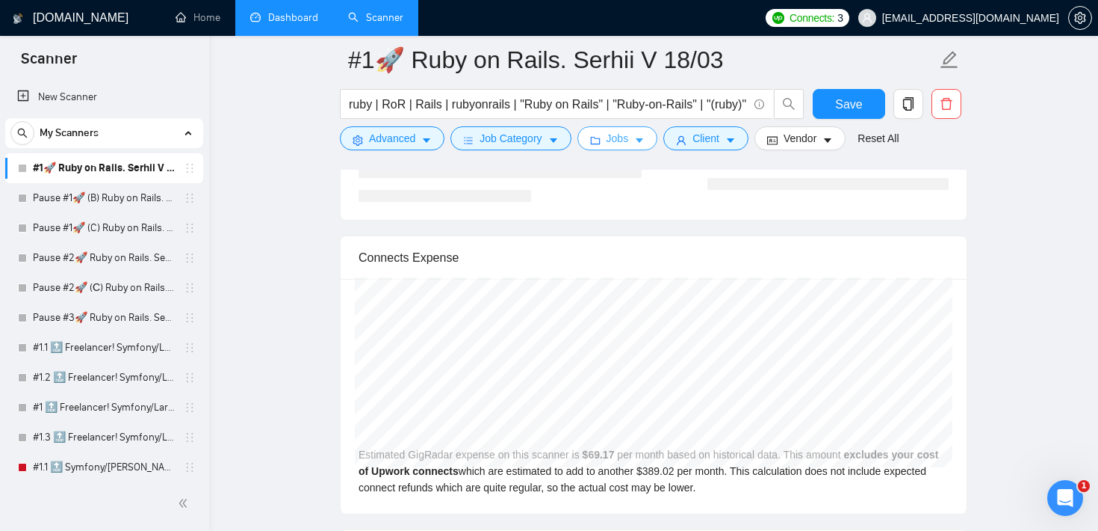
click at [621, 130] on span "Jobs" at bounding box center [618, 138] width 22 height 16
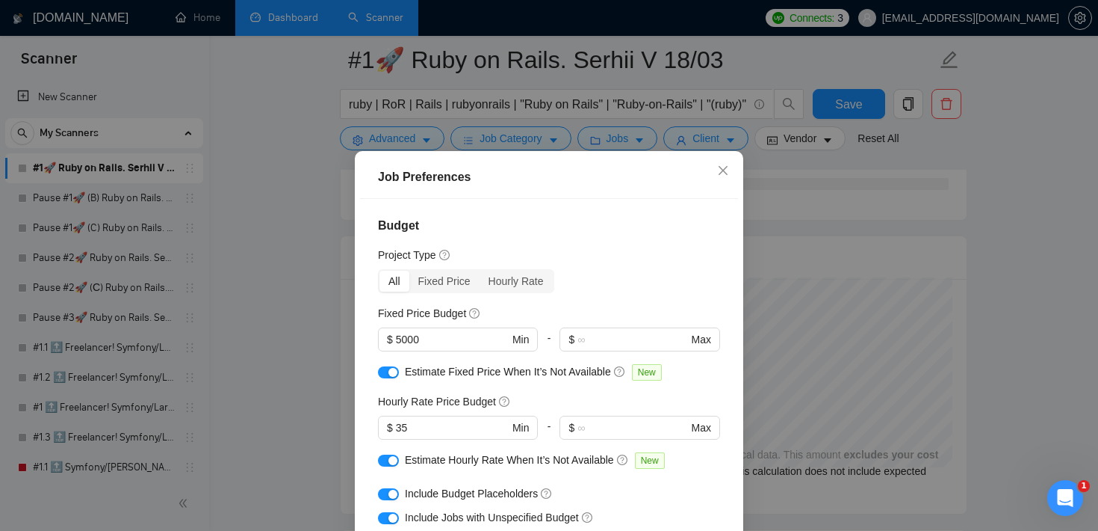
click at [395, 370] on div "button" at bounding box center [393, 372] width 9 height 9
click at [390, 459] on div "button" at bounding box center [393, 460] width 9 height 9
click at [389, 495] on div "button" at bounding box center [393, 493] width 9 height 9
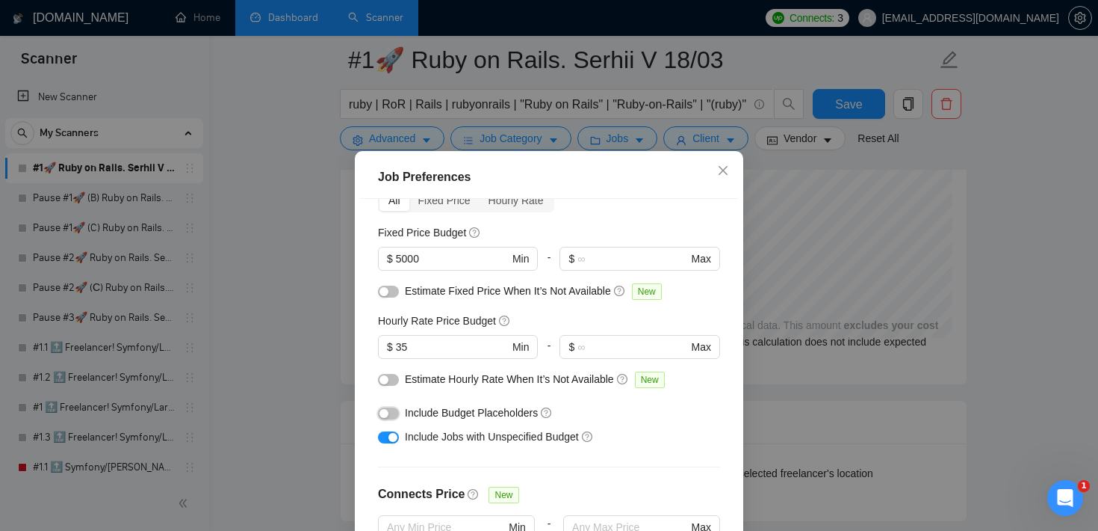
click at [391, 436] on div "button" at bounding box center [393, 437] width 9 height 9
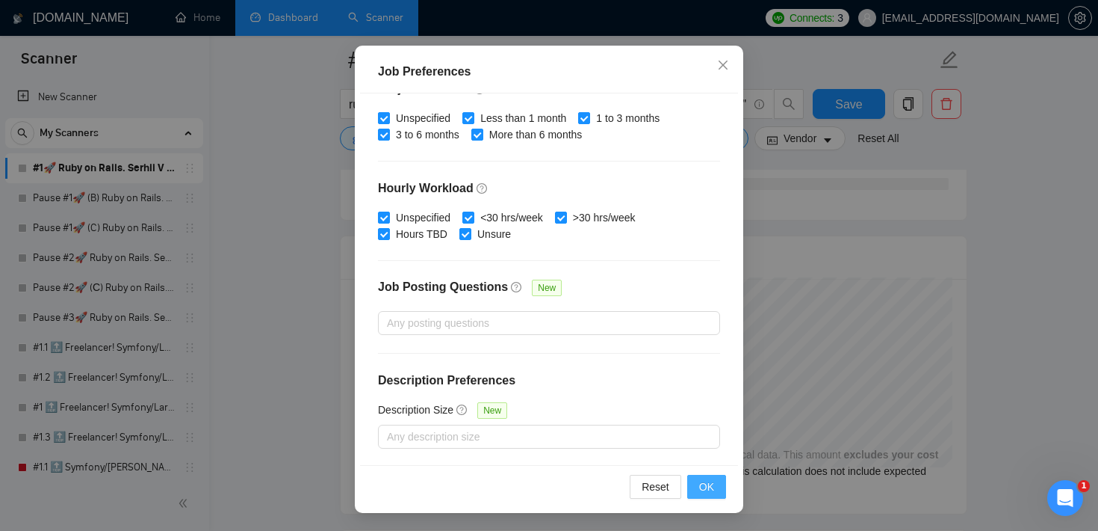
scroll to position [3717, 0]
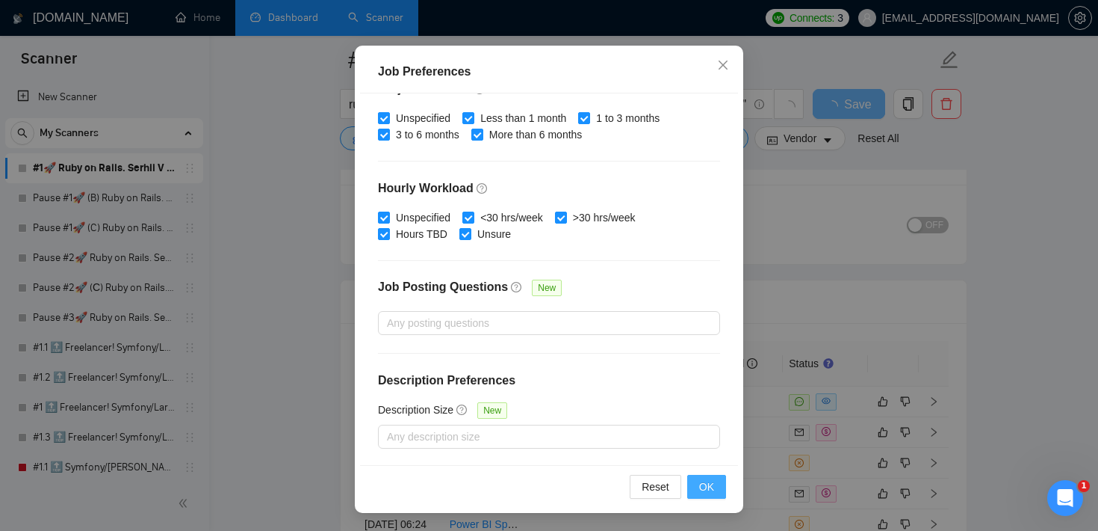
click at [711, 497] on button "OK" at bounding box center [706, 487] width 39 height 24
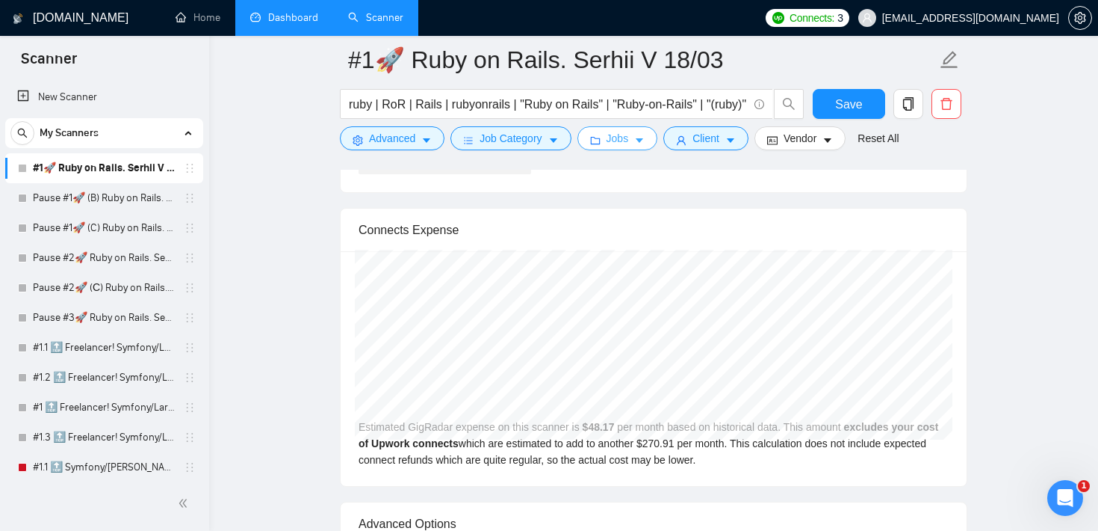
scroll to position [3357, 0]
click at [624, 134] on span "Jobs" at bounding box center [618, 138] width 22 height 16
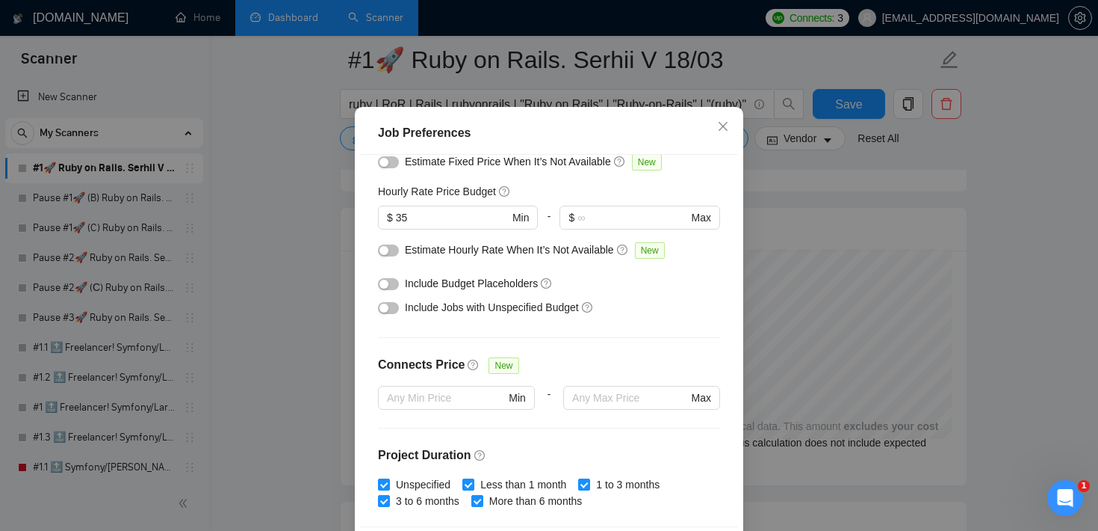
scroll to position [75, 0]
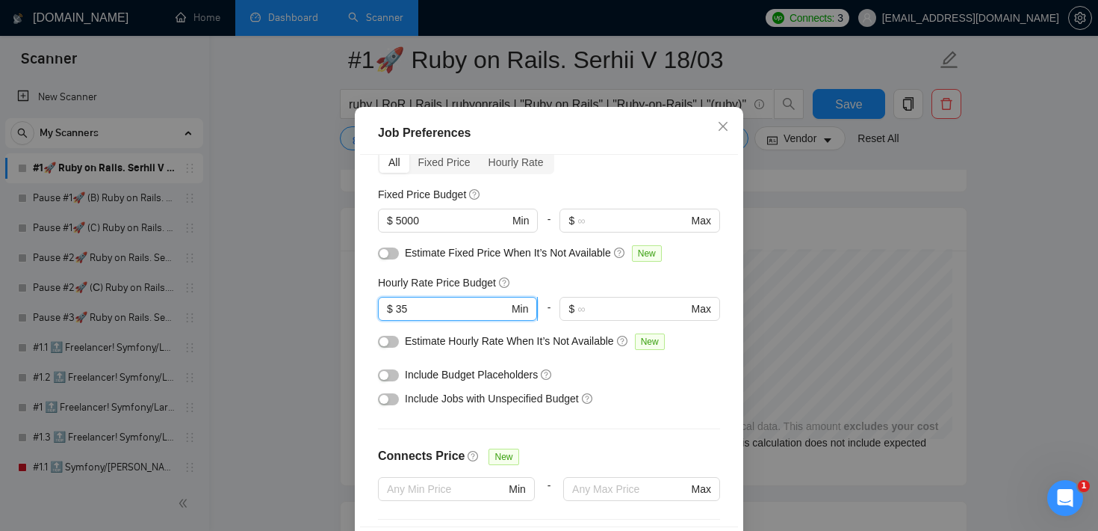
click at [437, 317] on input "35" at bounding box center [452, 308] width 113 height 16
type input "3"
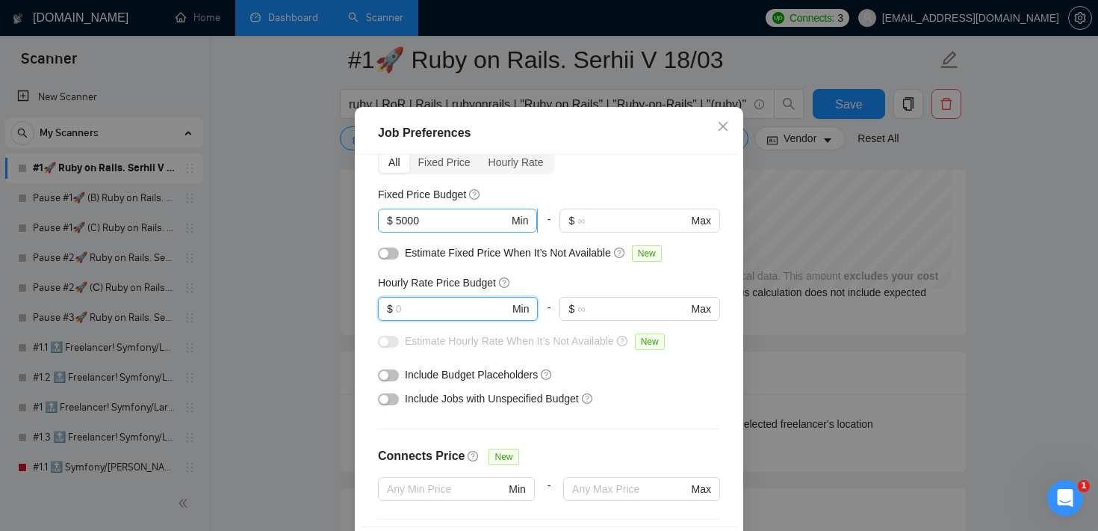
click at [459, 229] on input "5000" at bounding box center [452, 220] width 113 height 16
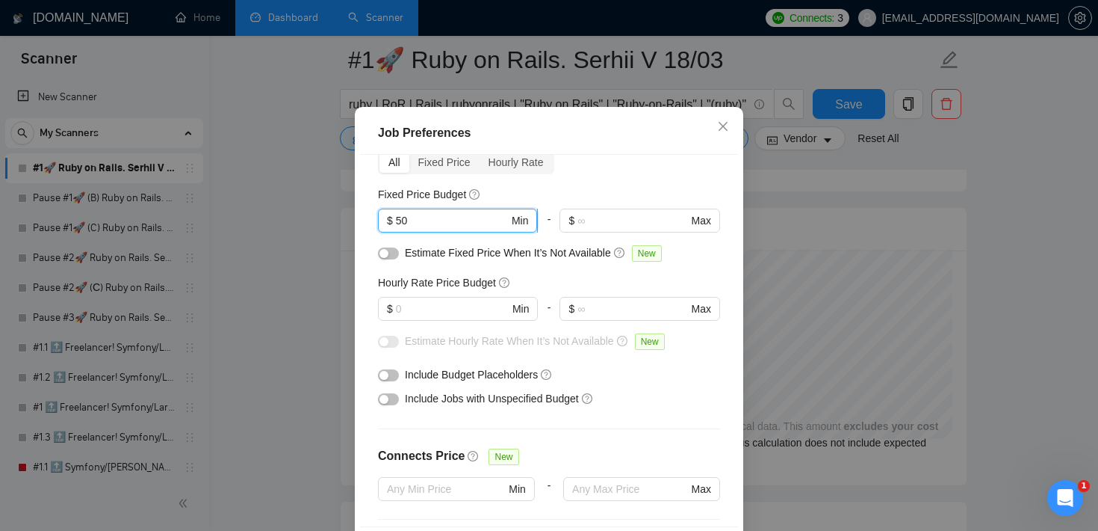
type input "5"
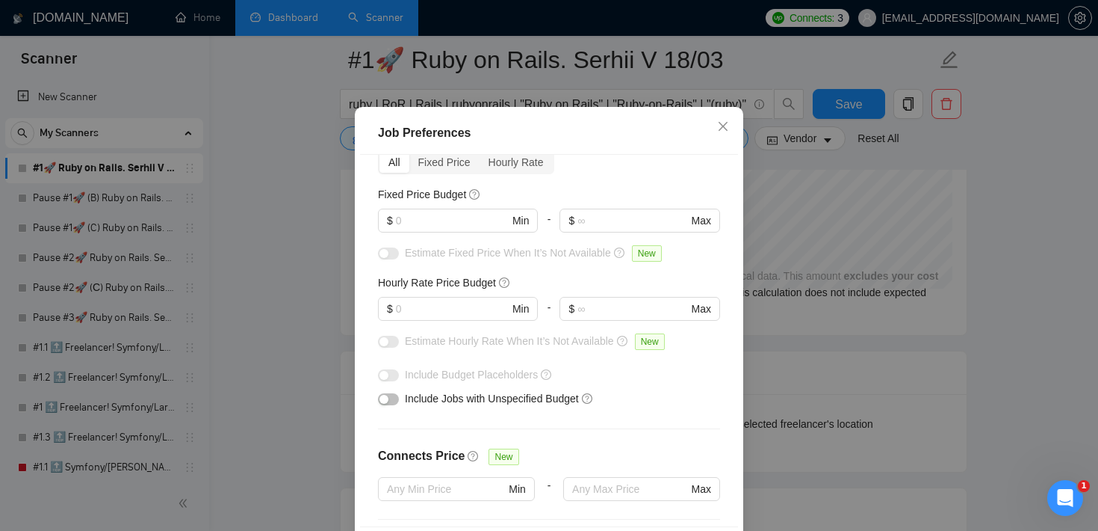
click at [392, 405] on button "button" at bounding box center [388, 399] width 21 height 12
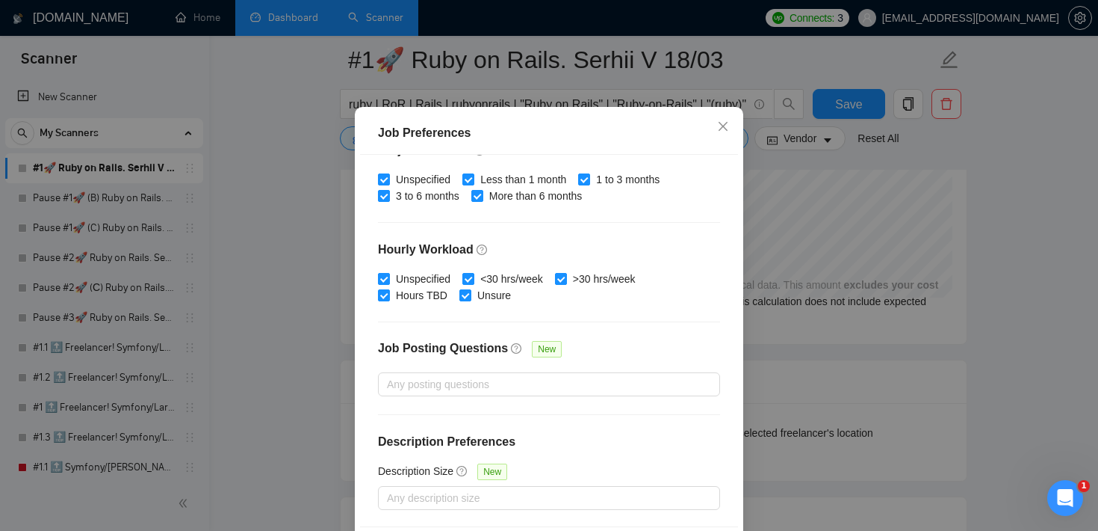
scroll to position [105, 0]
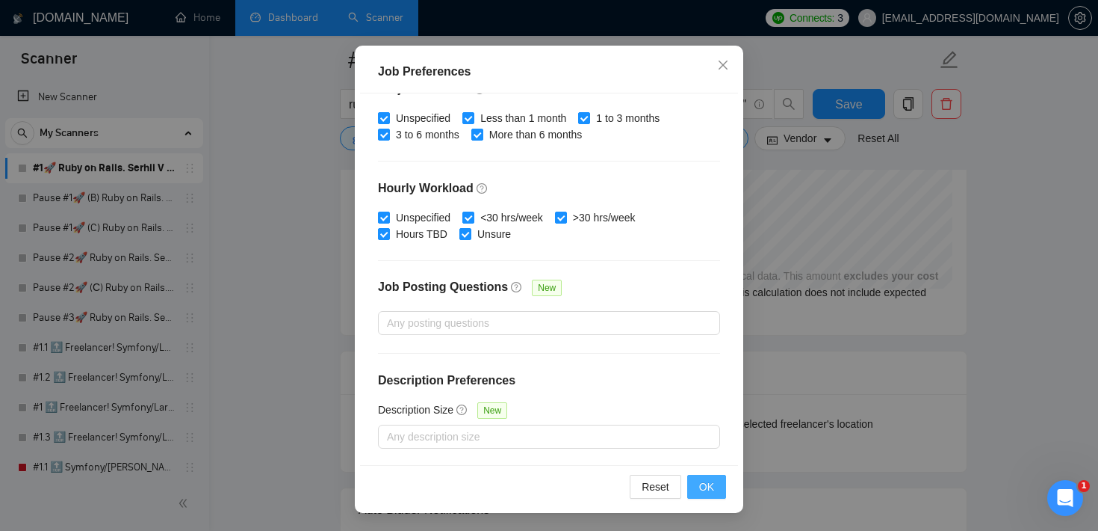
click at [716, 490] on button "OK" at bounding box center [706, 487] width 39 height 24
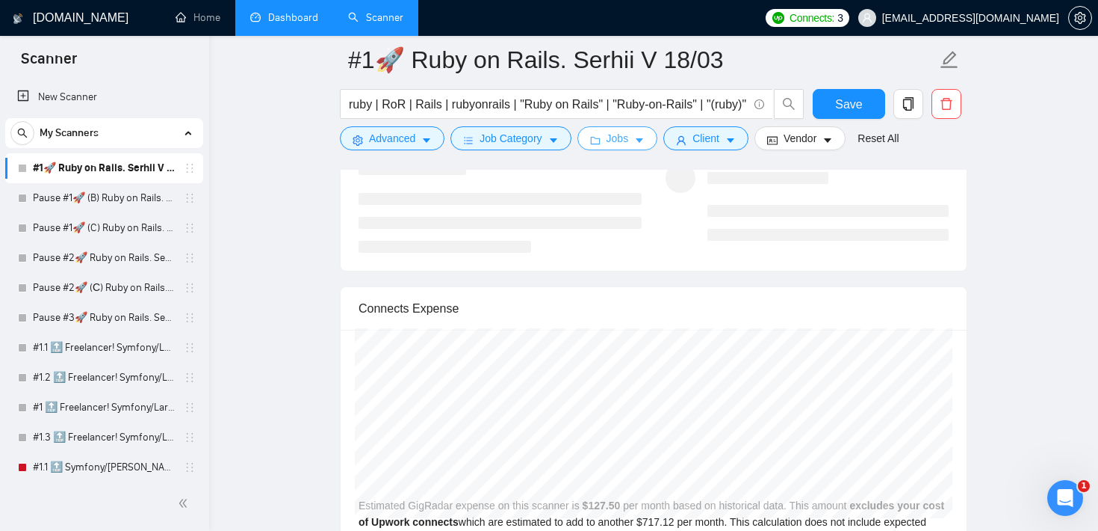
scroll to position [3278, 0]
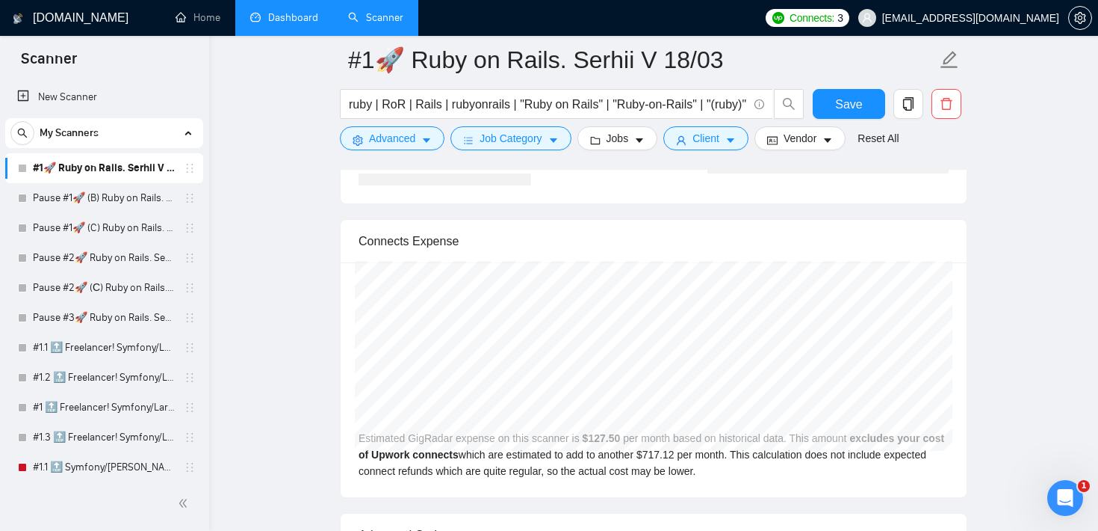
scroll to position [3340, 0]
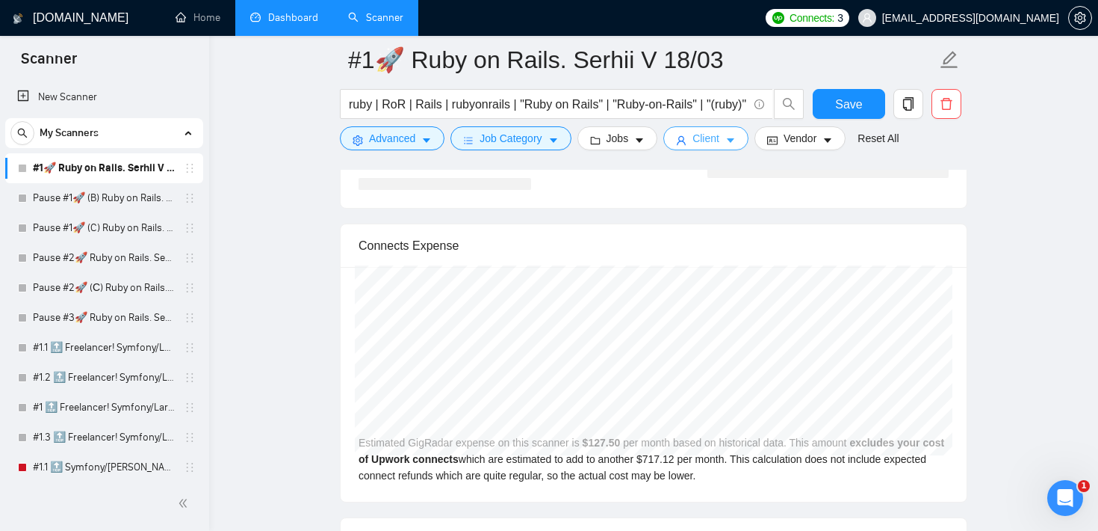
click at [705, 137] on span "Client" at bounding box center [706, 138] width 27 height 16
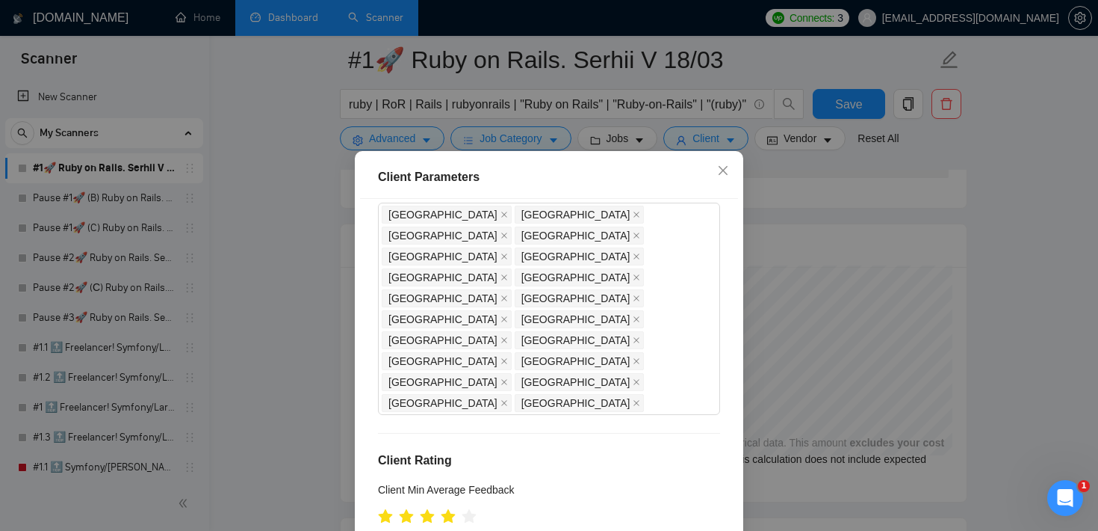
scroll to position [129, 0]
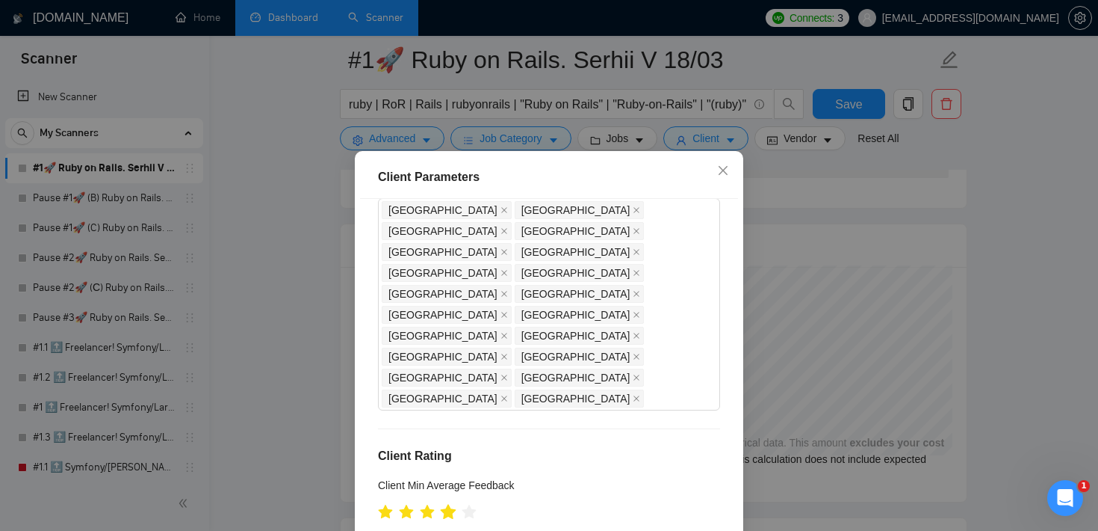
click at [450, 504] on icon "star" at bounding box center [449, 511] width 16 height 15
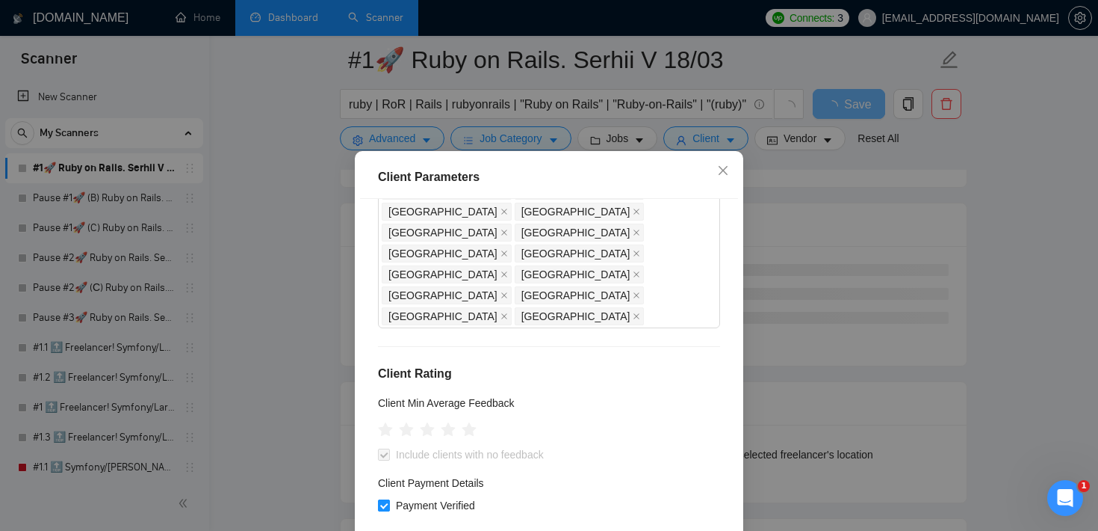
click at [390, 497] on span "Payment Verified" at bounding box center [435, 505] width 91 height 16
click at [389, 499] on input "Payment Verified" at bounding box center [383, 504] width 10 height 10
checkbox input "false"
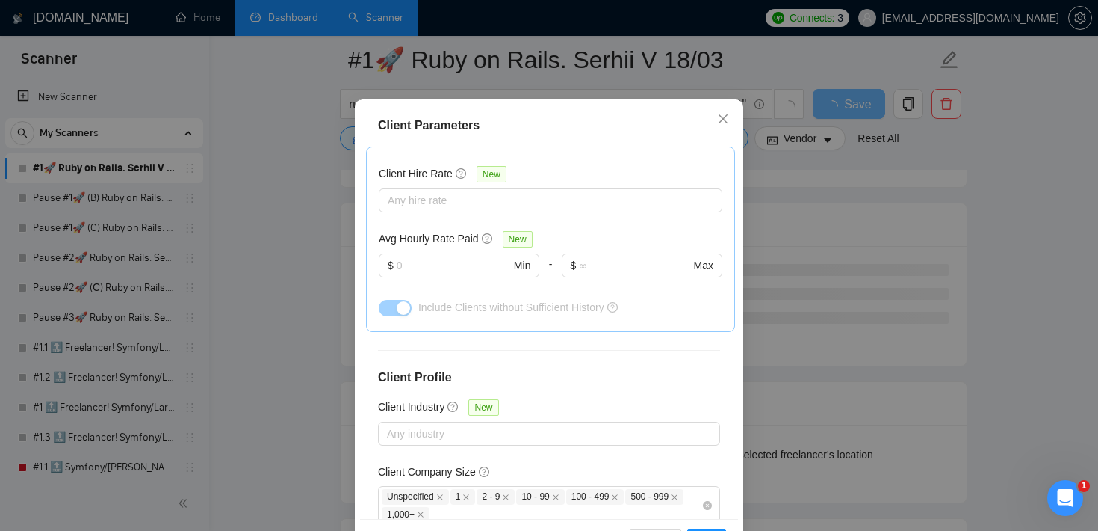
scroll to position [62, 0]
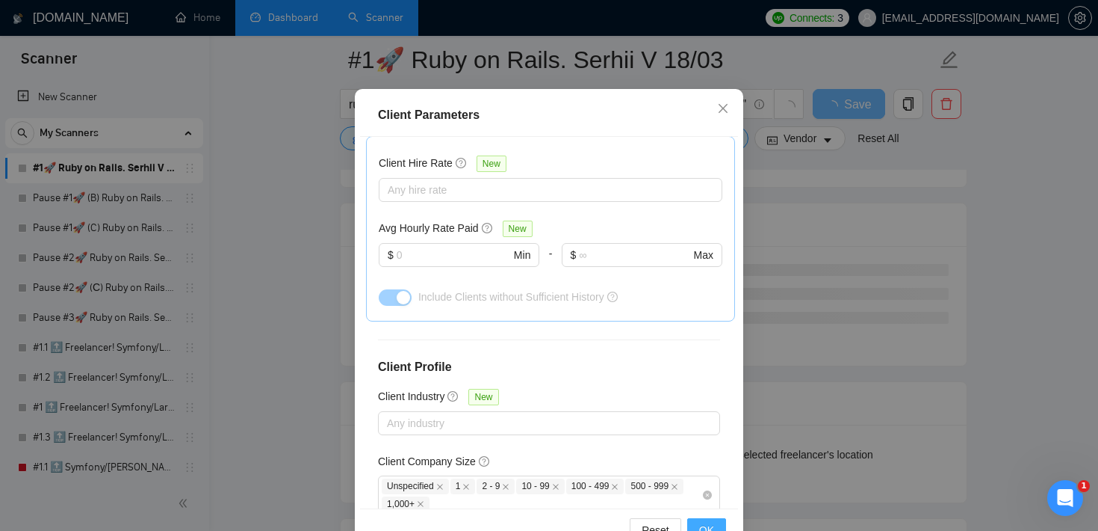
click at [713, 518] on button "OK" at bounding box center [706, 530] width 39 height 24
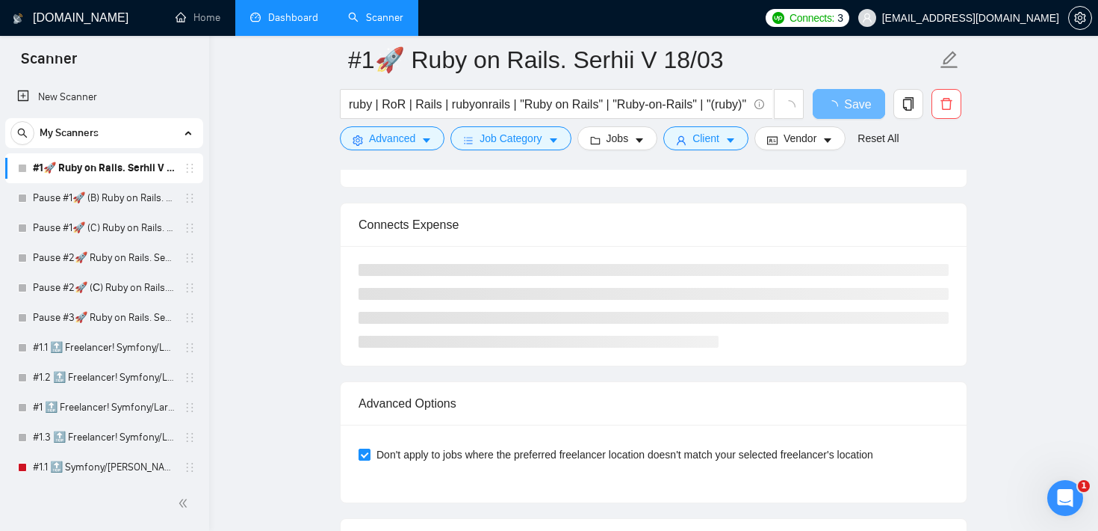
scroll to position [44, 0]
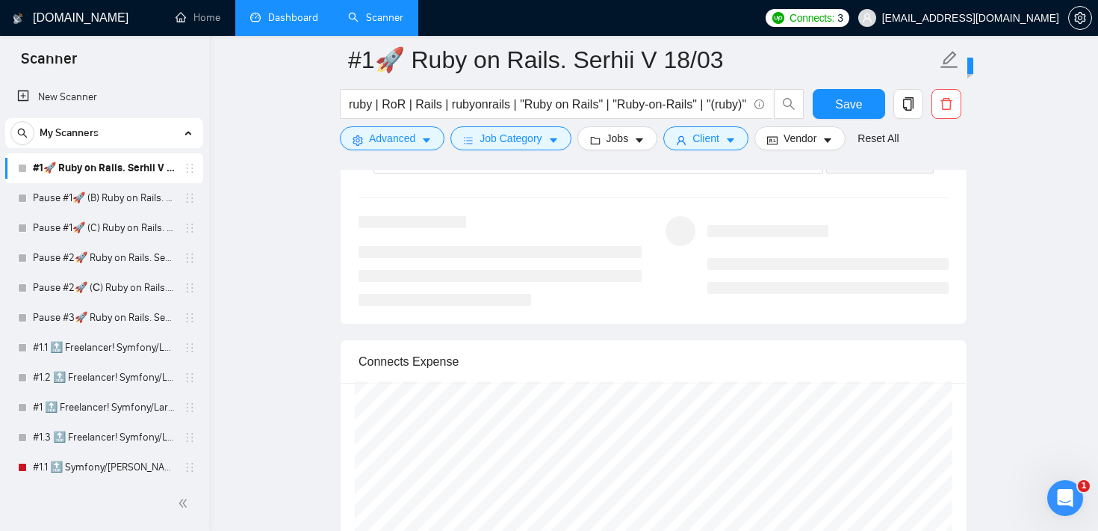
scroll to position [3230, 0]
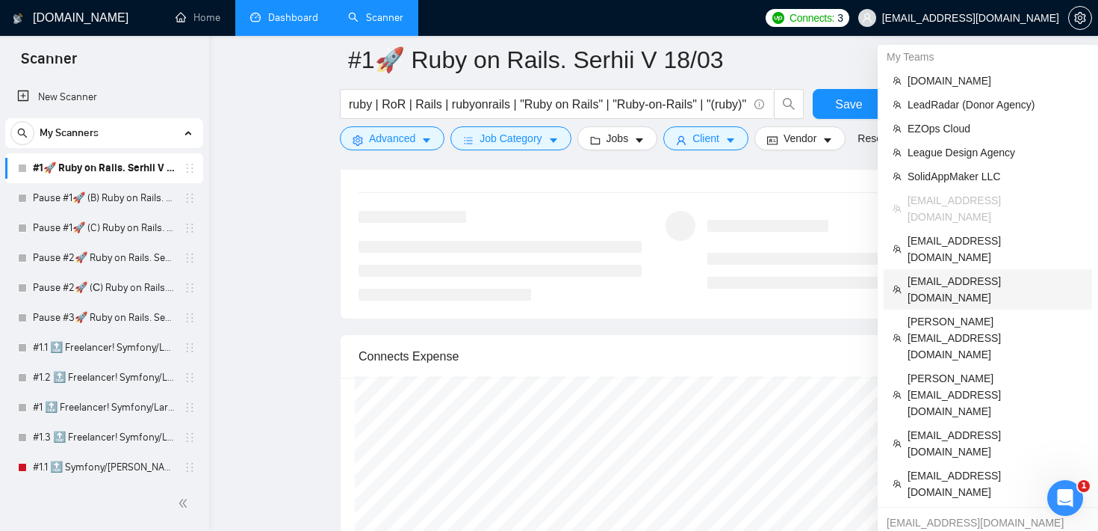
click at [994, 273] on span "[EMAIL_ADDRESS][DOMAIN_NAME]" at bounding box center [996, 289] width 176 height 33
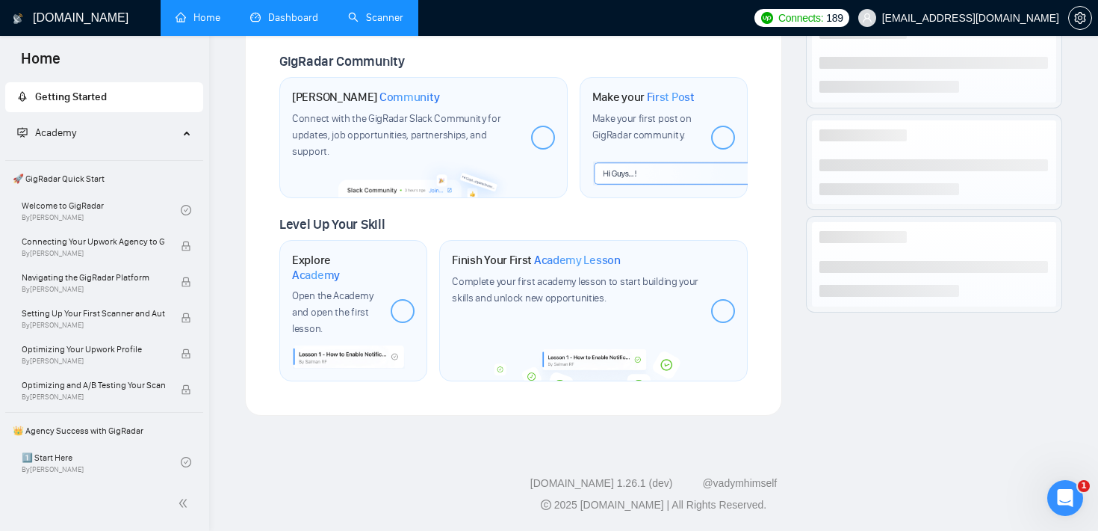
scroll to position [707, 0]
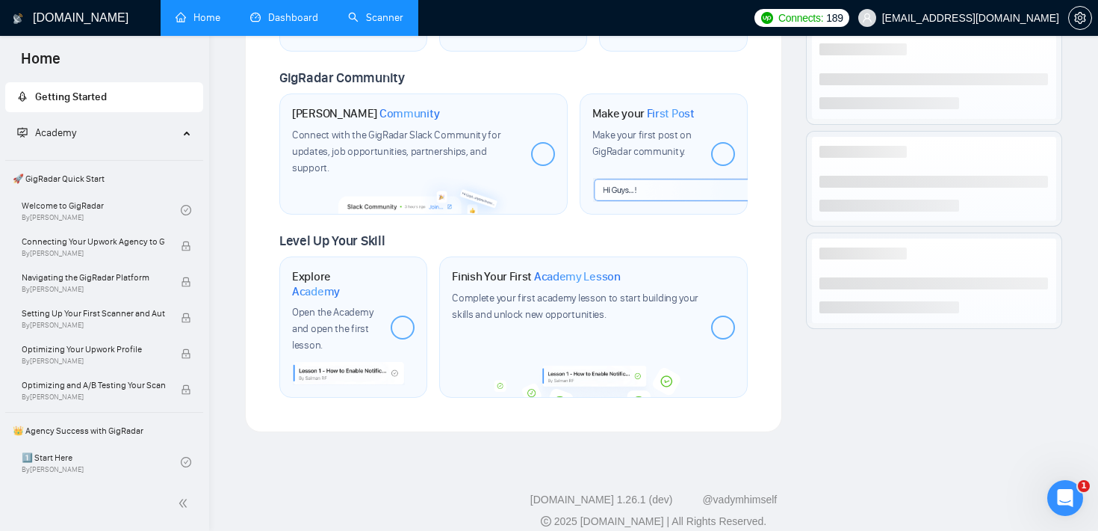
click at [374, 20] on link "Scanner" at bounding box center [375, 17] width 55 height 13
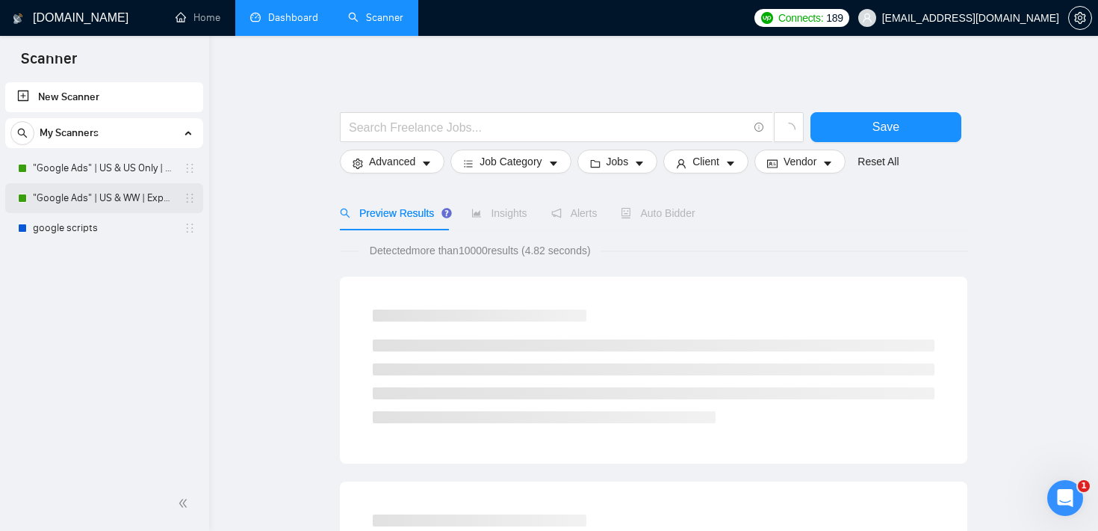
click at [40, 201] on link ""Google Ads" | US & WW | Expert" at bounding box center [104, 198] width 142 height 30
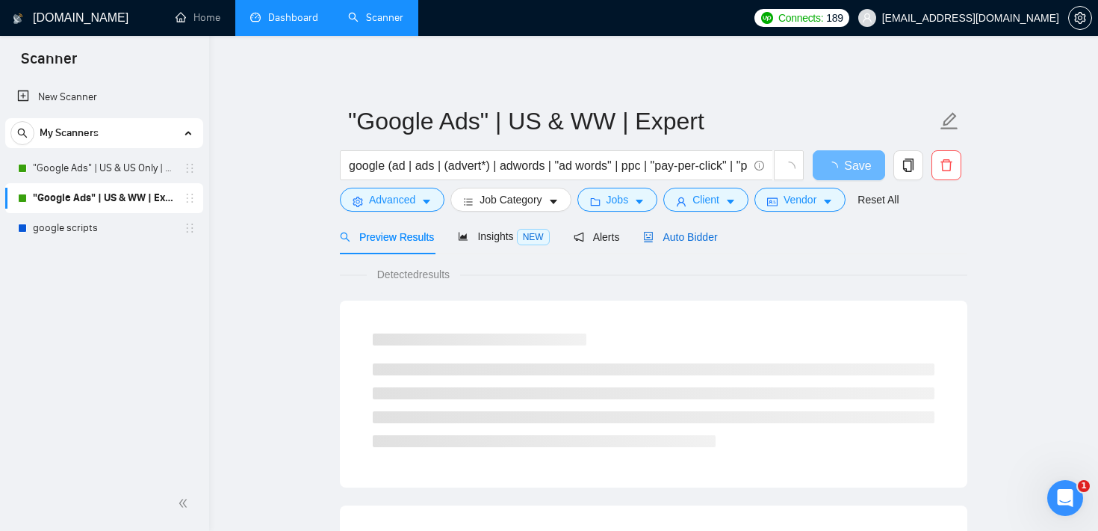
click at [692, 235] on span "Auto Bidder" at bounding box center [680, 237] width 74 height 12
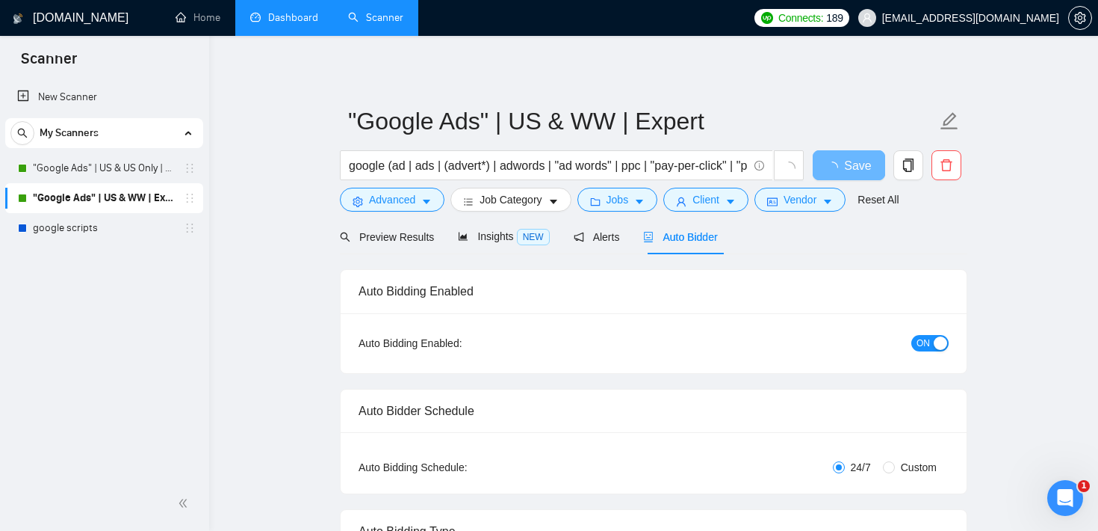
checkbox input "true"
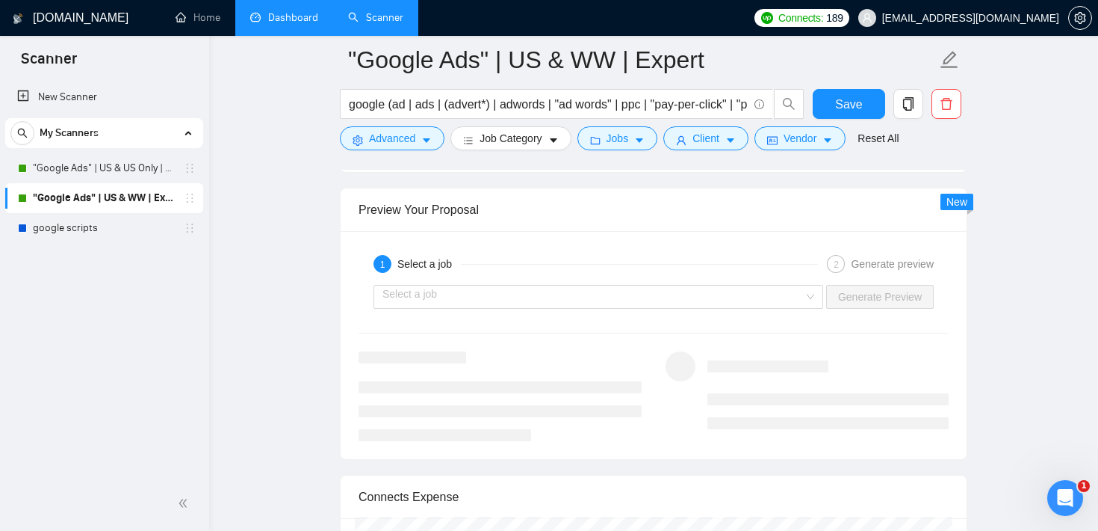
scroll to position [2861, 0]
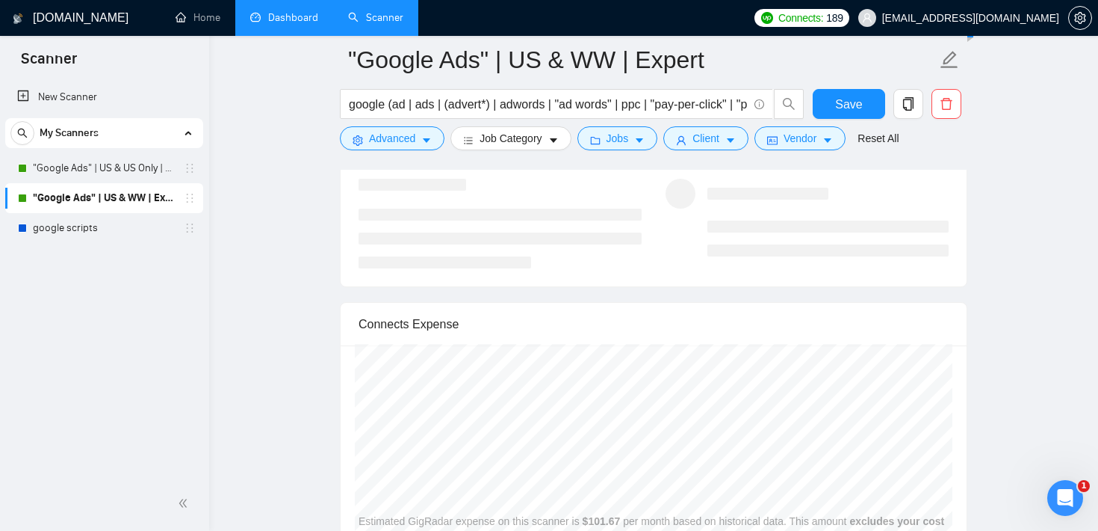
scroll to position [3097, 0]
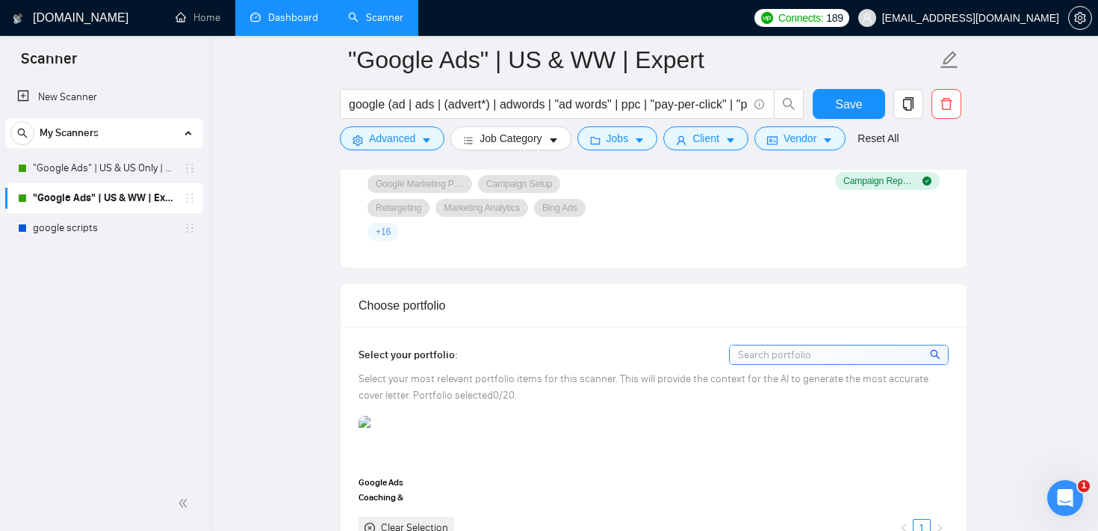
scroll to position [1223, 0]
click at [214, 24] on link "Home" at bounding box center [198, 17] width 45 height 13
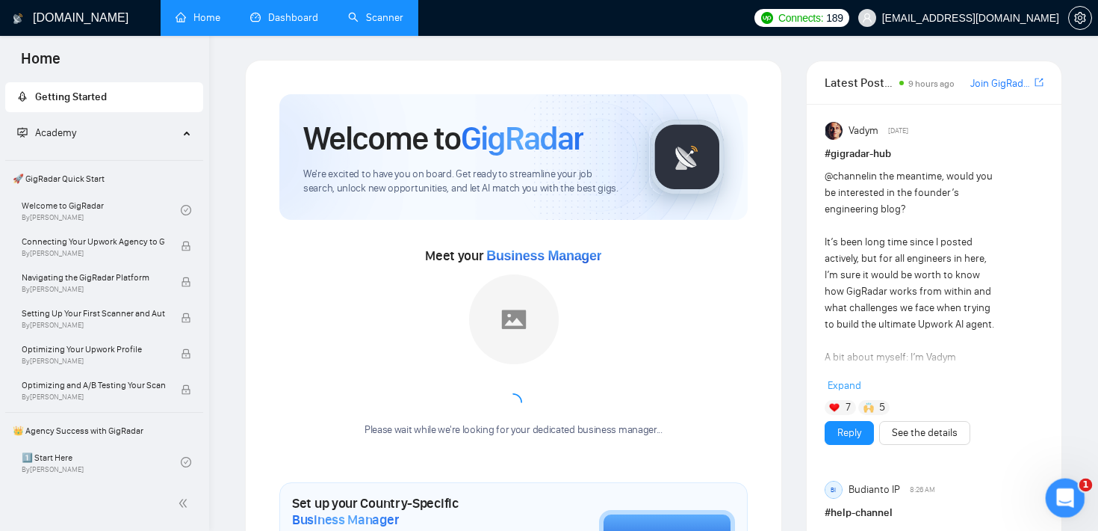
click at [1071, 496] on icon "Open Intercom Messenger" at bounding box center [1063, 495] width 25 height 25
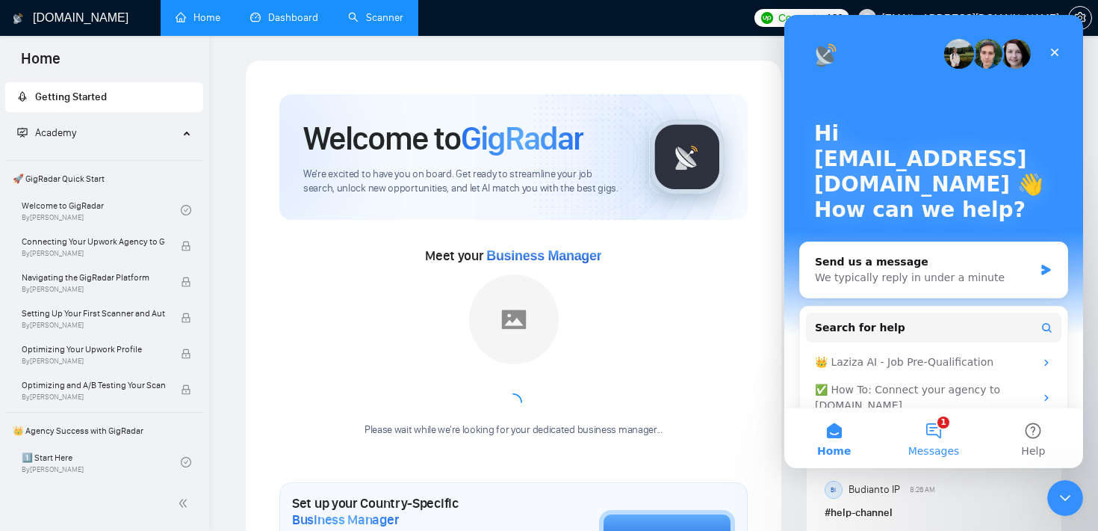
click at [935, 427] on button "1 Messages" at bounding box center [933, 438] width 99 height 60
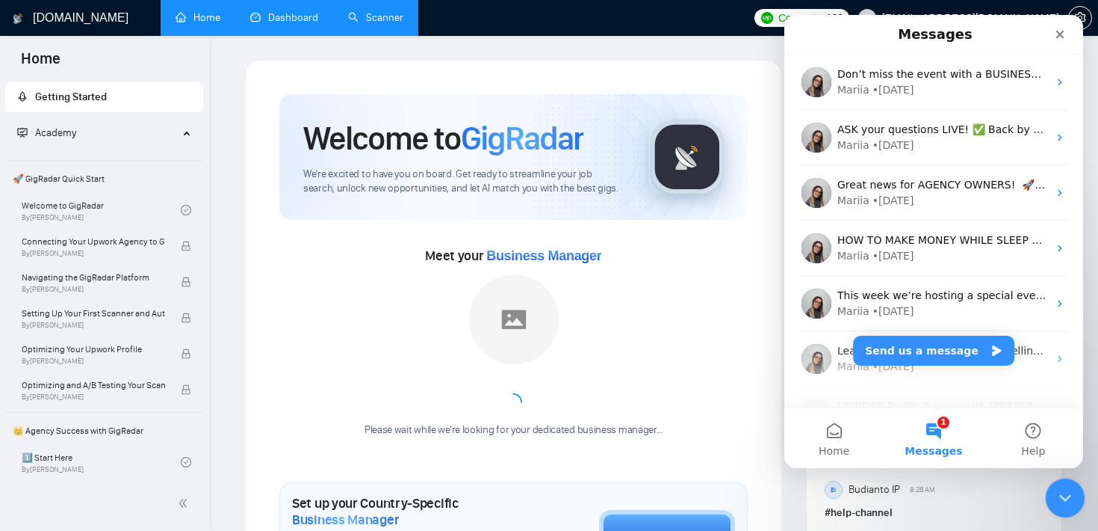
click at [1060, 483] on div "Close Intercom Messenger" at bounding box center [1063, 496] width 36 height 36
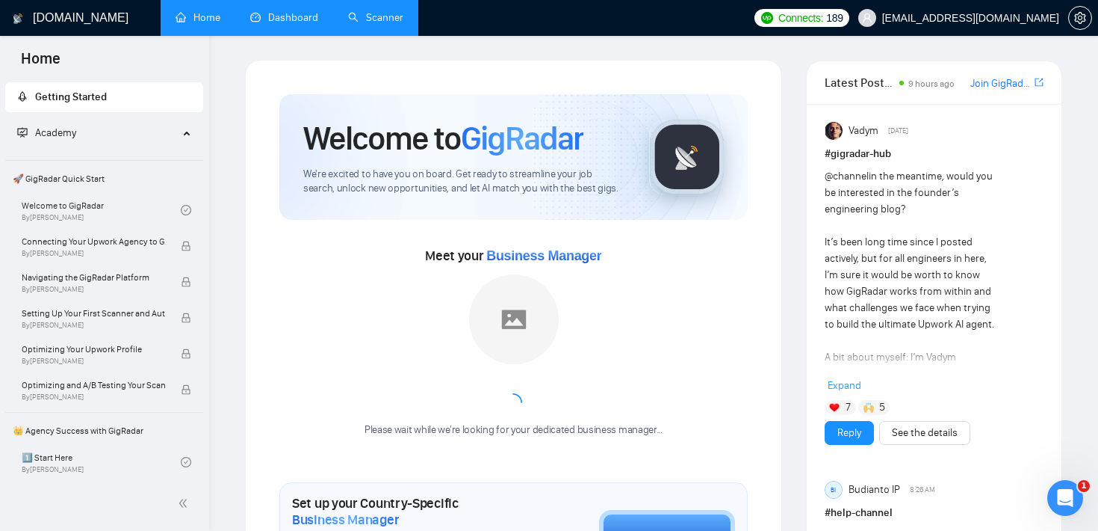
click at [391, 21] on link "Scanner" at bounding box center [375, 17] width 55 height 13
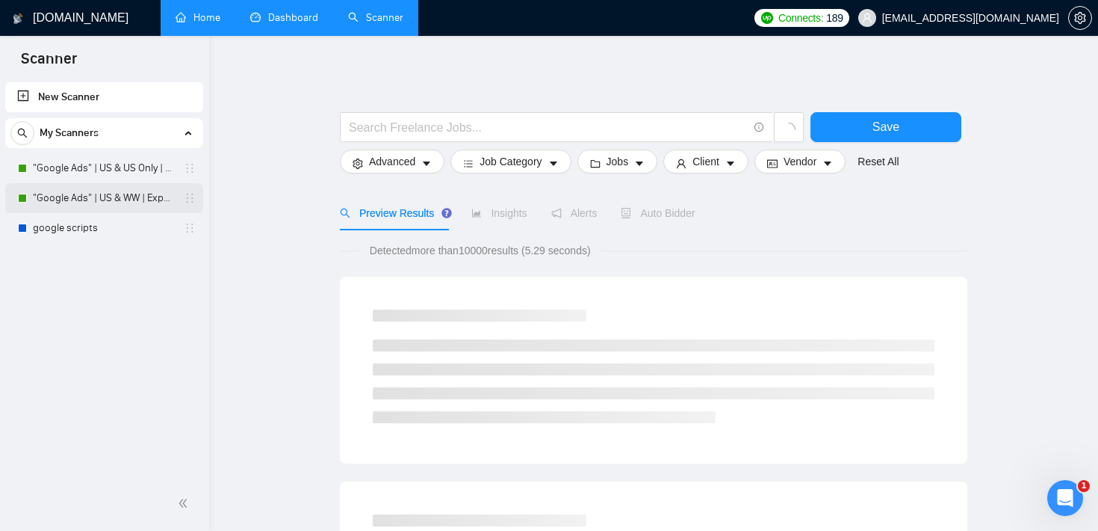
click at [113, 203] on link ""Google Ads" | US & WW | Expert" at bounding box center [104, 198] width 142 height 30
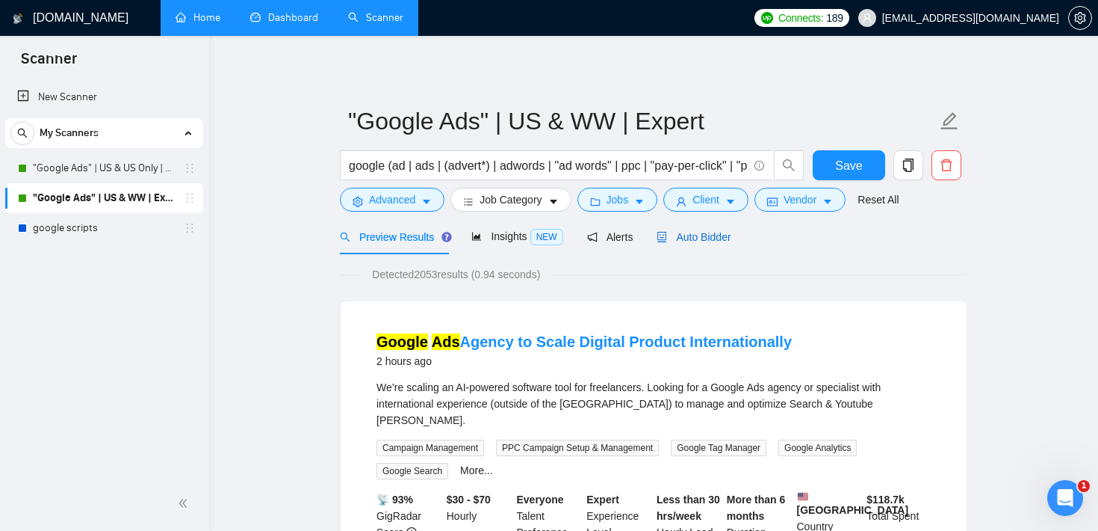
click at [723, 235] on span "Auto Bidder" at bounding box center [694, 237] width 74 height 12
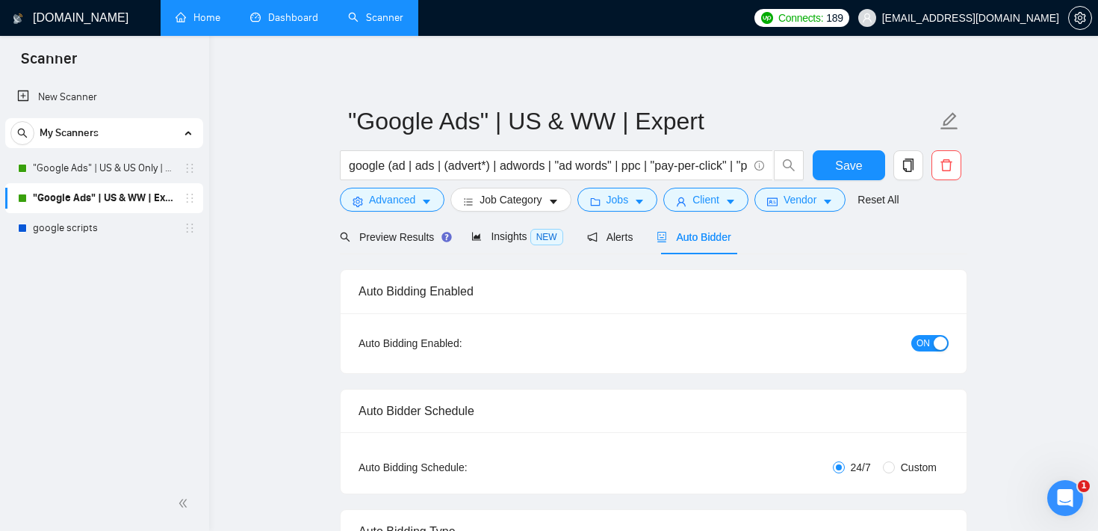
checkbox input "true"
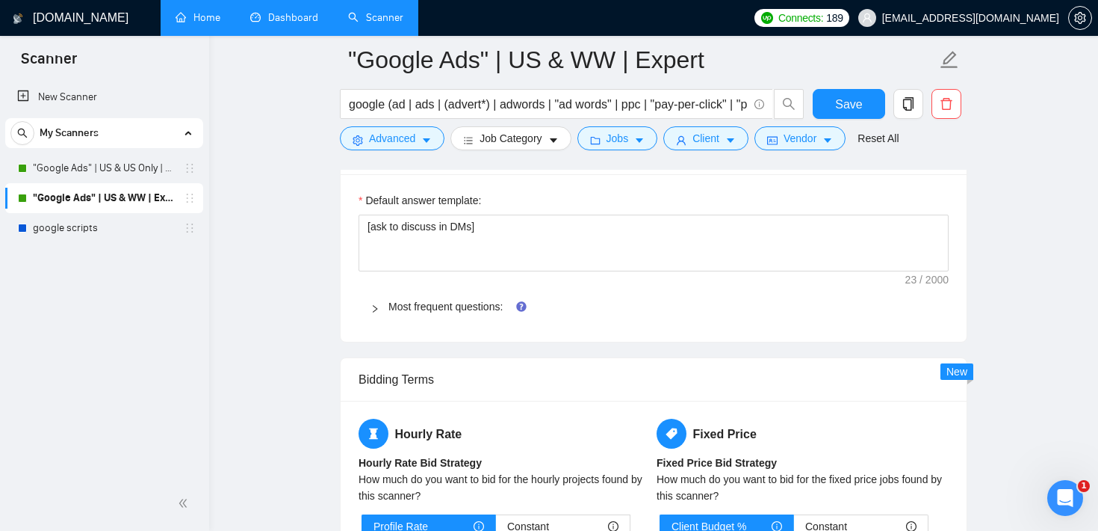
scroll to position [2054, 0]
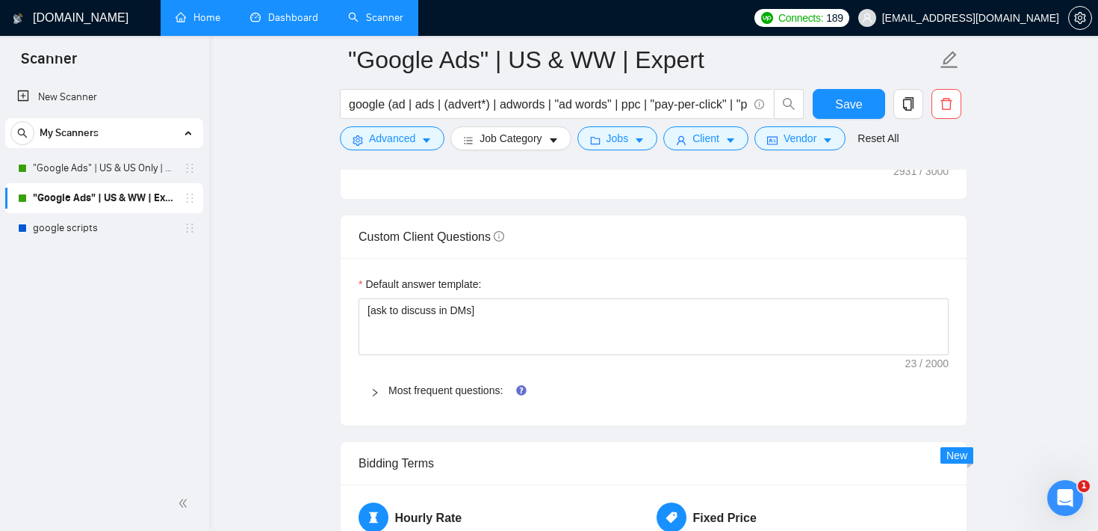
click at [365, 394] on div "Most frequent questions:" at bounding box center [654, 390] width 590 height 34
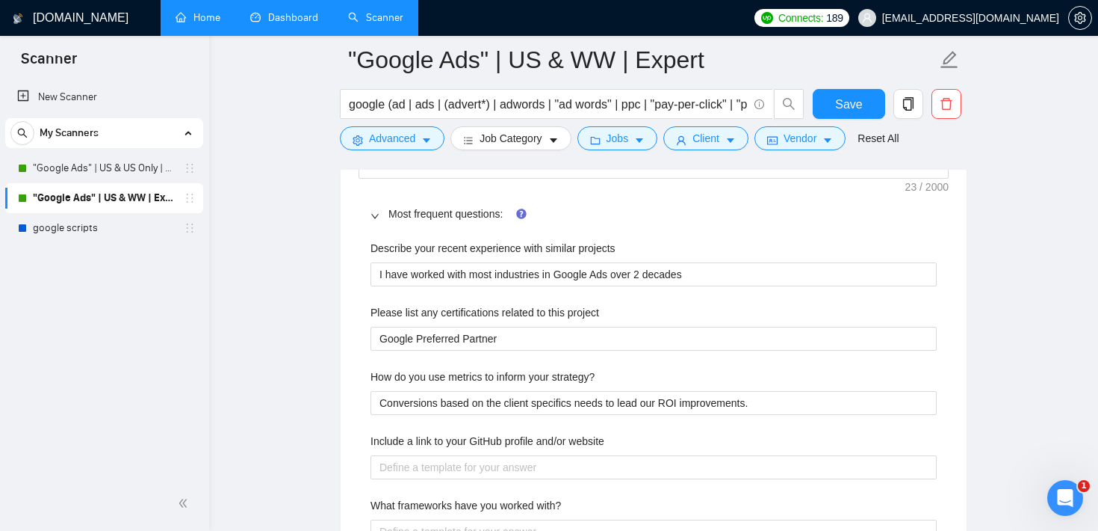
scroll to position [2249, 0]
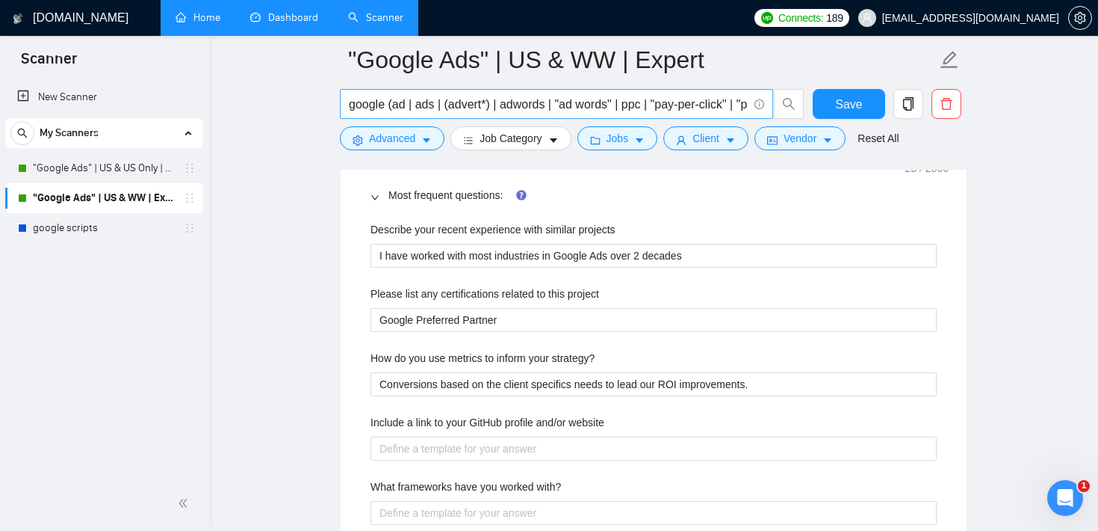
click at [454, 94] on span "google (ad | ads | (advert*) | adwords | "ad words" | ppc | "pay-per-click" | "…" at bounding box center [556, 104] width 433 height 30
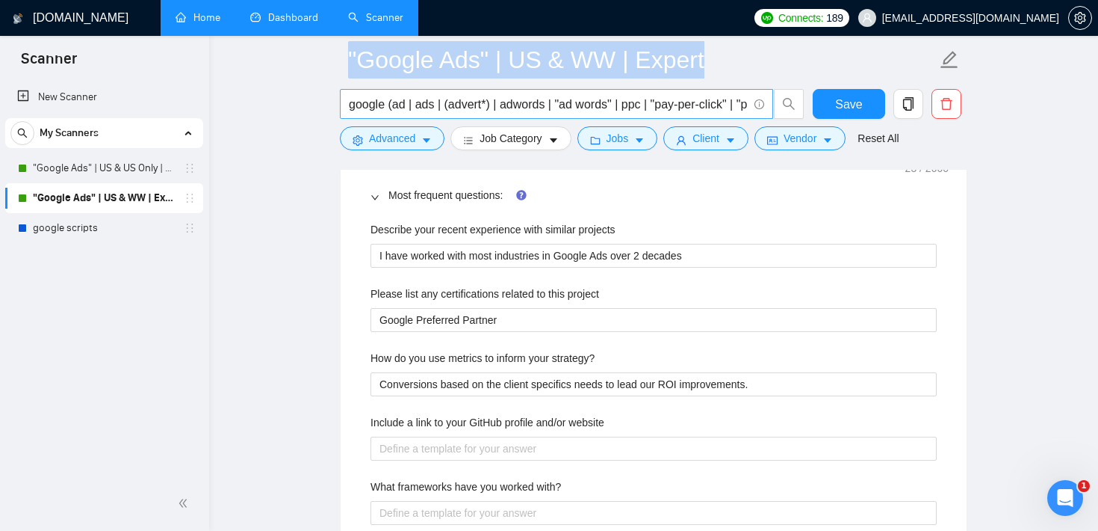
click at [454, 94] on span "google (ad | ads | (advert*) | adwords | "ad words" | ppc | "pay-per-click" | "…" at bounding box center [556, 104] width 433 height 30
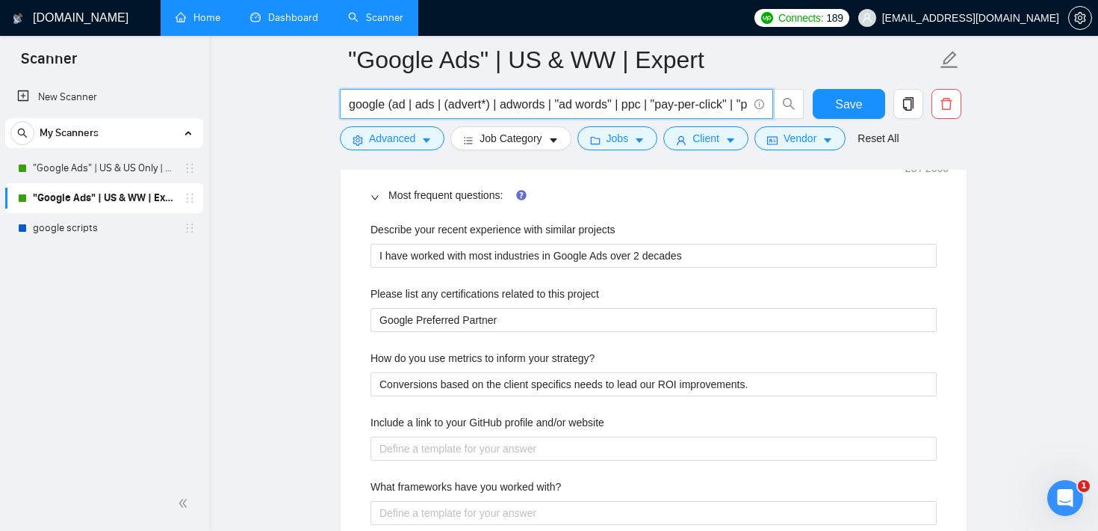
scroll to position [0, 85]
click at [444, 102] on input "google (ad | ads | (advert*) | adwords | "ad words" | ppc | "pay-per-click" | "…" at bounding box center [548, 104] width 399 height 19
click at [442, 102] on input "google (ad | ads | (advert*) | adwords | "ad words" | ppc | "pay-per-click" | "…" at bounding box center [548, 104] width 399 height 19
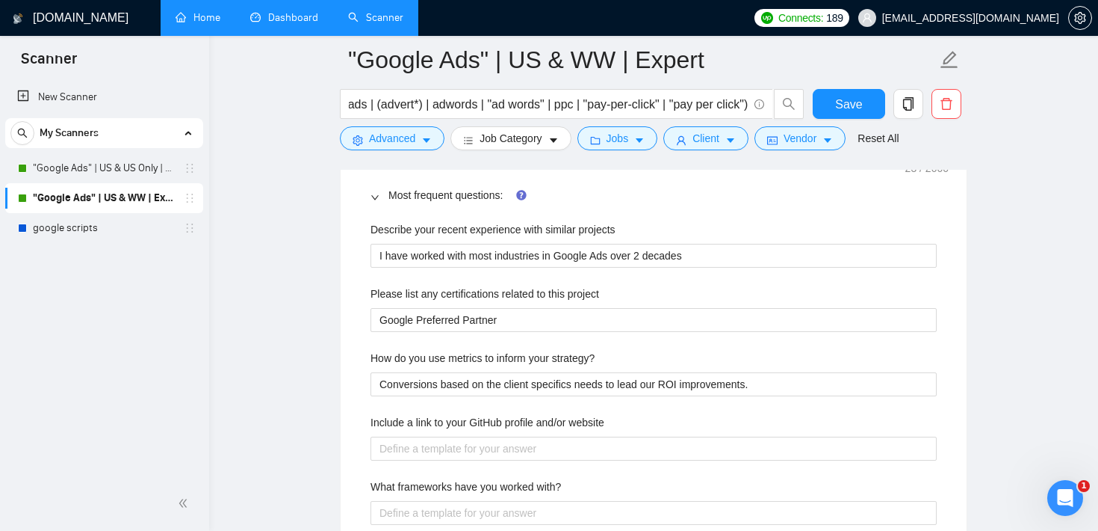
click at [318, 268] on main ""Google Ads" | US & WW | Expert google (ad | ads | (advert*) | adwords | "ad wo…" at bounding box center [653, 389] width 841 height 5159
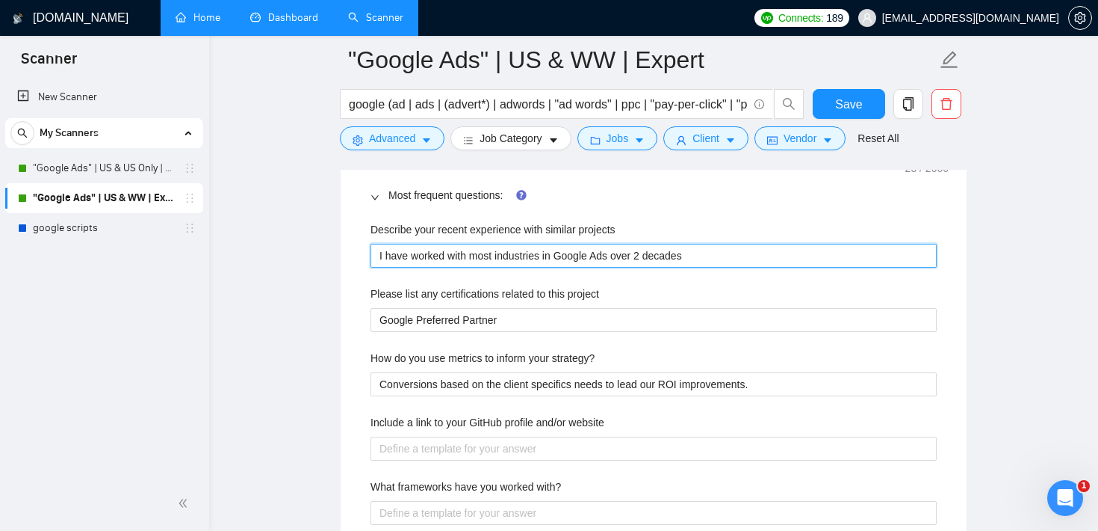
click at [514, 258] on projects "I have worked with most industries in Google Ads over 2 decades" at bounding box center [654, 256] width 566 height 24
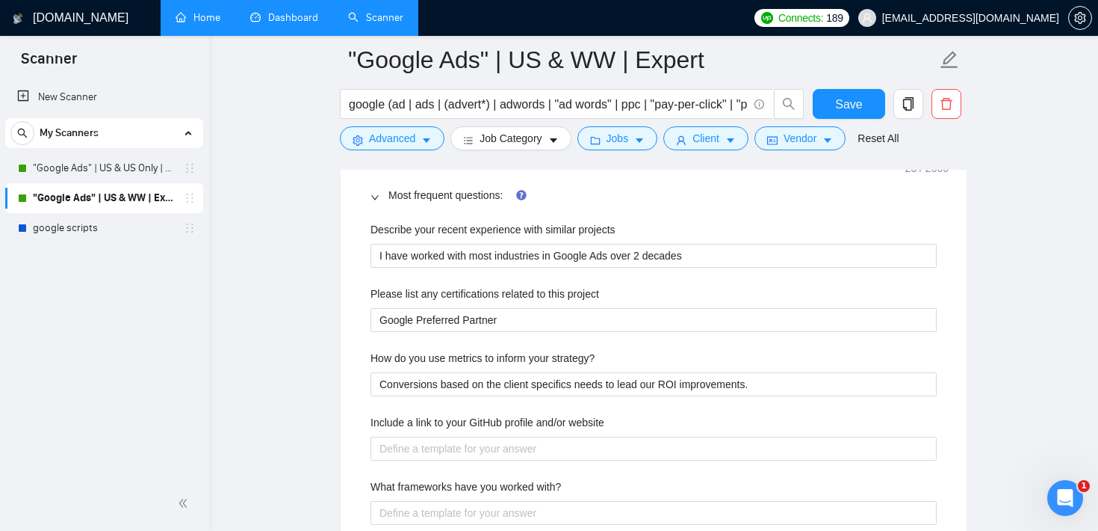
click at [498, 226] on label "Describe your recent experience with similar projects" at bounding box center [493, 229] width 245 height 16
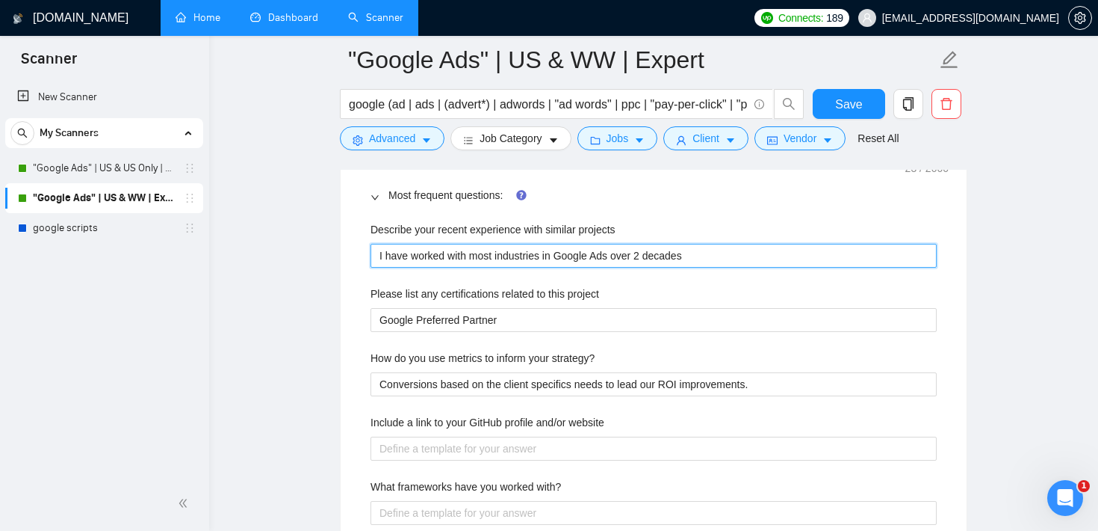
click at [498, 244] on projects "I have worked with most industries in Google Ads over 2 decades" at bounding box center [654, 256] width 566 height 24
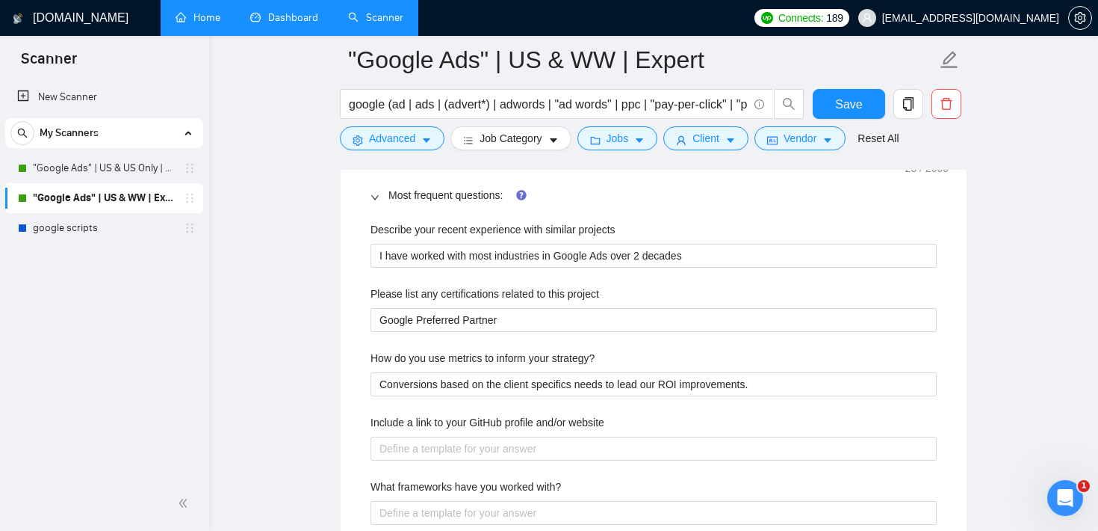
click at [498, 226] on label "Describe your recent experience with similar projects" at bounding box center [493, 229] width 245 height 16
click at [498, 244] on projects "I have worked with most industries in Google Ads over 2 decades" at bounding box center [654, 256] width 566 height 24
click at [498, 226] on label "Describe your recent experience with similar projects" at bounding box center [493, 229] width 245 height 16
click at [498, 244] on projects "I have worked with most industries in Google Ads over 2 decades" at bounding box center [654, 256] width 566 height 24
click at [305, 119] on main ""Google Ads" | US & WW | Expert google (ad | ads | (advert*) | adwords | "ad wo…" at bounding box center [653, 389] width 841 height 5159
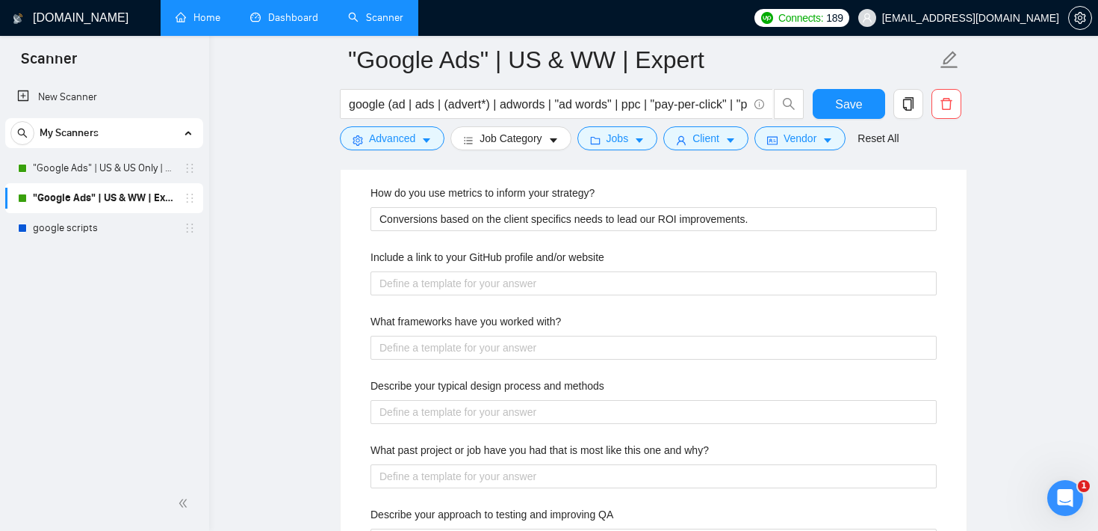
scroll to position [2430, 0]
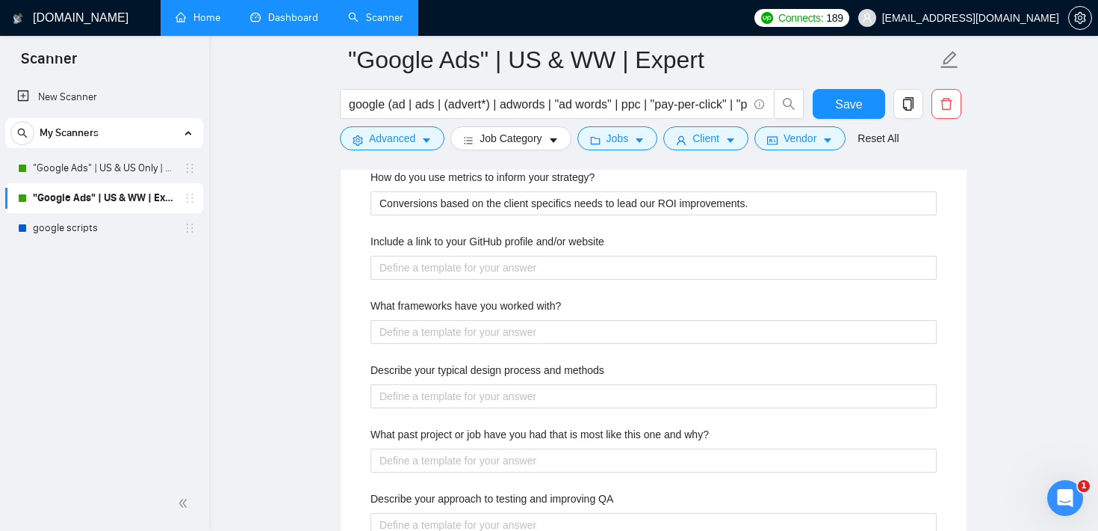
click at [308, 258] on main ""Google Ads" | US & WW | Expert google (ad | ads | (advert*) | adwords | "ad wo…" at bounding box center [653, 209] width 841 height 5159
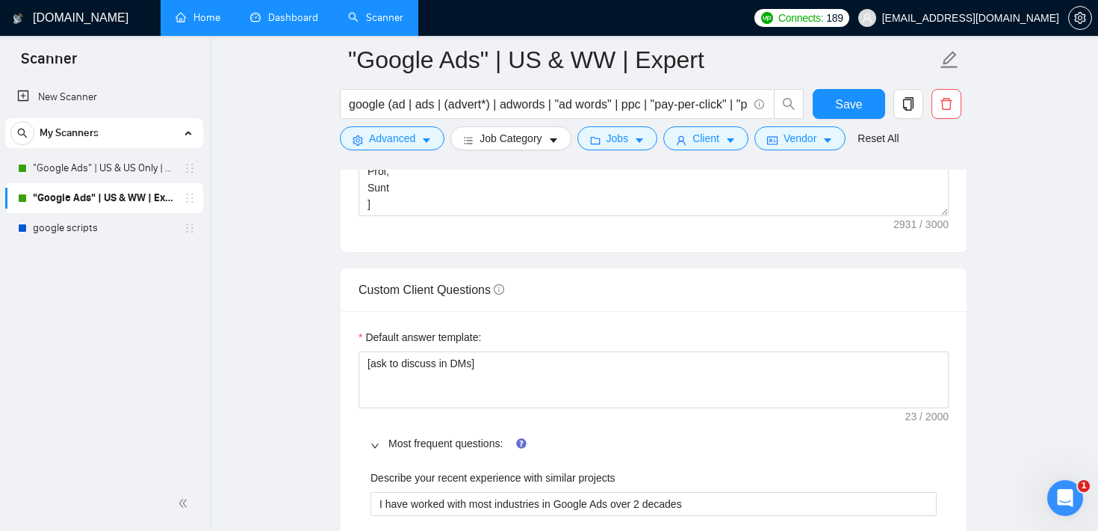
scroll to position [2000, 0]
drag, startPoint x: 486, startPoint y: 334, endPoint x: 365, endPoint y: 337, distance: 121.1
click at [365, 337] on div "Default answer template:" at bounding box center [654, 341] width 590 height 22
click at [615, 259] on form "Auto Bidding Enabled Auto Bidding Enabled: ON Auto Bidder Schedule Auto Bidding…" at bounding box center [654, 518] width 628 height 4475
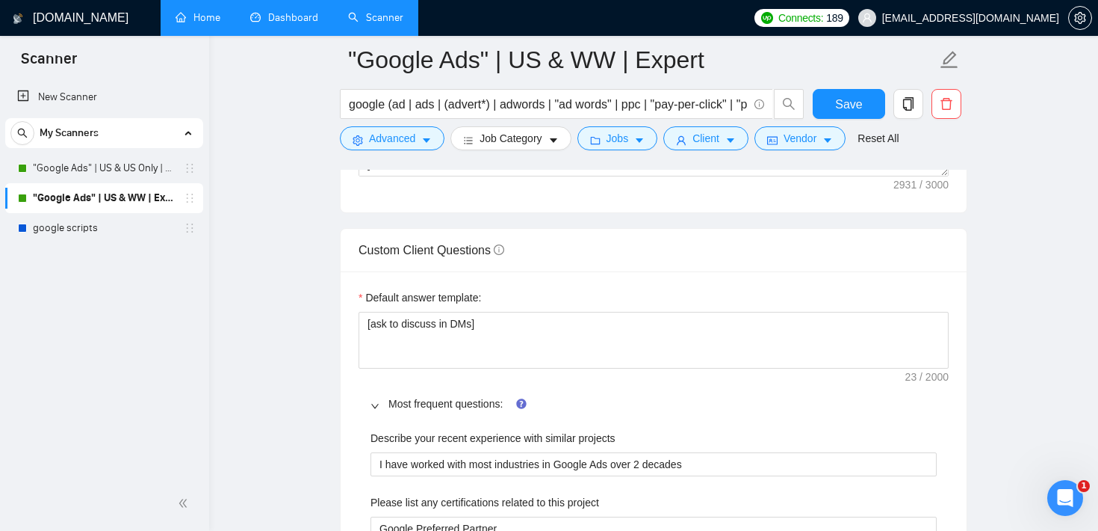
scroll to position [2030, 0]
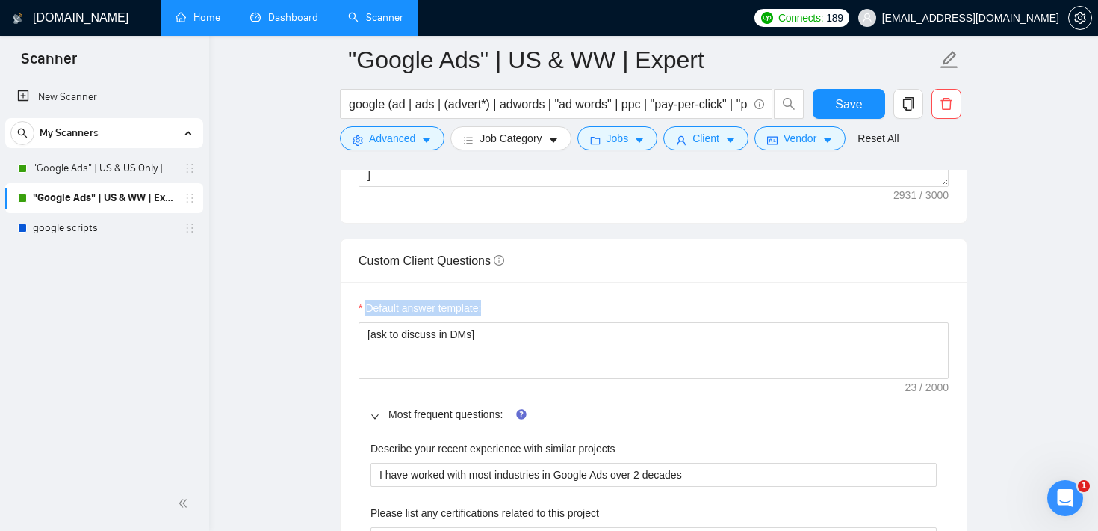
drag, startPoint x: 492, startPoint y: 305, endPoint x: 365, endPoint y: 308, distance: 127.1
click at [365, 308] on div "Default answer template:" at bounding box center [654, 311] width 590 height 22
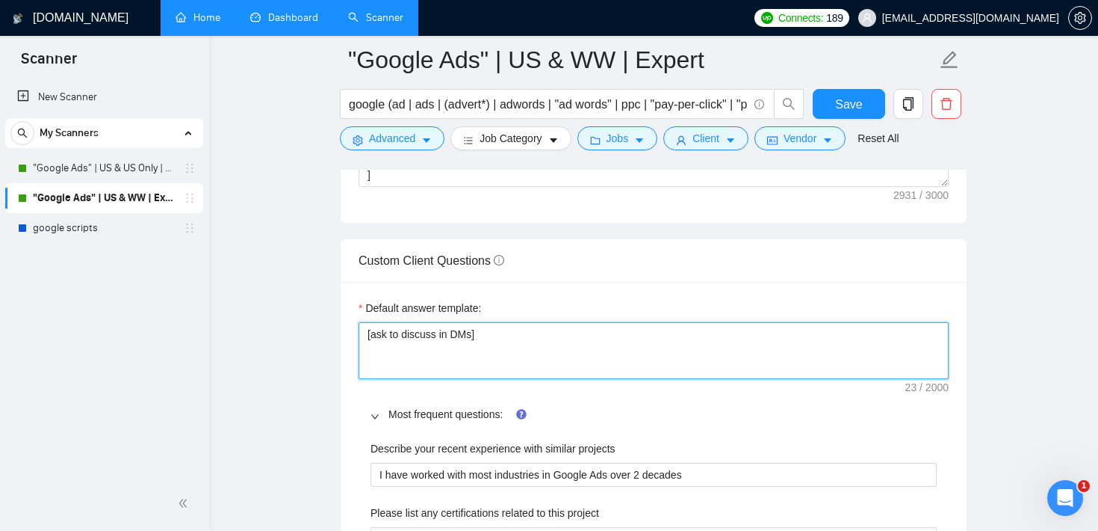
click at [463, 339] on textarea "[ask to discuss in DMs]" at bounding box center [654, 350] width 590 height 57
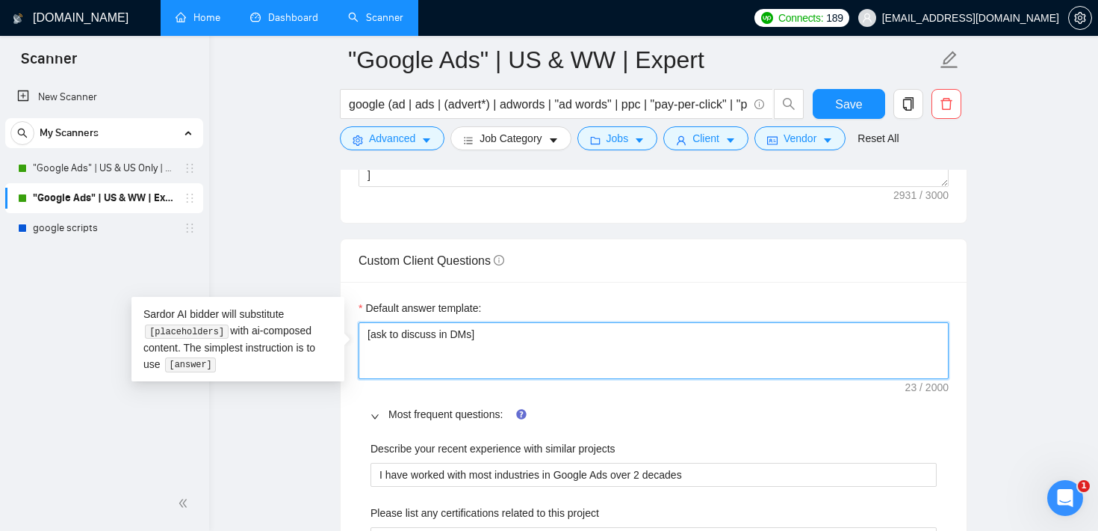
click at [463, 339] on textarea "[ask to discuss in DMs]" at bounding box center [654, 350] width 590 height 57
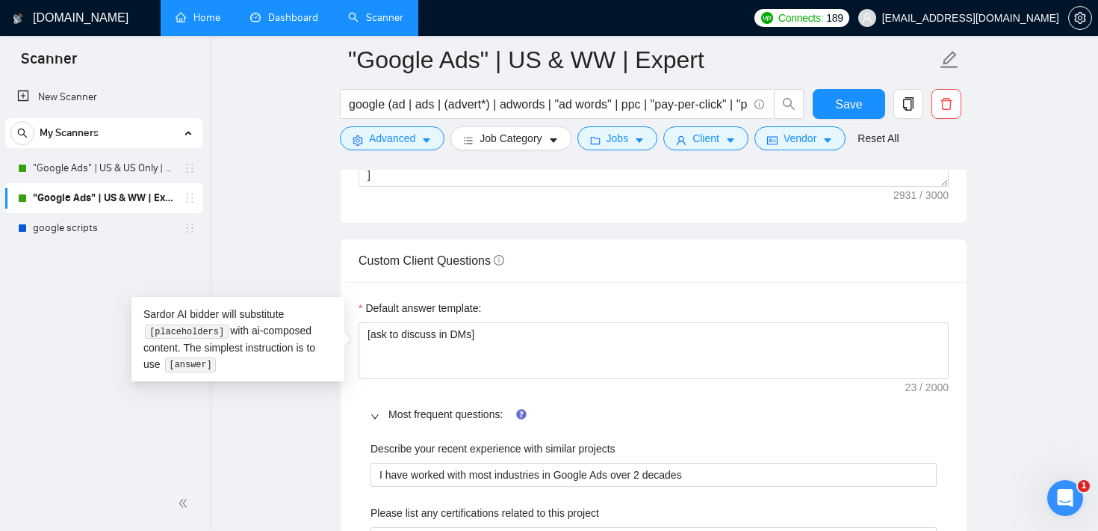
click at [575, 272] on div "Custom Client Questions" at bounding box center [654, 260] width 590 height 43
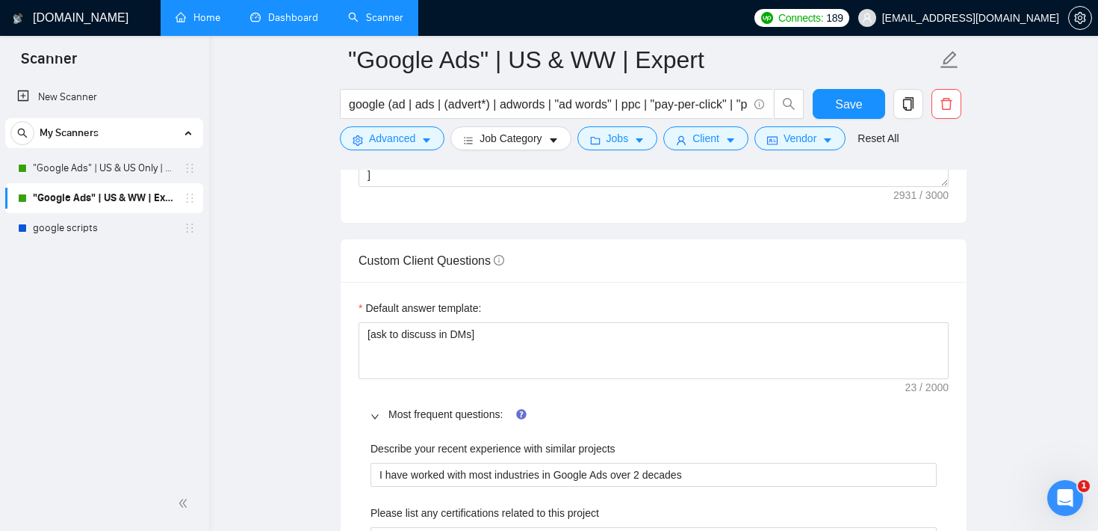
click at [208, 16] on link "Home" at bounding box center [198, 17] width 45 height 13
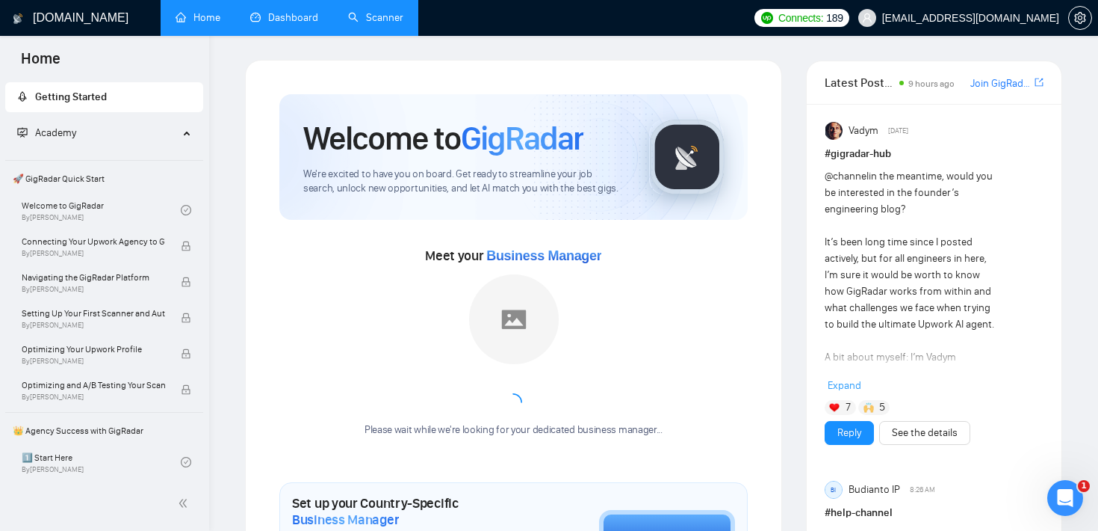
click at [378, 11] on link "Scanner" at bounding box center [375, 17] width 55 height 13
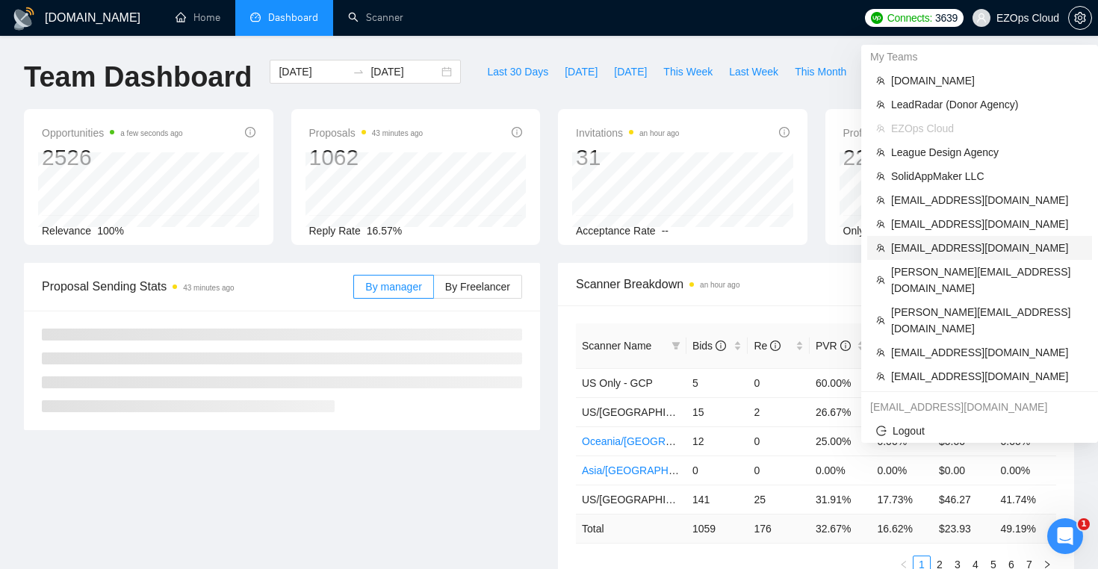
click at [973, 250] on span "[EMAIL_ADDRESS][DOMAIN_NAME]" at bounding box center [988, 248] width 192 height 16
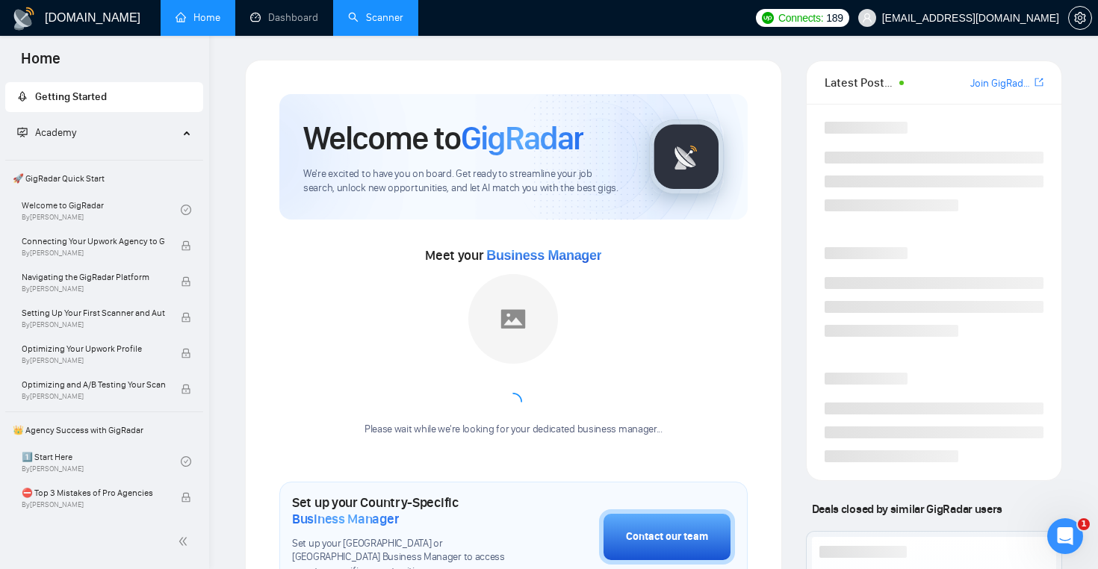
click at [389, 24] on link "Scanner" at bounding box center [375, 17] width 55 height 13
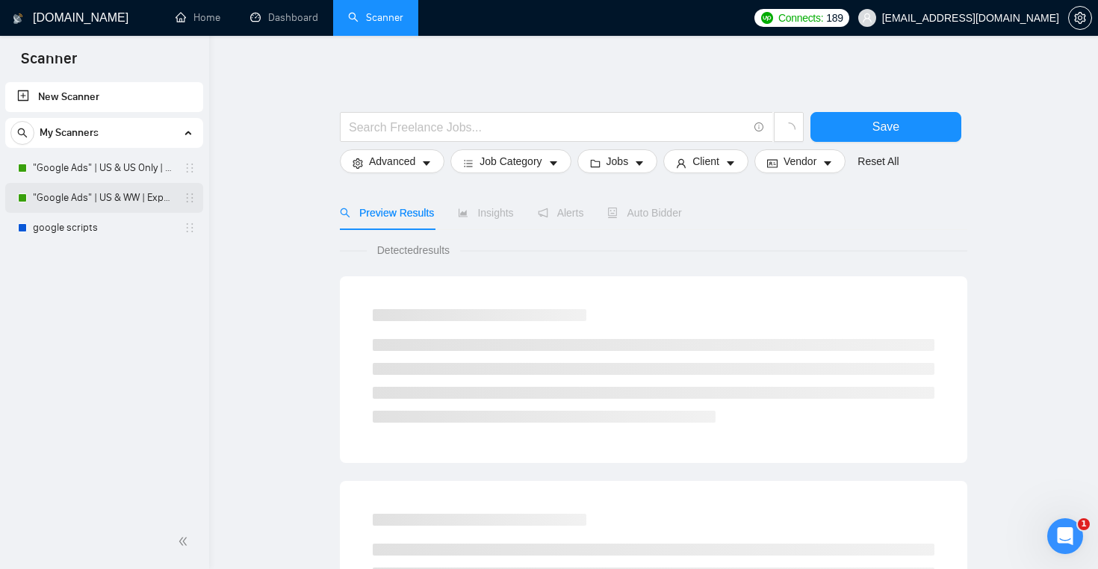
click at [72, 200] on link ""Google Ads" | US & WW | Expert" at bounding box center [104, 198] width 142 height 30
